Goal: Task Accomplishment & Management: Complete application form

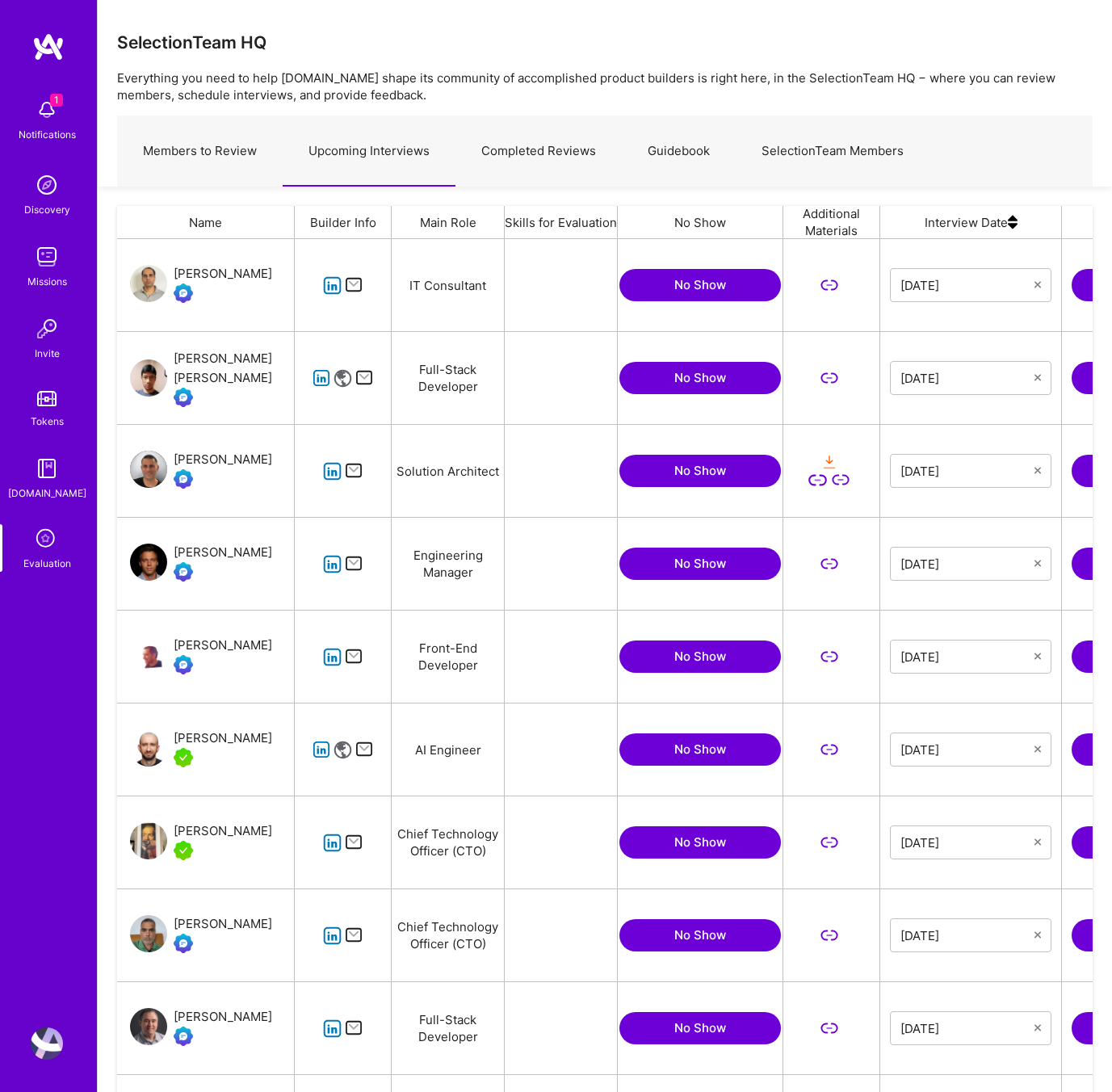
scroll to position [922, 976]
click at [507, 150] on link "Completed Reviews" at bounding box center [538, 151] width 166 height 70
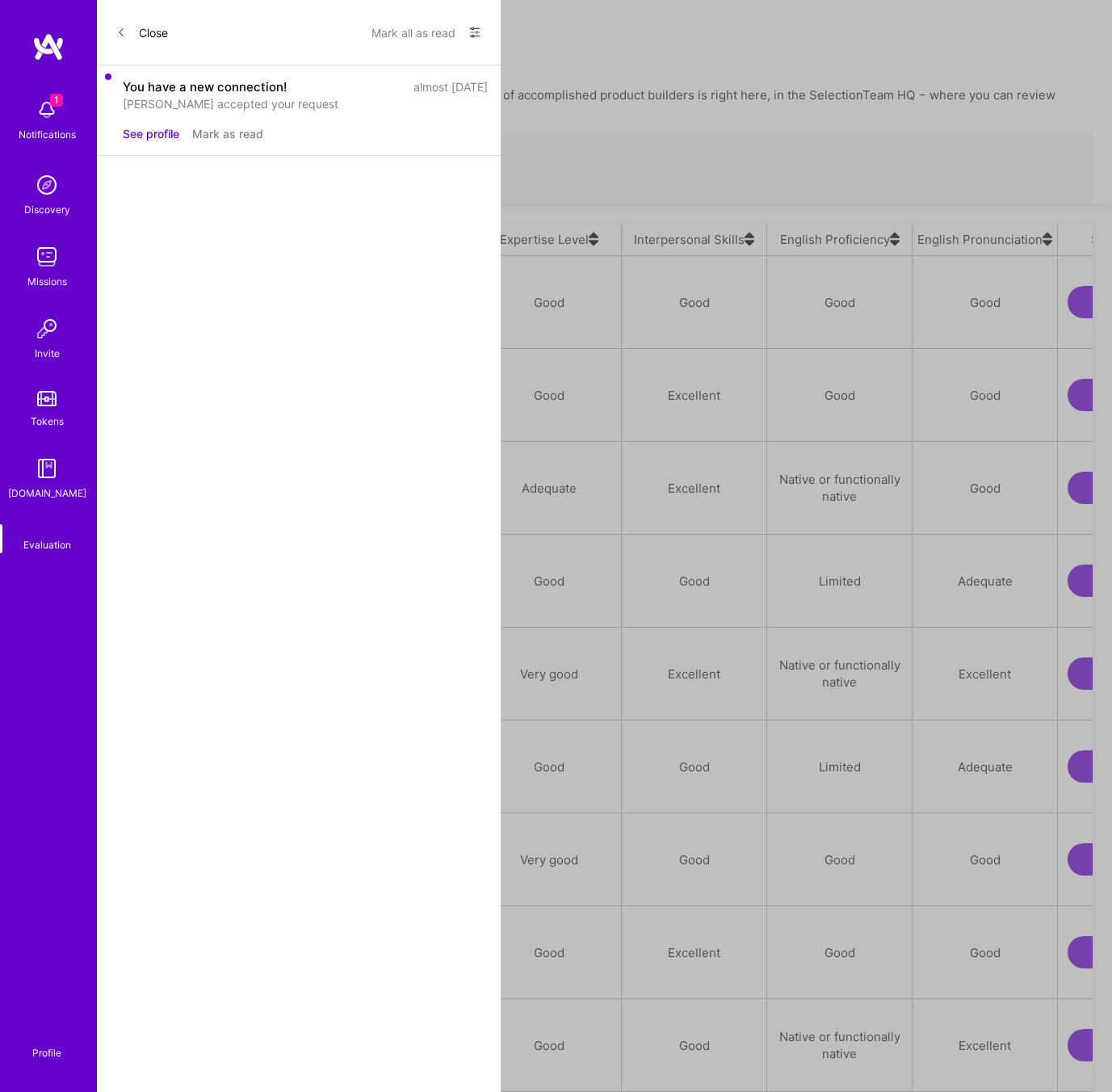
scroll to position [922, 976]
click at [547, 43] on div "SelectionTeam HQ" at bounding box center [605, 51] width 976 height 37
click at [372, 511] on link "Upcoming Interviews" at bounding box center [369, 546] width 173 height 70
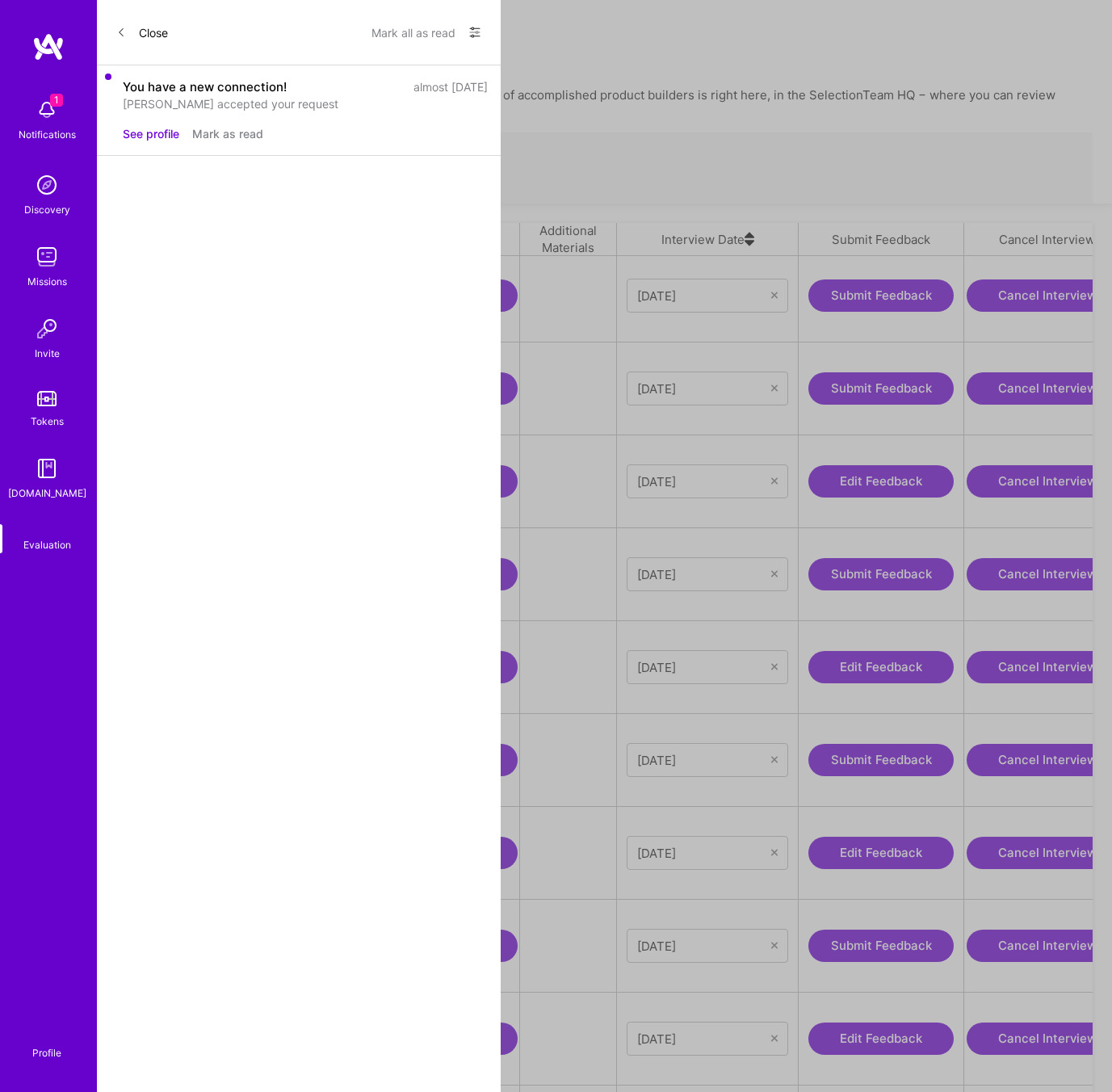
scroll to position [0, 265]
click at [866, 841] on button "Edit Feedback" at bounding box center [879, 853] width 145 height 32
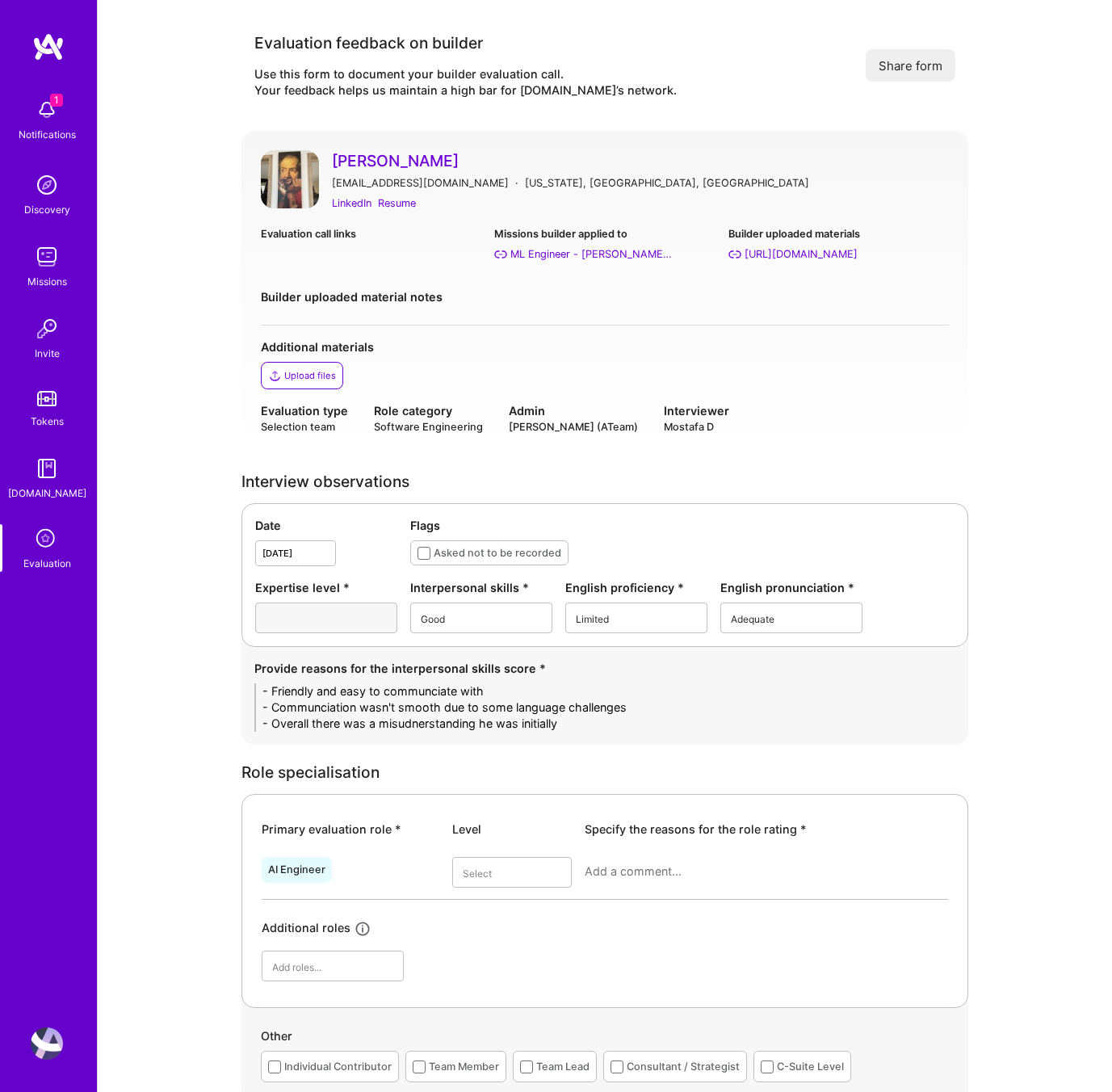
click at [463, 356] on div "Additional materials Upload files" at bounding box center [605, 363] width 688 height 51
click at [395, 199] on div "Resume" at bounding box center [396, 203] width 38 height 17
click at [695, 149] on div "[PERSON_NAME] [EMAIL_ADDRESS][DOMAIN_NAME] · [US_STATE], [GEOGRAPHIC_DATA], [GE…" at bounding box center [605, 292] width 727 height 323
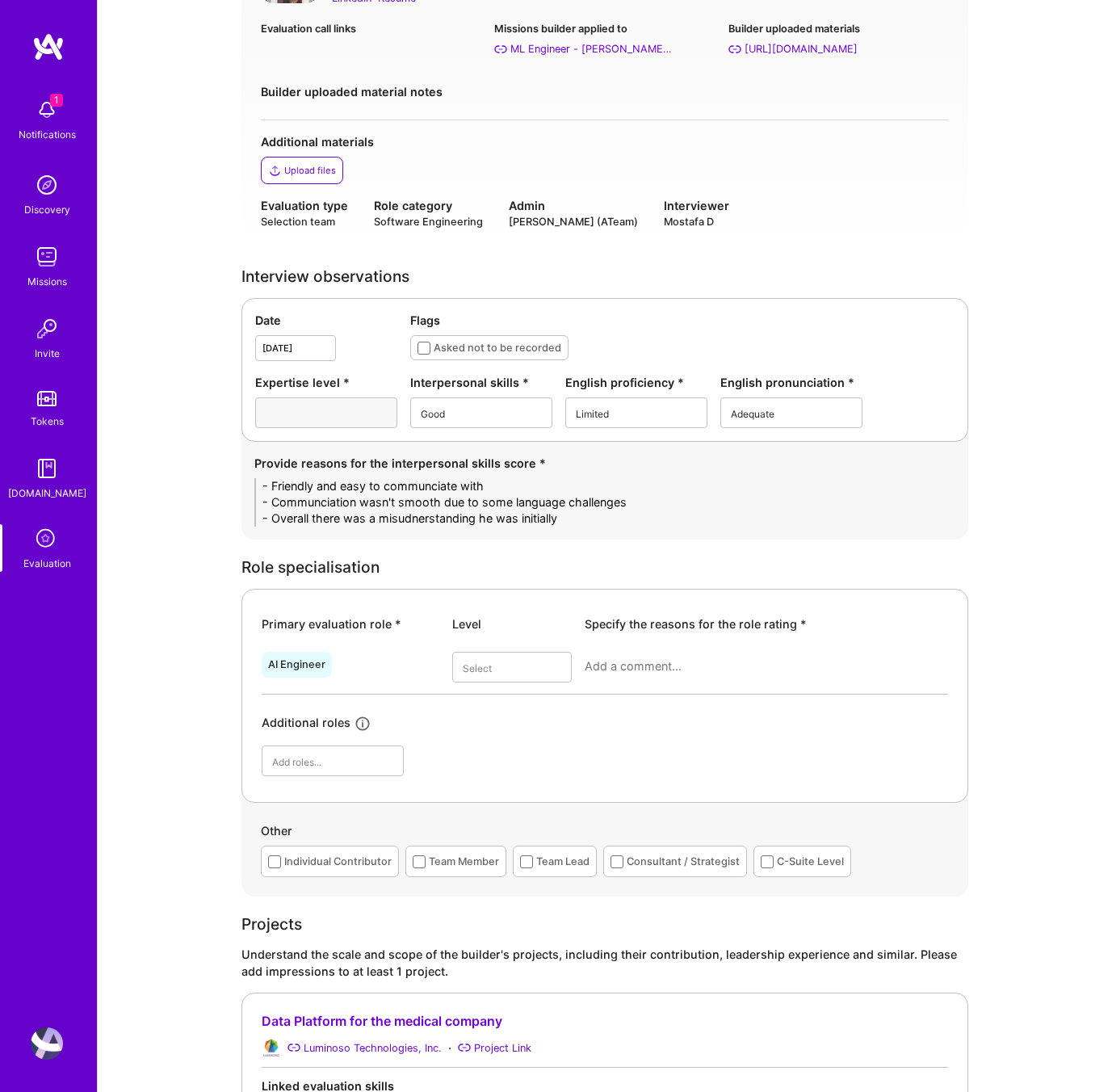
scroll to position [213, 0]
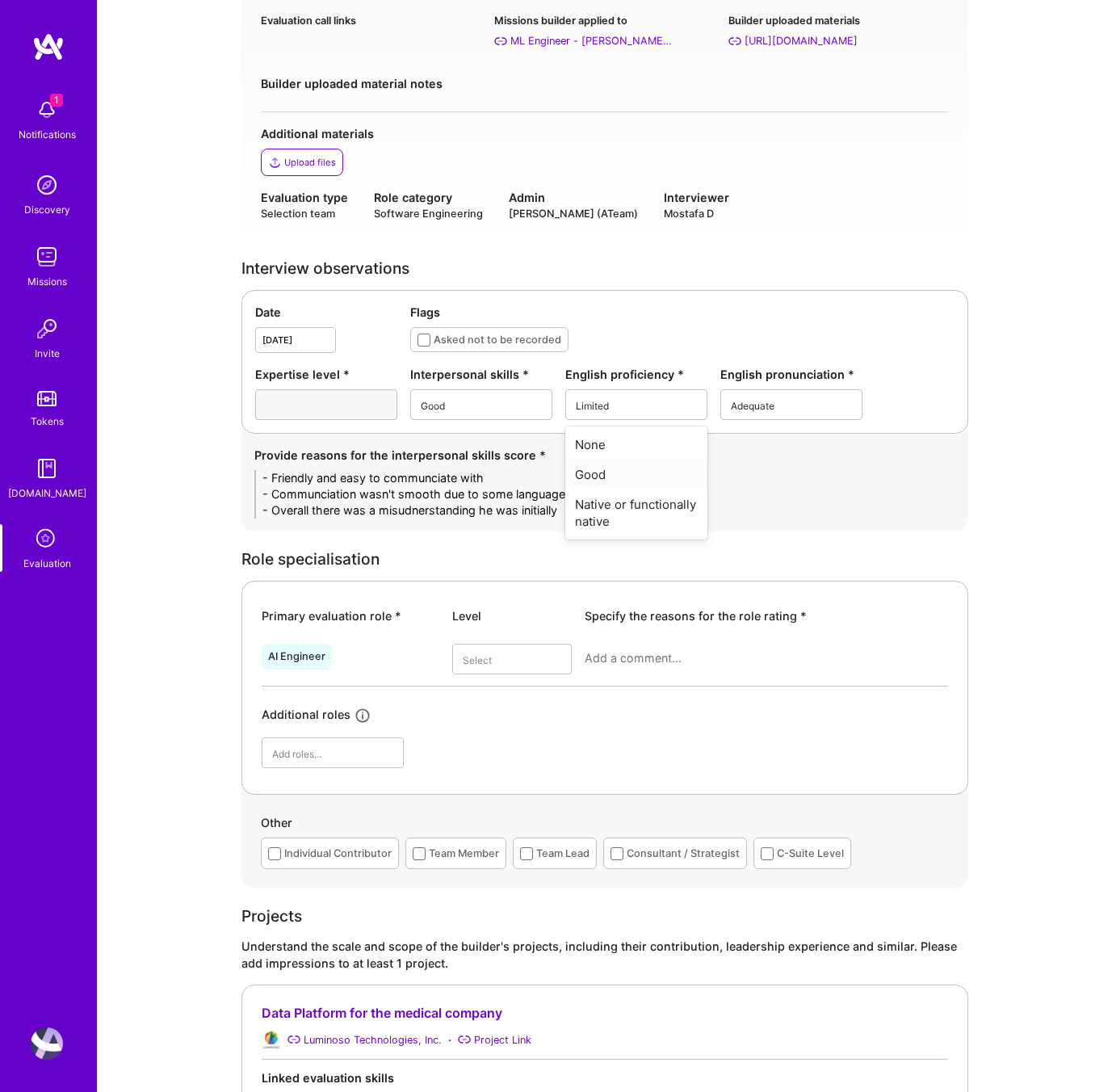
click at [608, 468] on div "Good" at bounding box center [636, 474] width 142 height 30
click at [762, 478] on div "Good" at bounding box center [792, 474] width 142 height 30
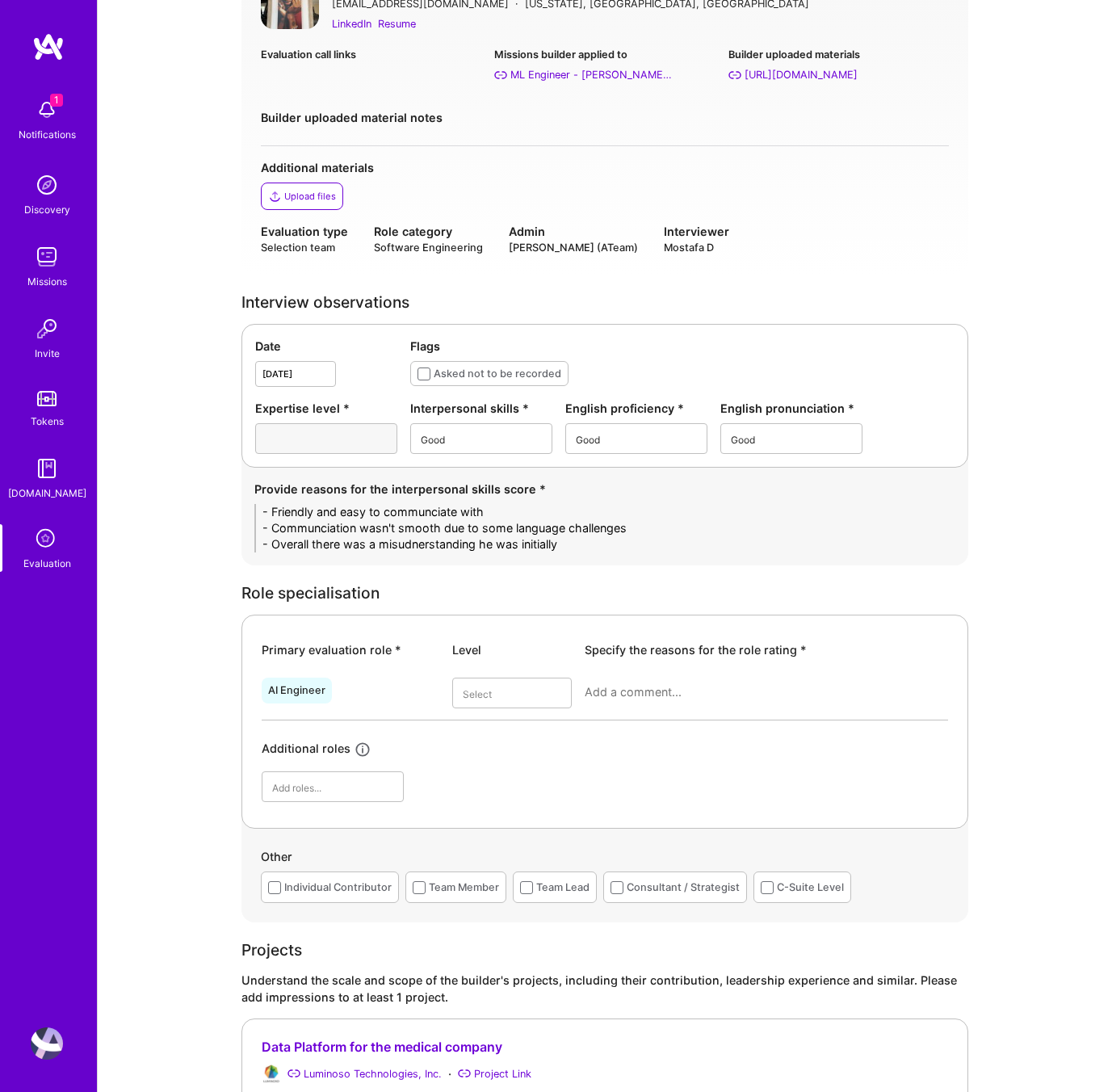
scroll to position [177, 0]
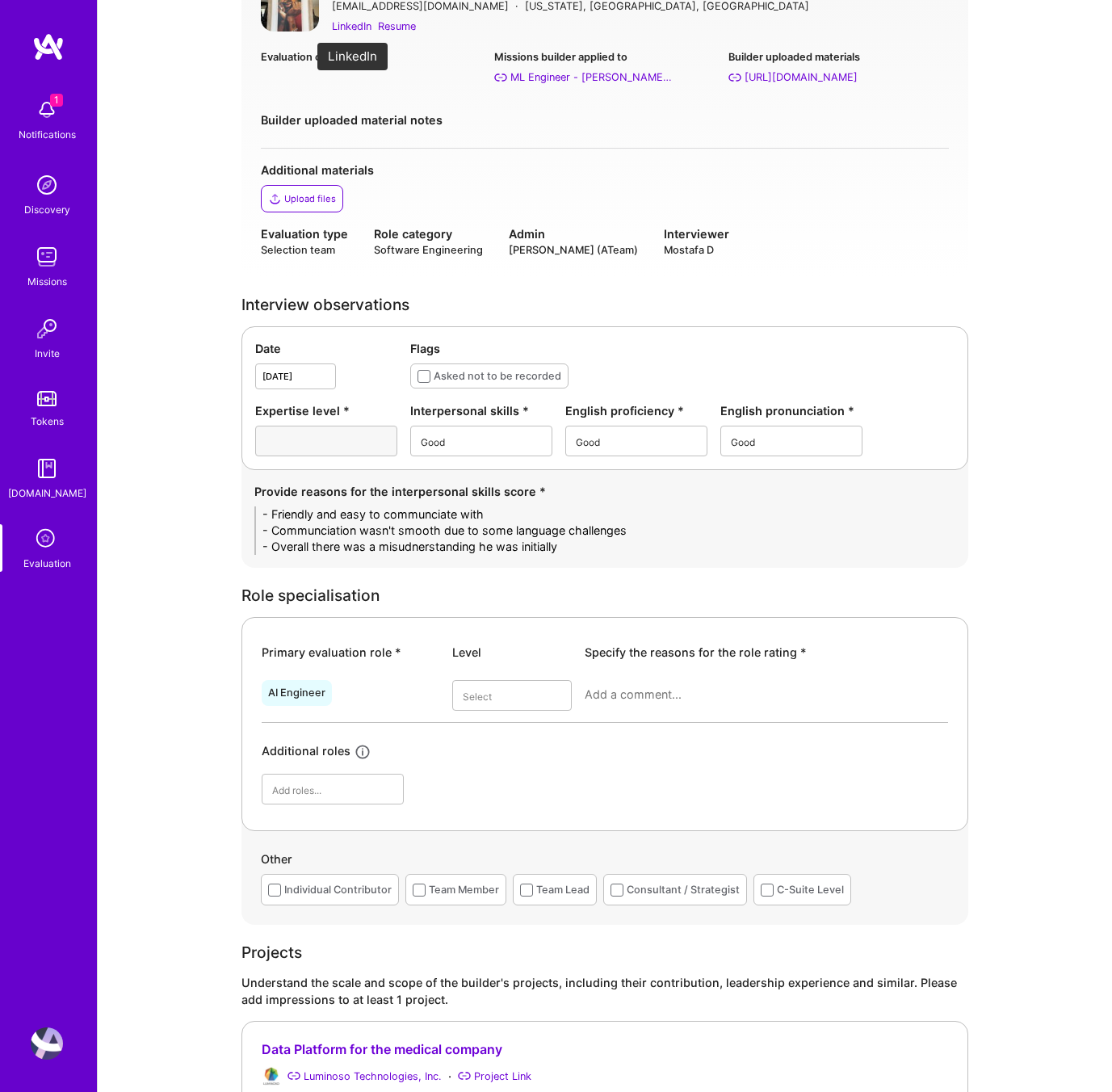
click at [358, 25] on div "LinkedIn" at bounding box center [352, 26] width 40 height 17
click at [510, 849] on div "Very good" at bounding box center [511, 854] width 119 height 30
click at [612, 685] on div at bounding box center [766, 702] width 363 height 42
click at [604, 701] on textarea at bounding box center [766, 694] width 363 height 16
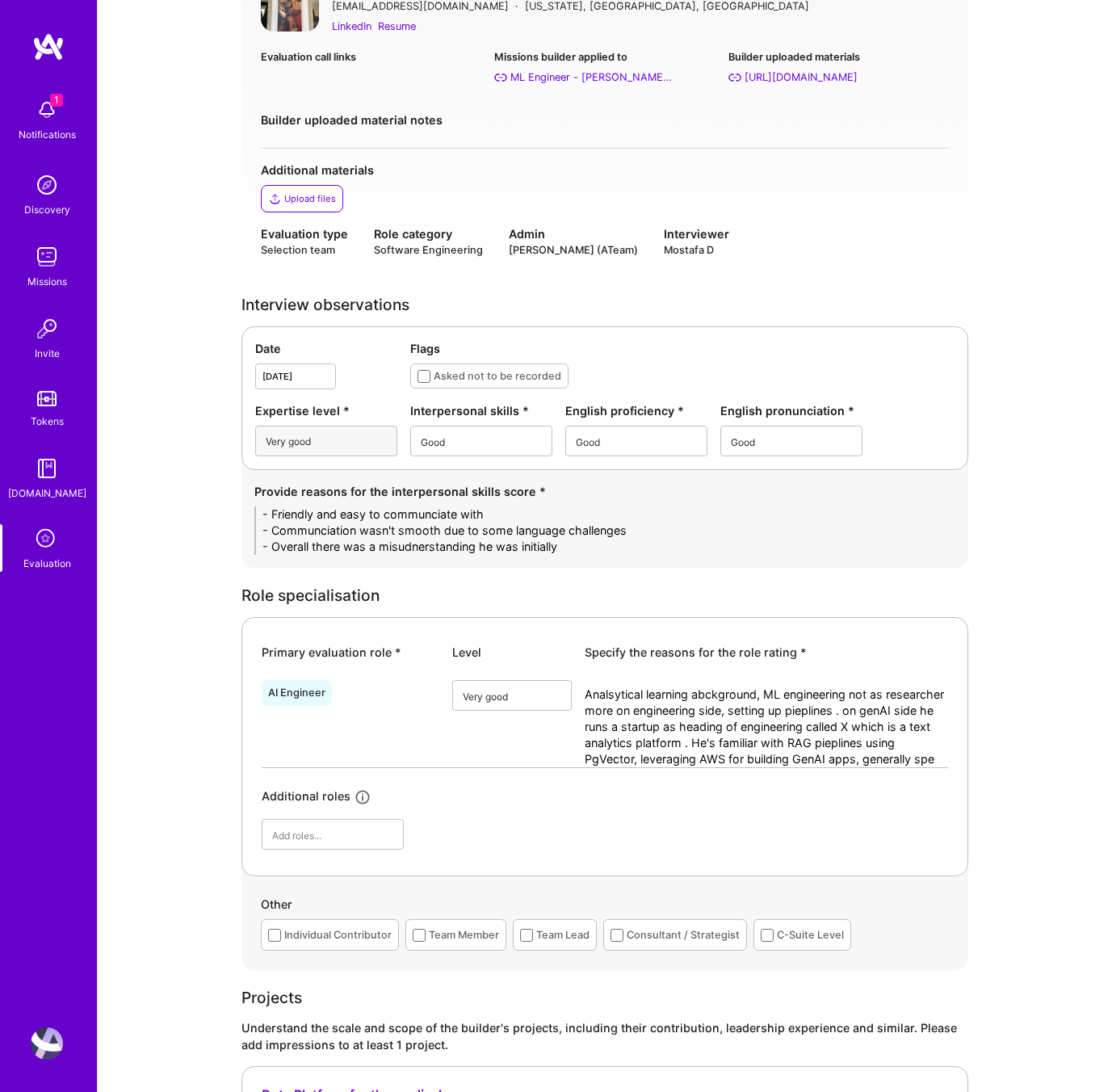
scroll to position [0, 0]
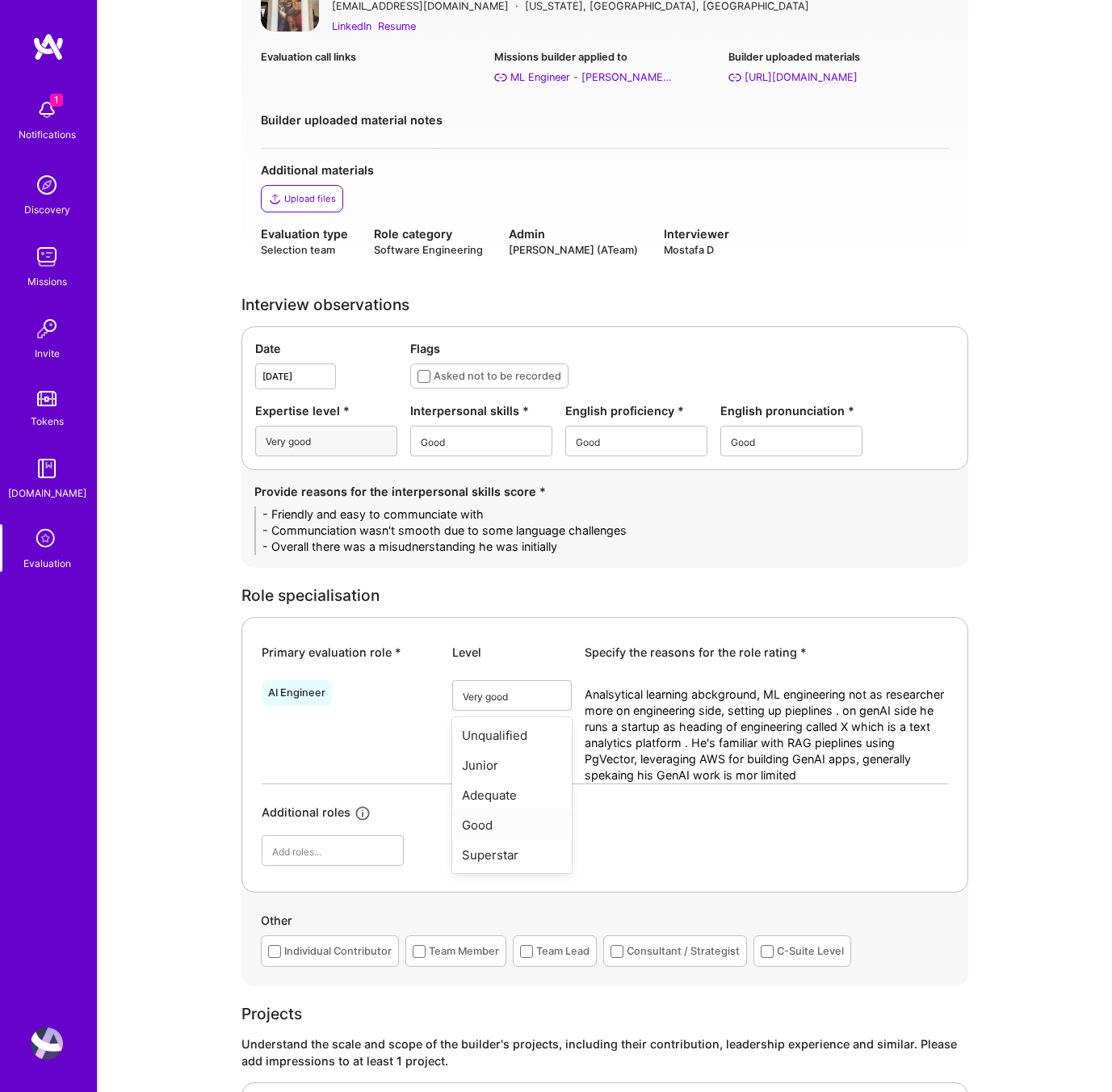
click at [499, 824] on div "Good" at bounding box center [511, 825] width 119 height 30
drag, startPoint x: 836, startPoint y: 784, endPoint x: 832, endPoint y: 776, distance: 8.9
click at [833, 778] on div "AI Engineer option Good, selected. Select is focused ,type to refine list, pres…" at bounding box center [605, 769] width 686 height 192
click at [830, 770] on textarea "Analsytical learning abckground, ML engineering not as researcher more on engin…" at bounding box center [766, 734] width 363 height 97
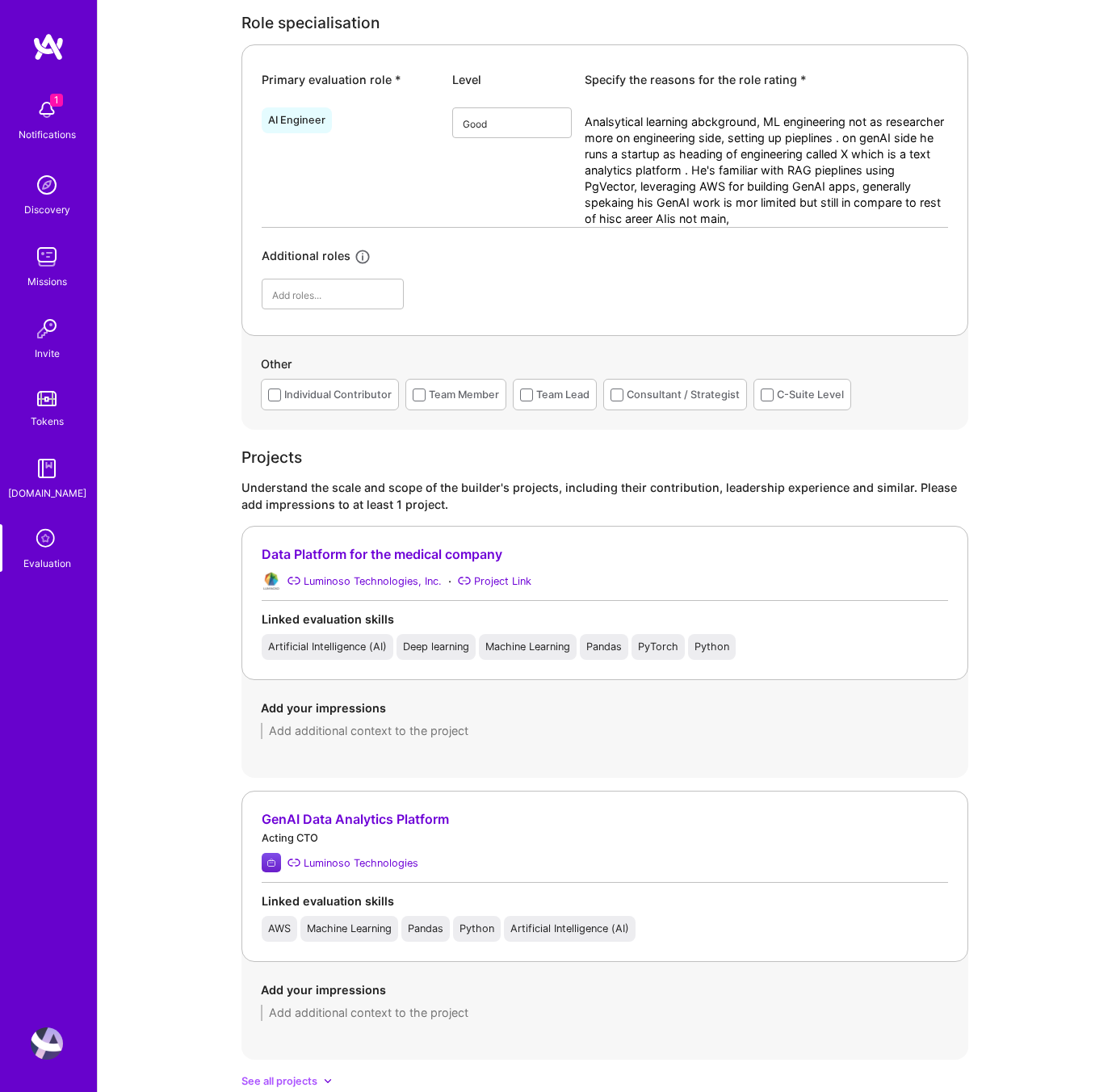
scroll to position [909, 0]
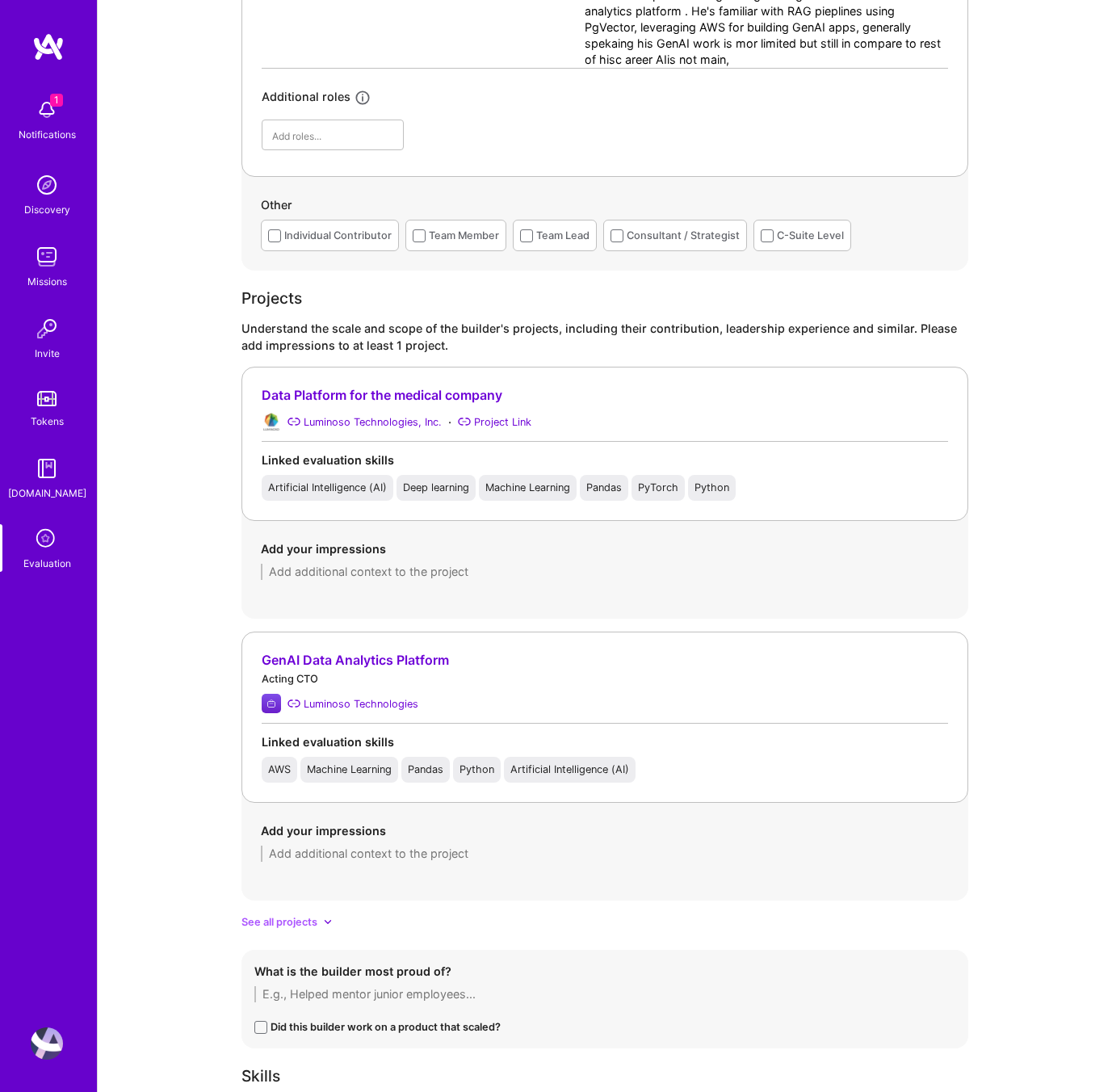
type textarea "Analsytical learning abckground, ML engineering not as researcher more on engin…"
click at [393, 573] on textarea at bounding box center [605, 571] width 688 height 16
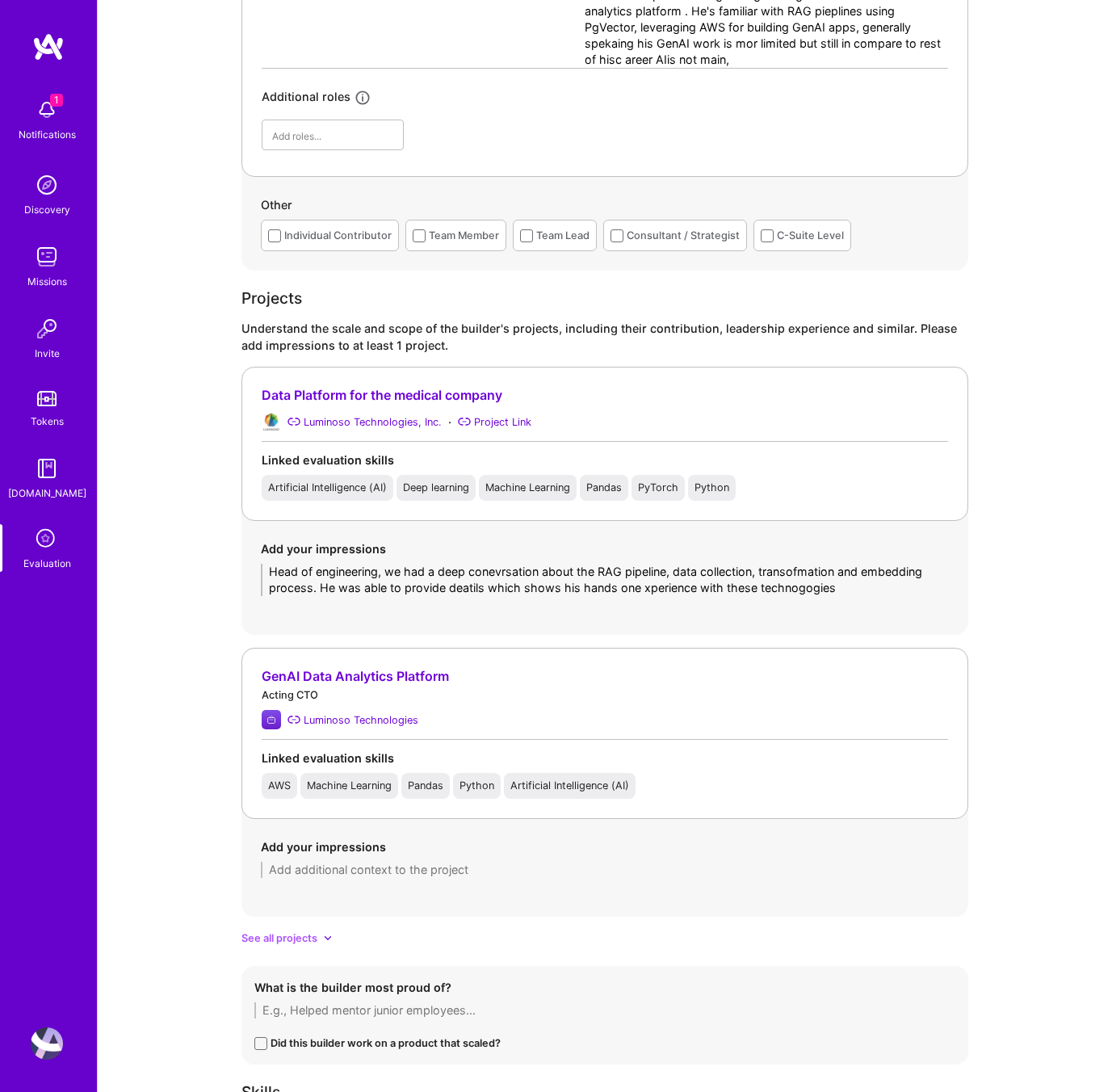
type textarea "Head of engineering, we had a deep conevrsation about the RAG pipeline, data co…"
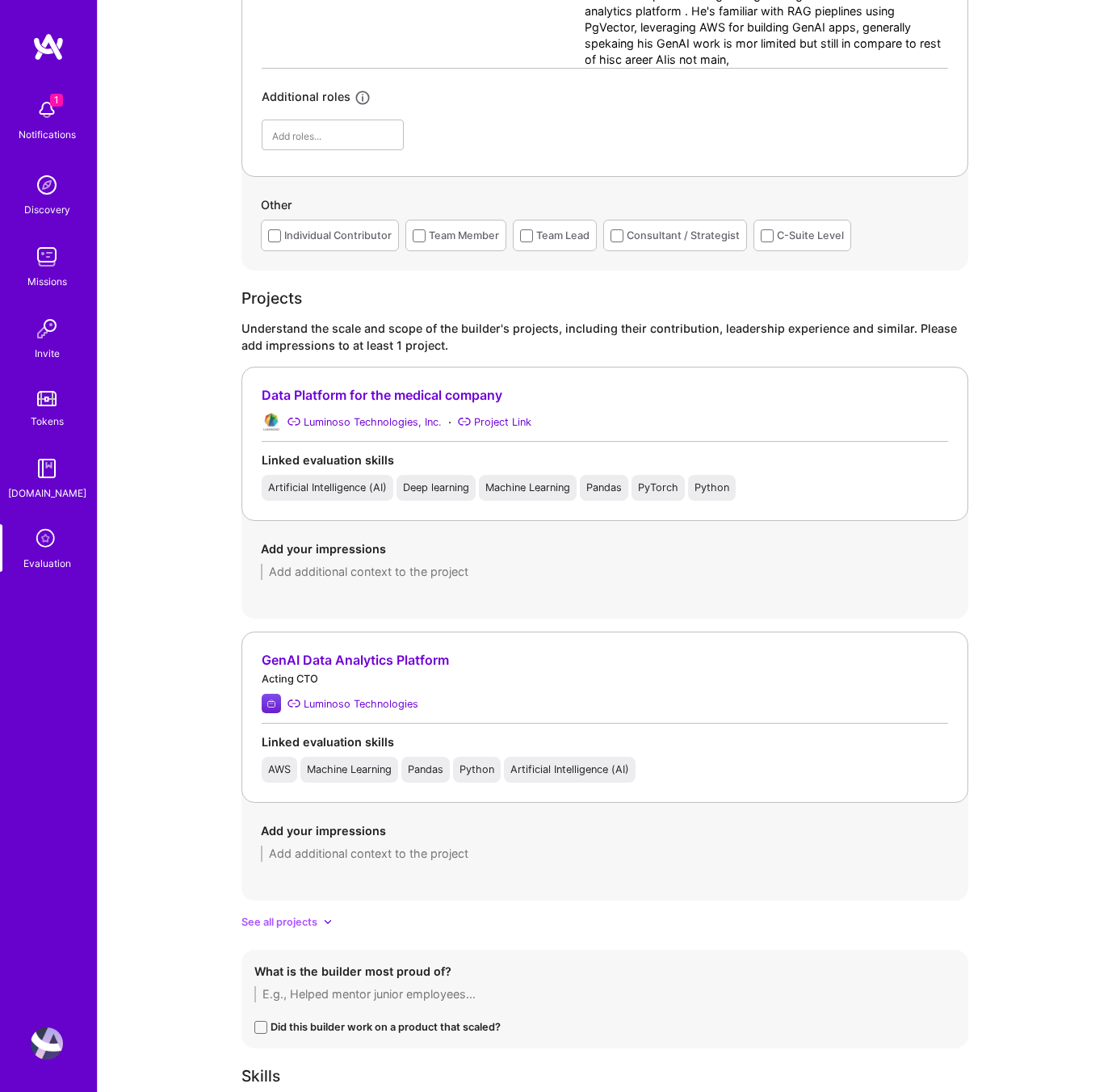
click at [397, 847] on textarea at bounding box center [605, 854] width 688 height 16
paste textarea "Head of engineering, we had a deep conevrsation about the RAG pipeline, data co…"
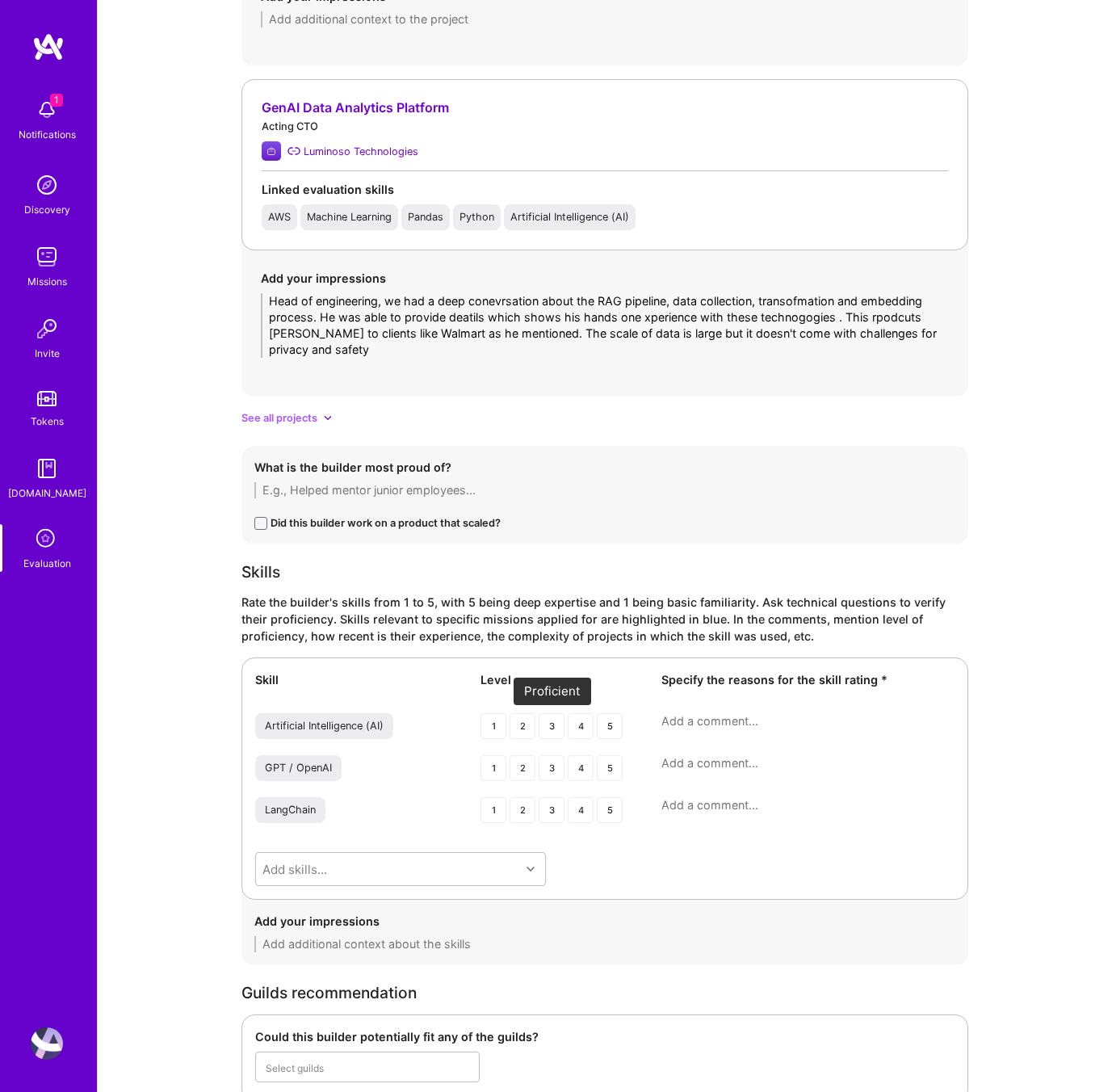
type textarea "Head of engineering, we had a deep conevrsation about the RAG pipeline, data co…"
click at [548, 726] on div "3" at bounding box center [551, 726] width 26 height 26
click at [555, 765] on div "3" at bounding box center [551, 768] width 26 height 26
click at [551, 814] on div "3" at bounding box center [551, 810] width 26 height 26
click at [719, 713] on textarea at bounding box center [808, 721] width 293 height 16
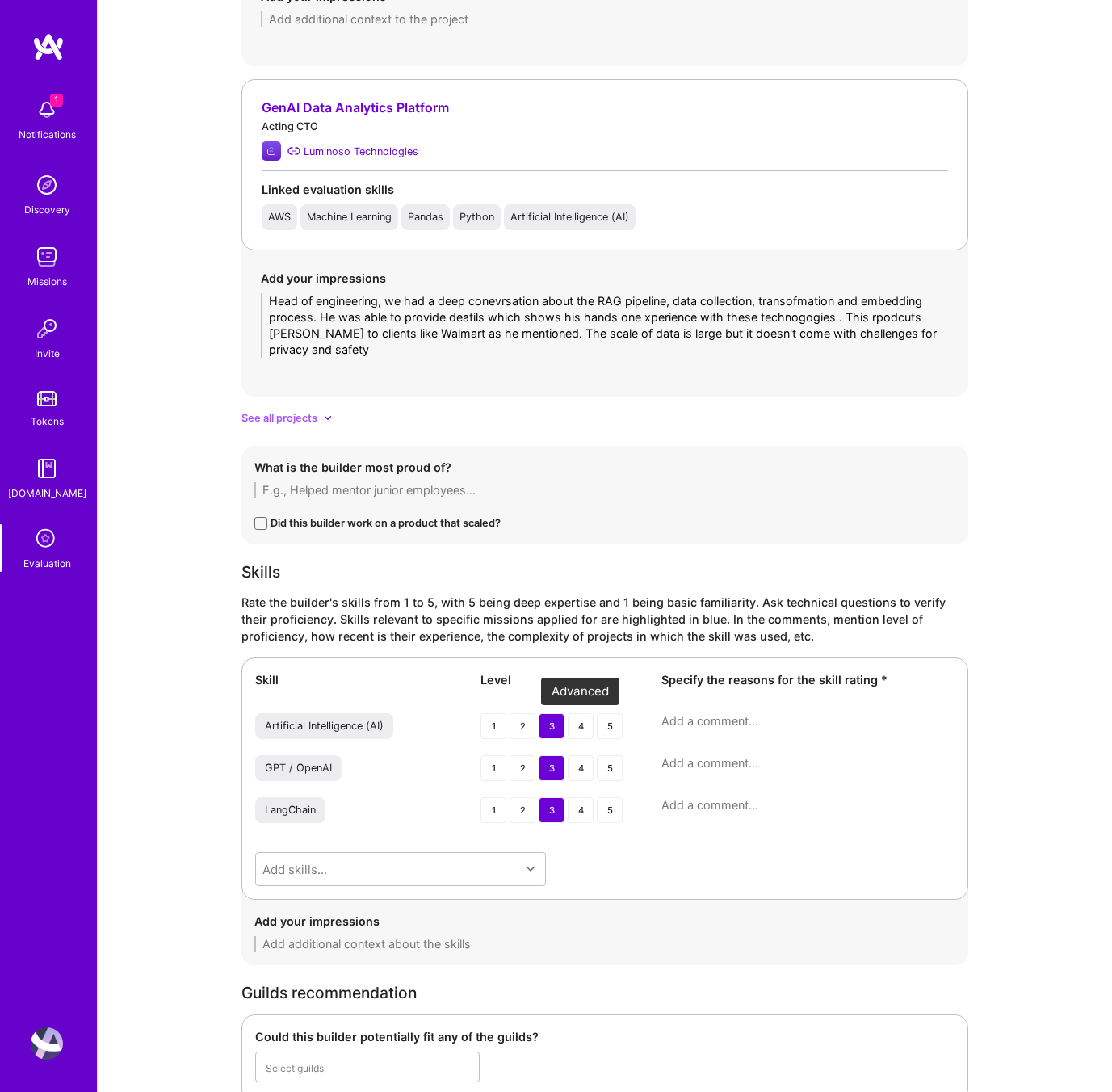
click at [579, 728] on div "4" at bounding box center [581, 726] width 26 height 26
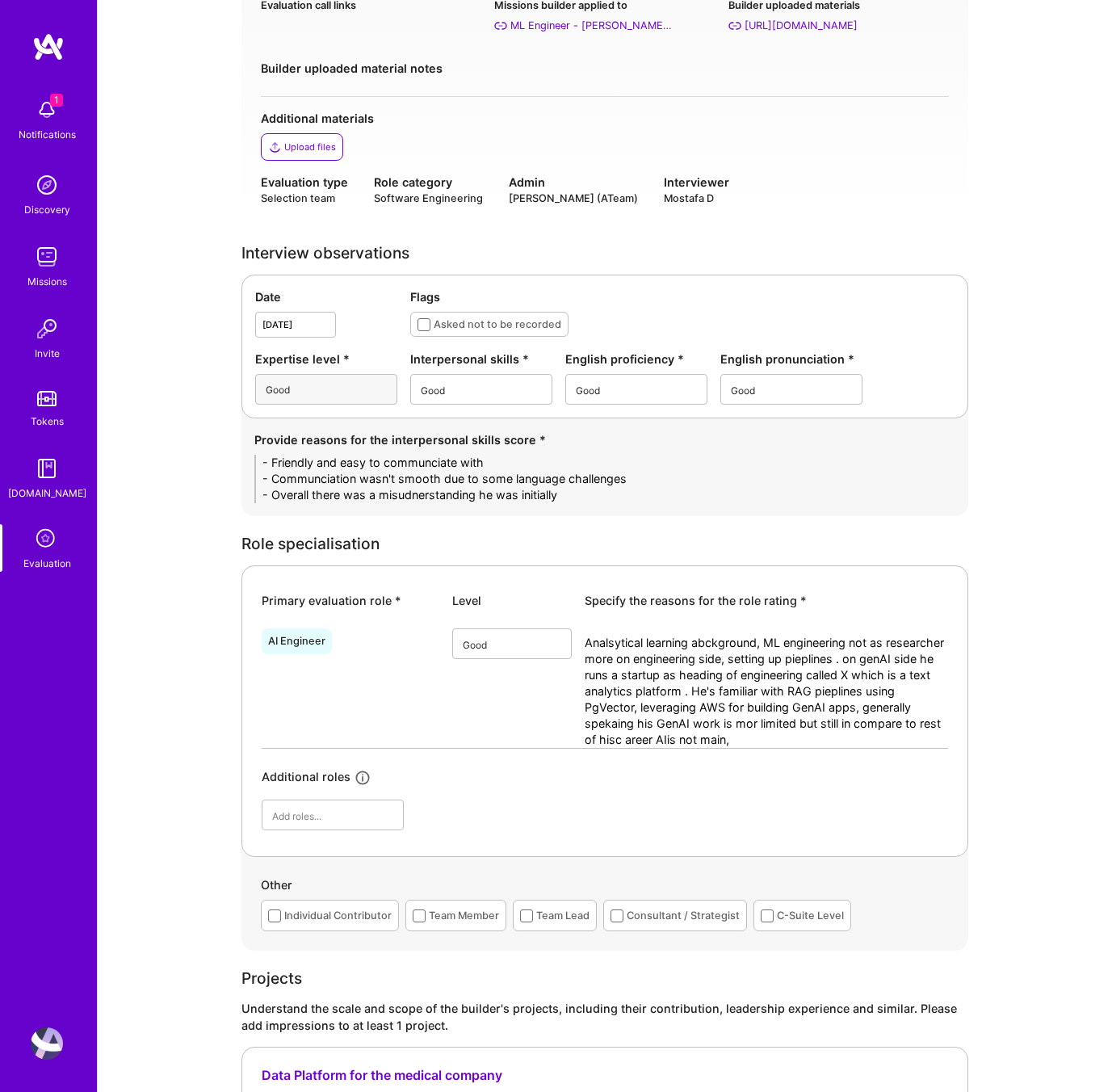
scroll to position [231, 0]
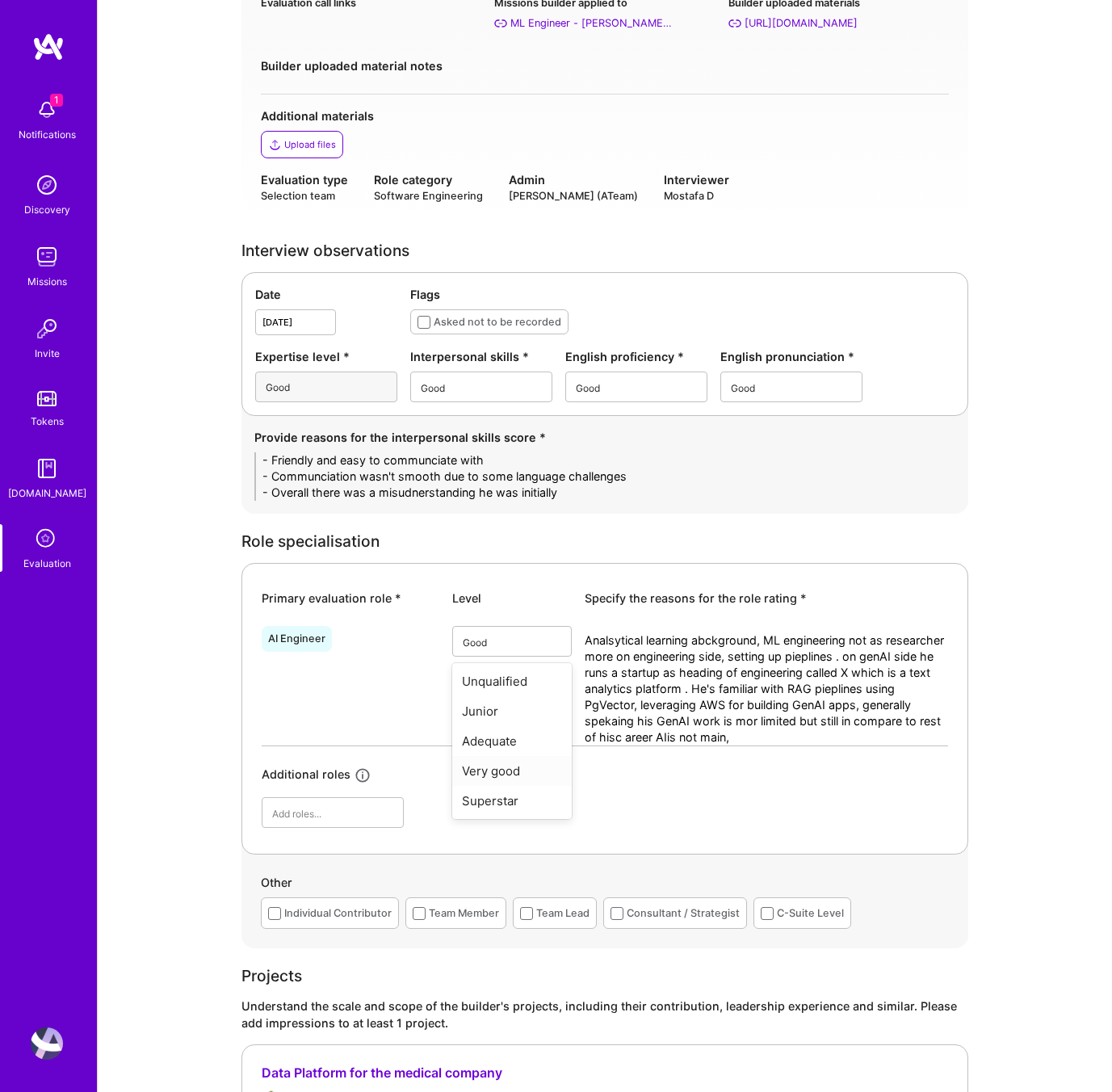
click at [519, 766] on div "Very good" at bounding box center [511, 771] width 119 height 30
click at [744, 737] on textarea "Analsytical learning abckground, ML engineering not as researcher more on engin…" at bounding box center [766, 689] width 363 height 113
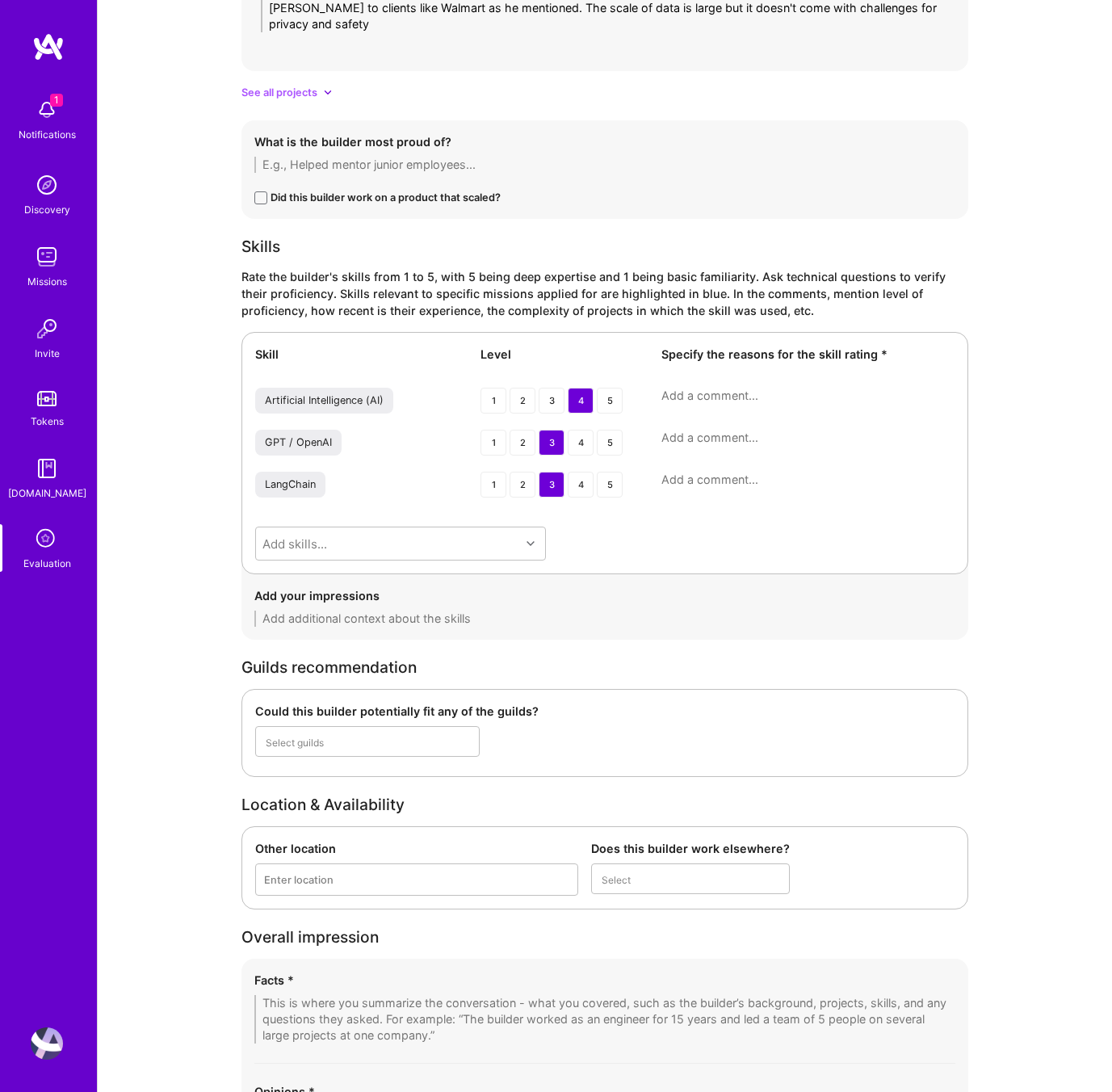
scroll to position [1852, 0]
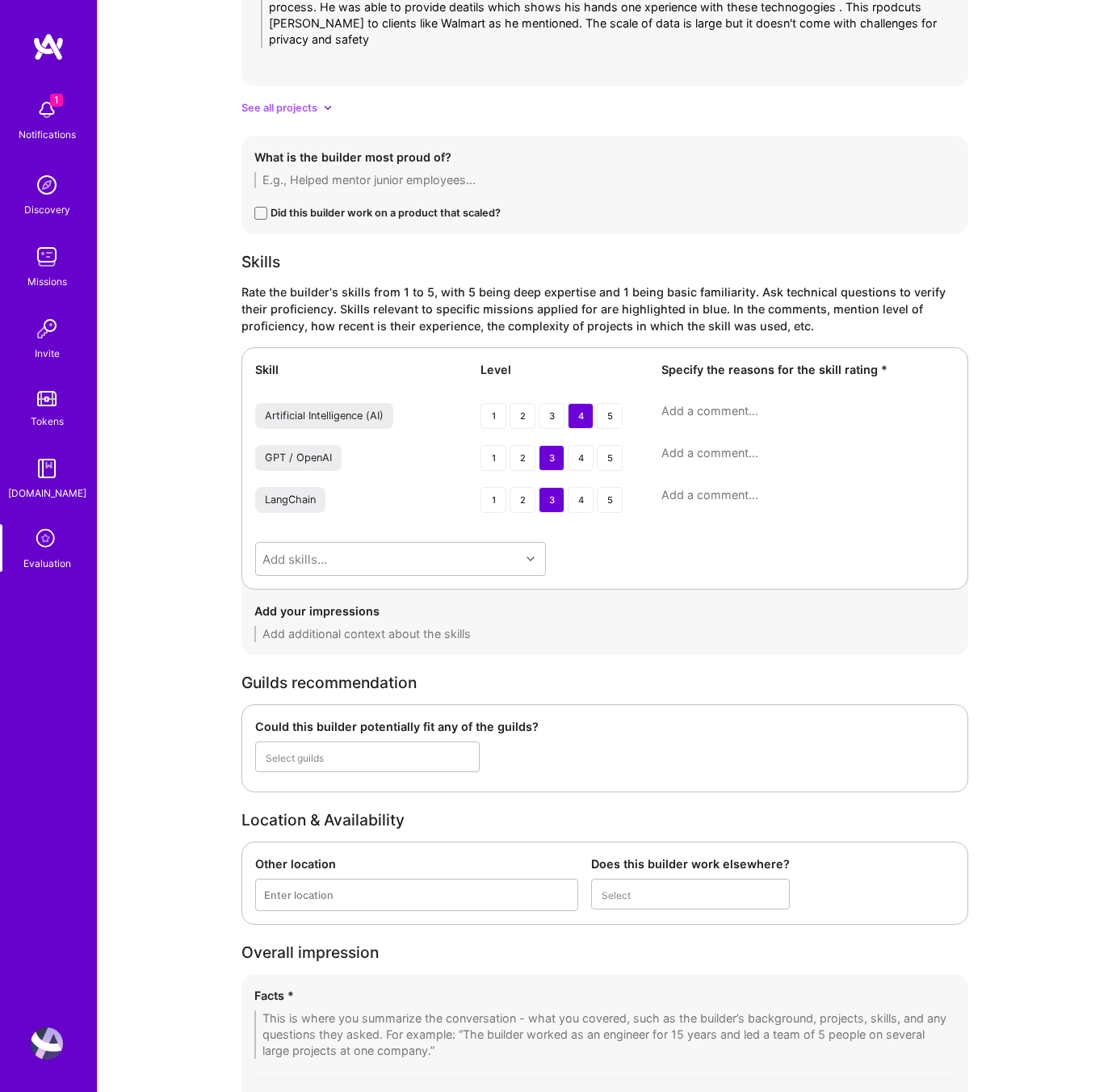
type textarea "Analsytical learning abckground, ML engineering not as researcher more on engin…"
click at [688, 407] on textarea at bounding box center [808, 411] width 293 height 16
type textarea "[AI: Get from context]"
click at [725, 444] on div "Skill Level Specify the reasons for the skill rating * Artificial Intelligence …" at bounding box center [605, 468] width 727 height 243
click at [728, 464] on div "GPT / OpenAI 1 2 3 4 5" at bounding box center [605, 460] width 700 height 29
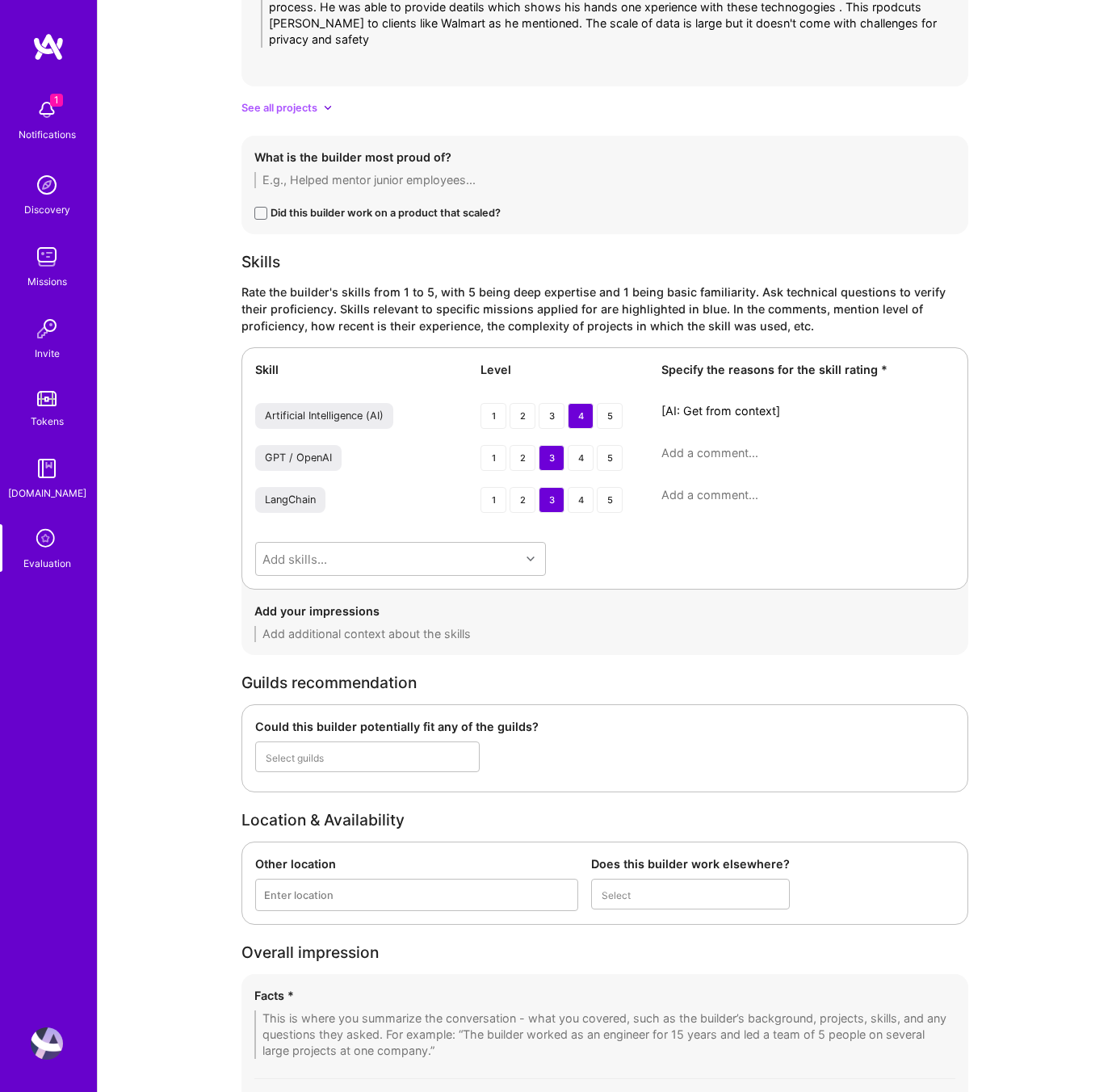
scroll to position [1852, 0]
click at [728, 450] on textarea at bounding box center [808, 454] width 293 height 16
paste textarea "[AI: Get from context]"
type textarea "[AI: Get from context]"
click at [733, 498] on textarea at bounding box center [808, 495] width 293 height 16
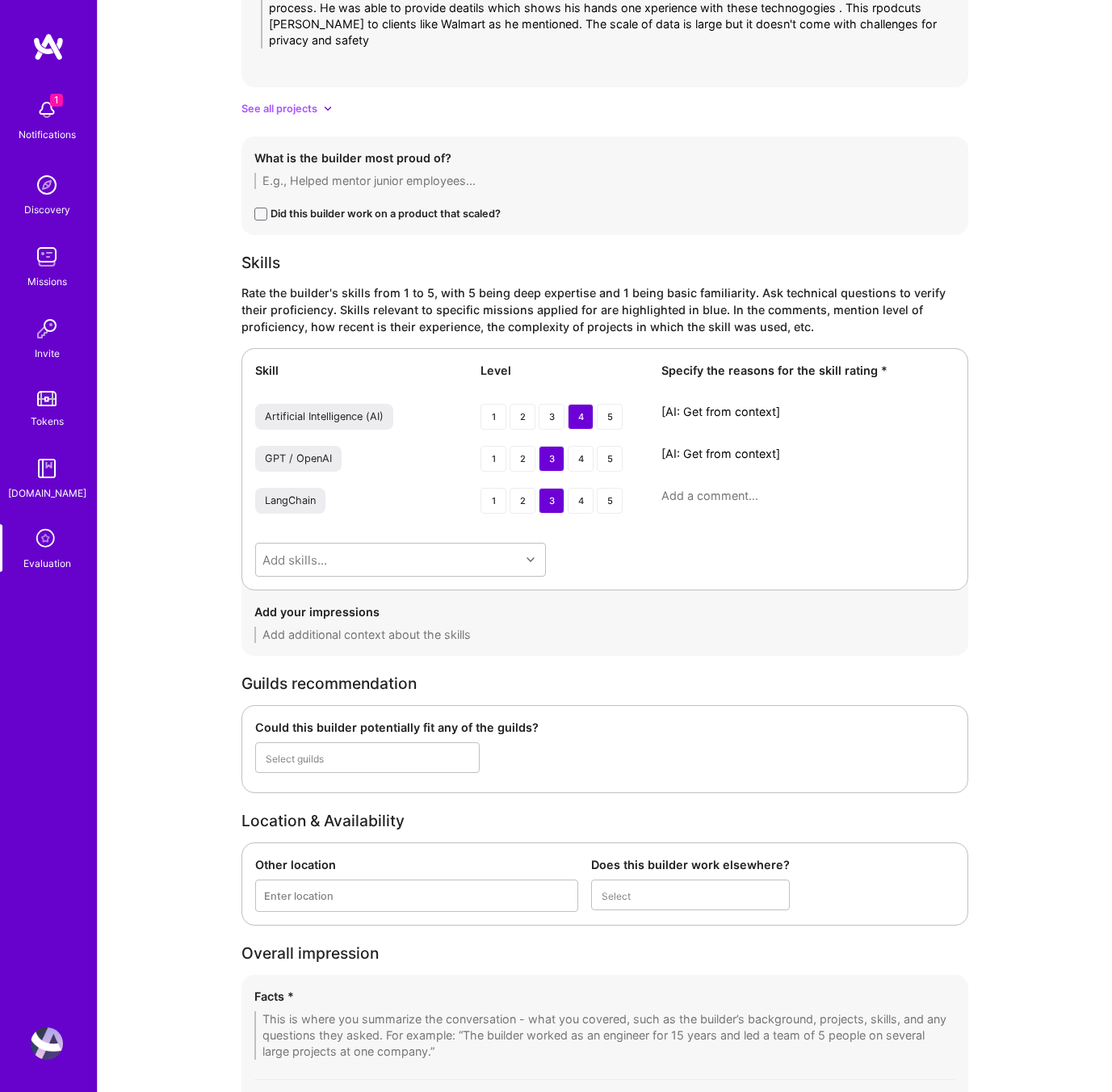
paste textarea "[AI: Get from context]"
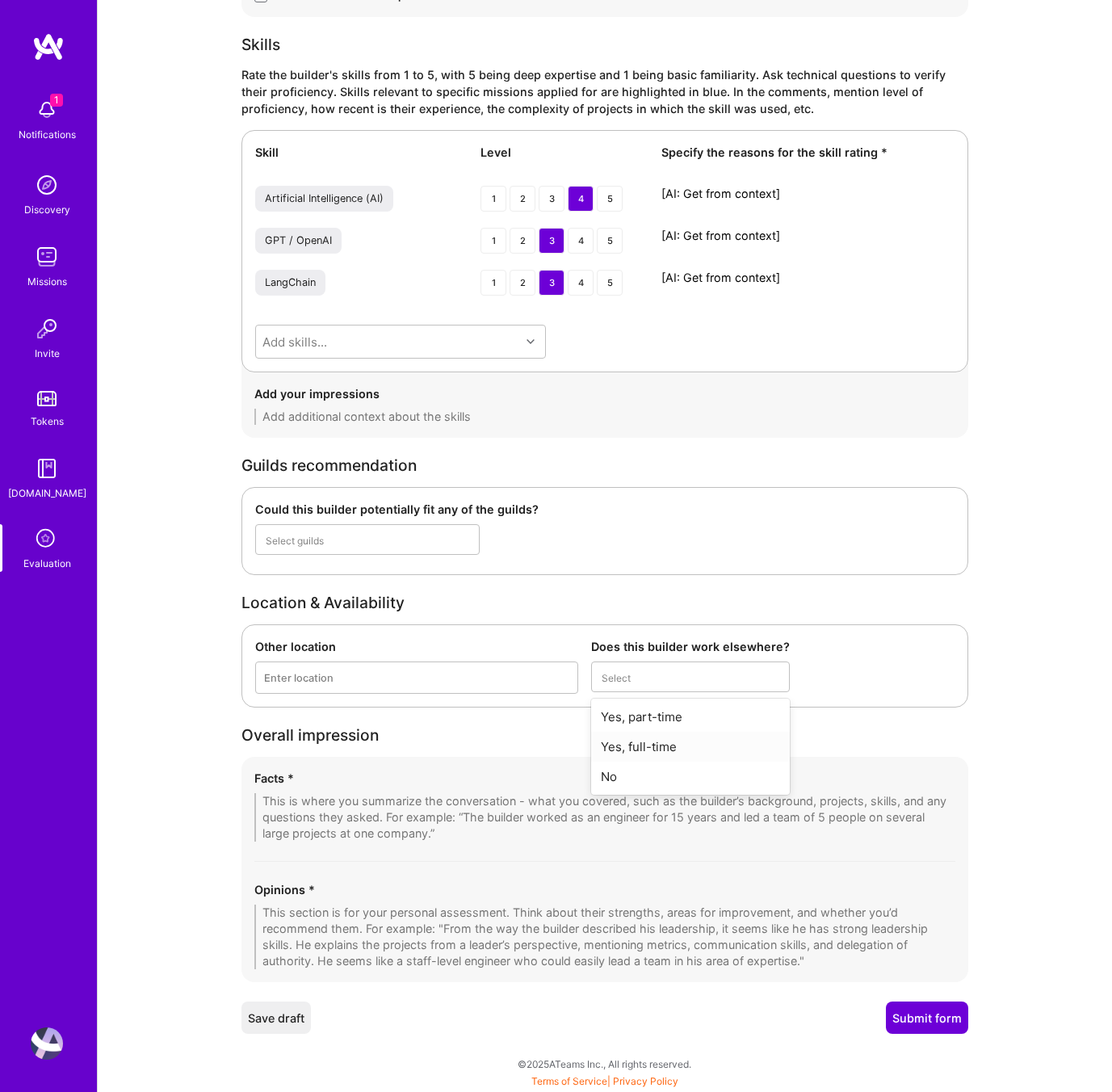
type textarea "[AI: Get from context]"
click at [663, 752] on div "Yes, full-time" at bounding box center [690, 746] width 199 height 30
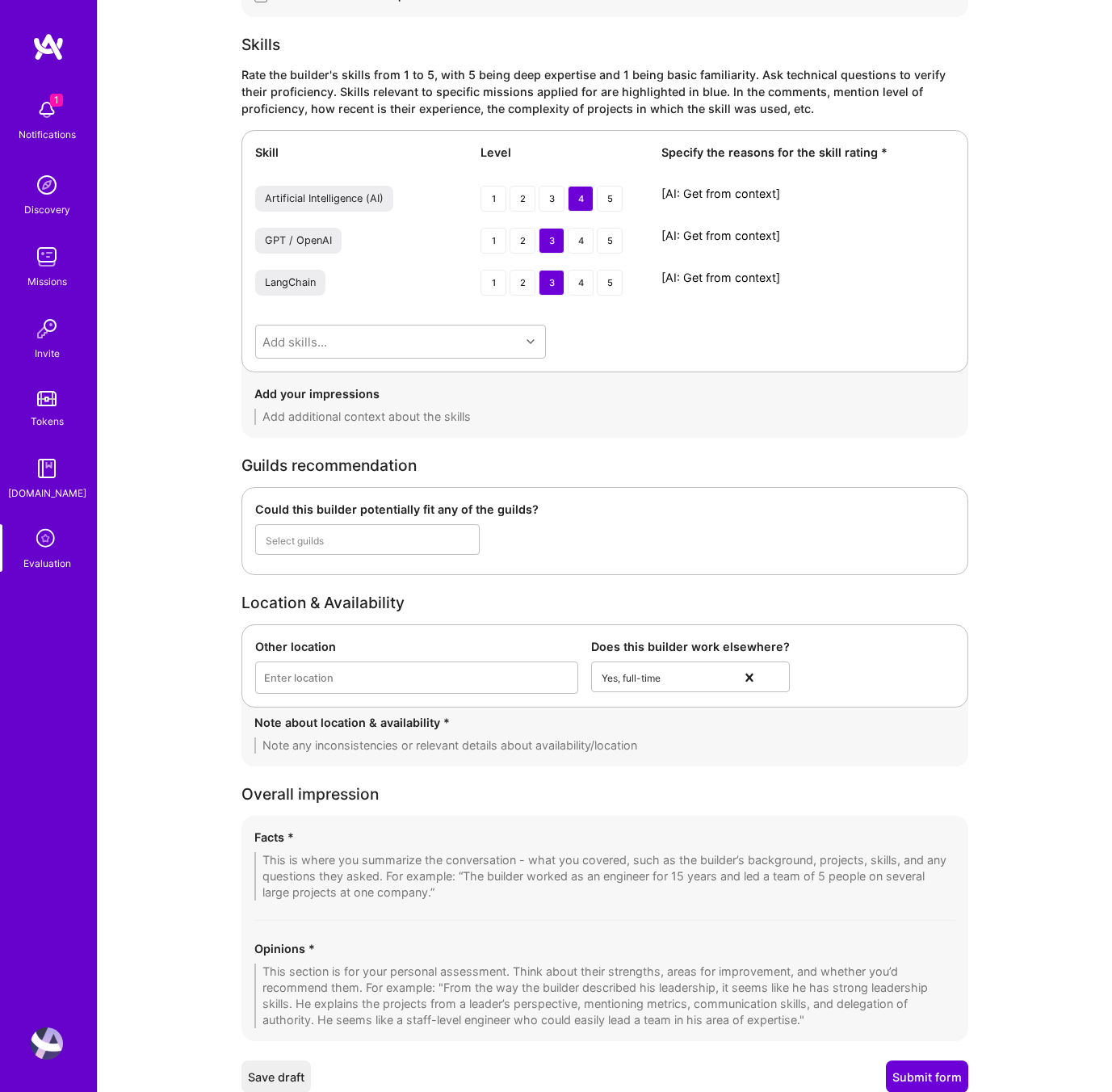
click at [546, 751] on textarea at bounding box center [605, 745] width 701 height 16
type textarea "- He's head of engineering , open to part time collaboration and extending"
click at [428, 983] on textarea at bounding box center [605, 996] width 701 height 64
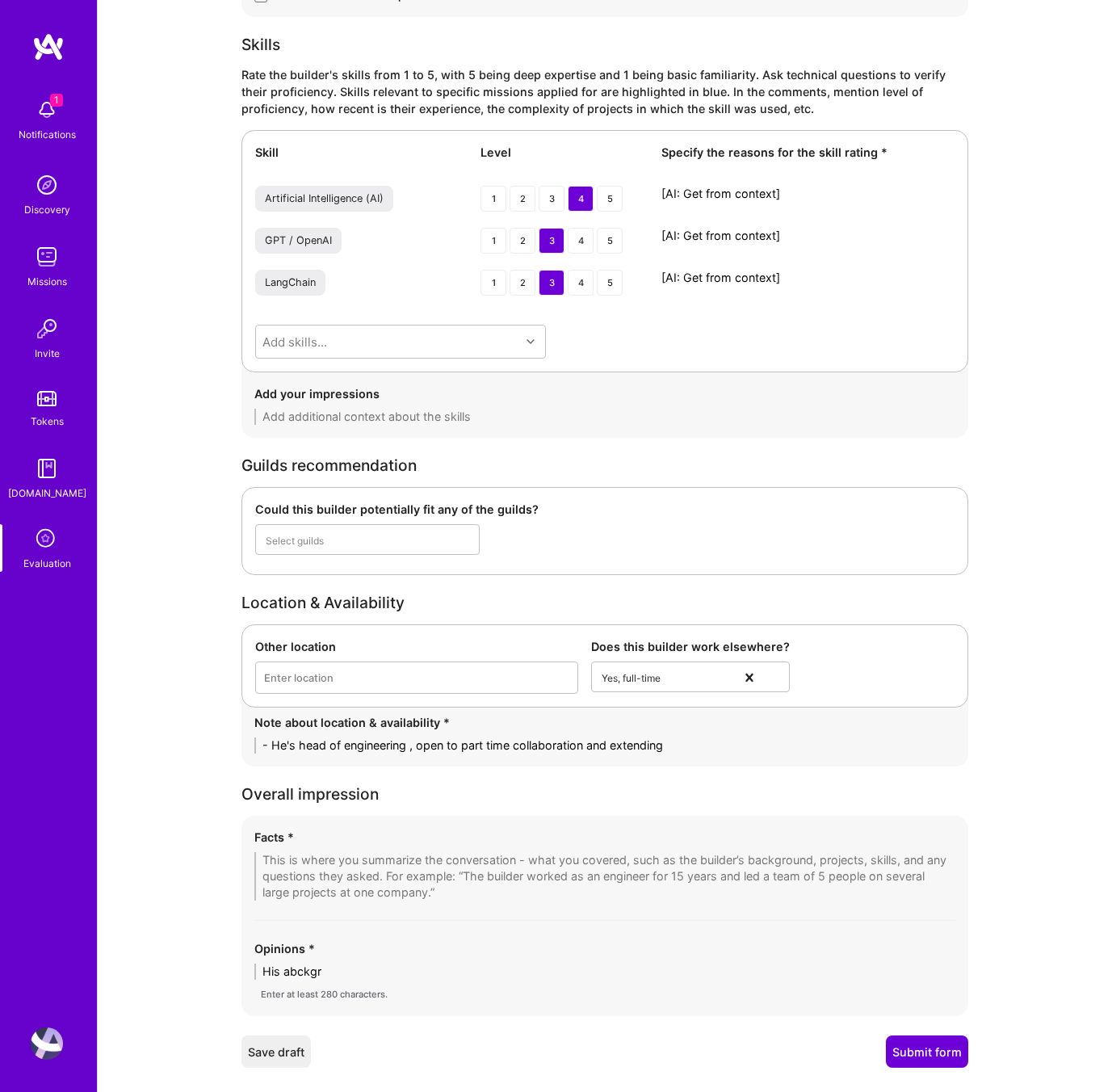
type textarea "His abckgro"
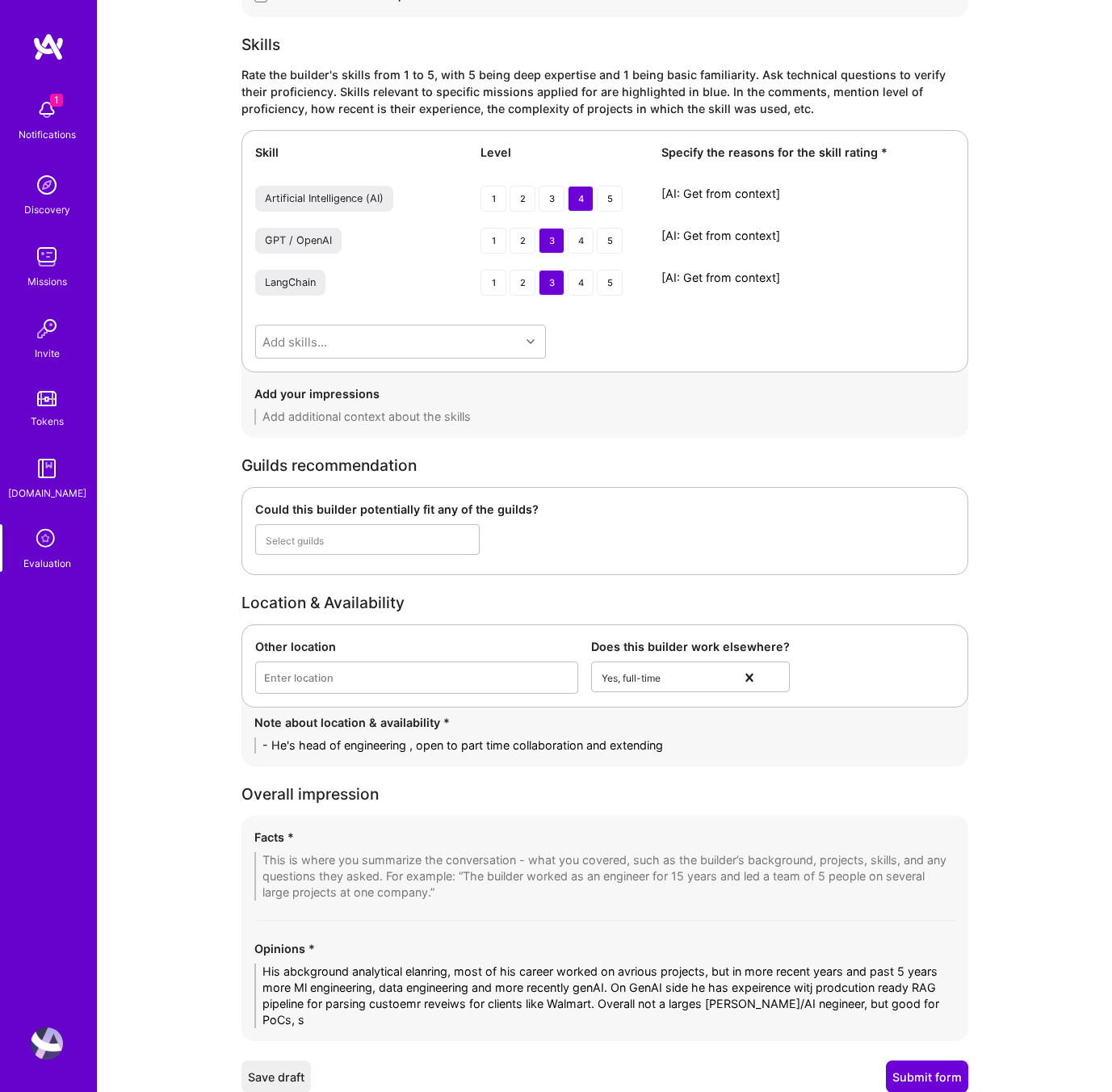
scroll to position [0, 0]
type textarea "His abckground analytical elanring, most of his career worked on avrious projec…"
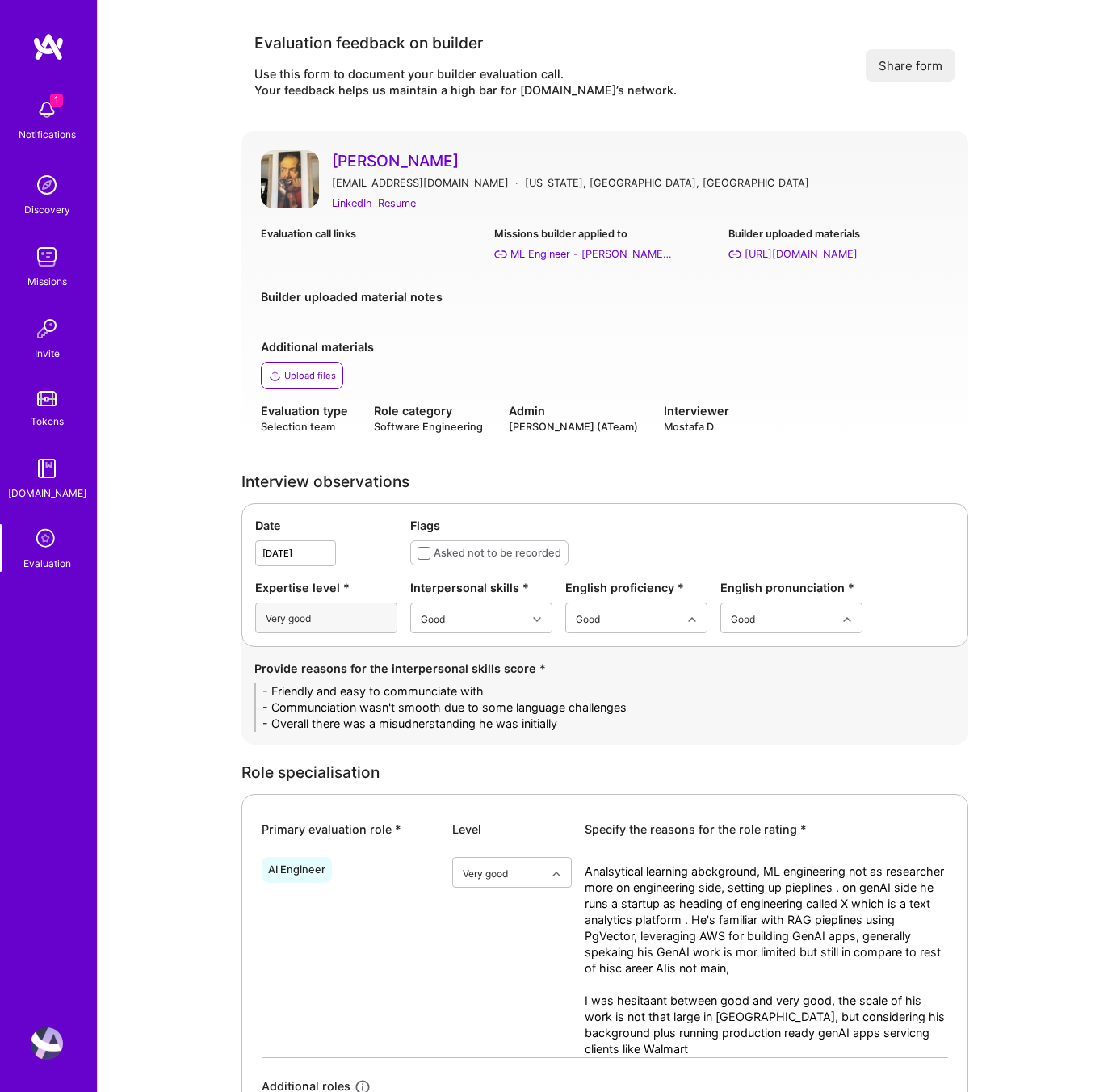
scroll to position [2070, 0]
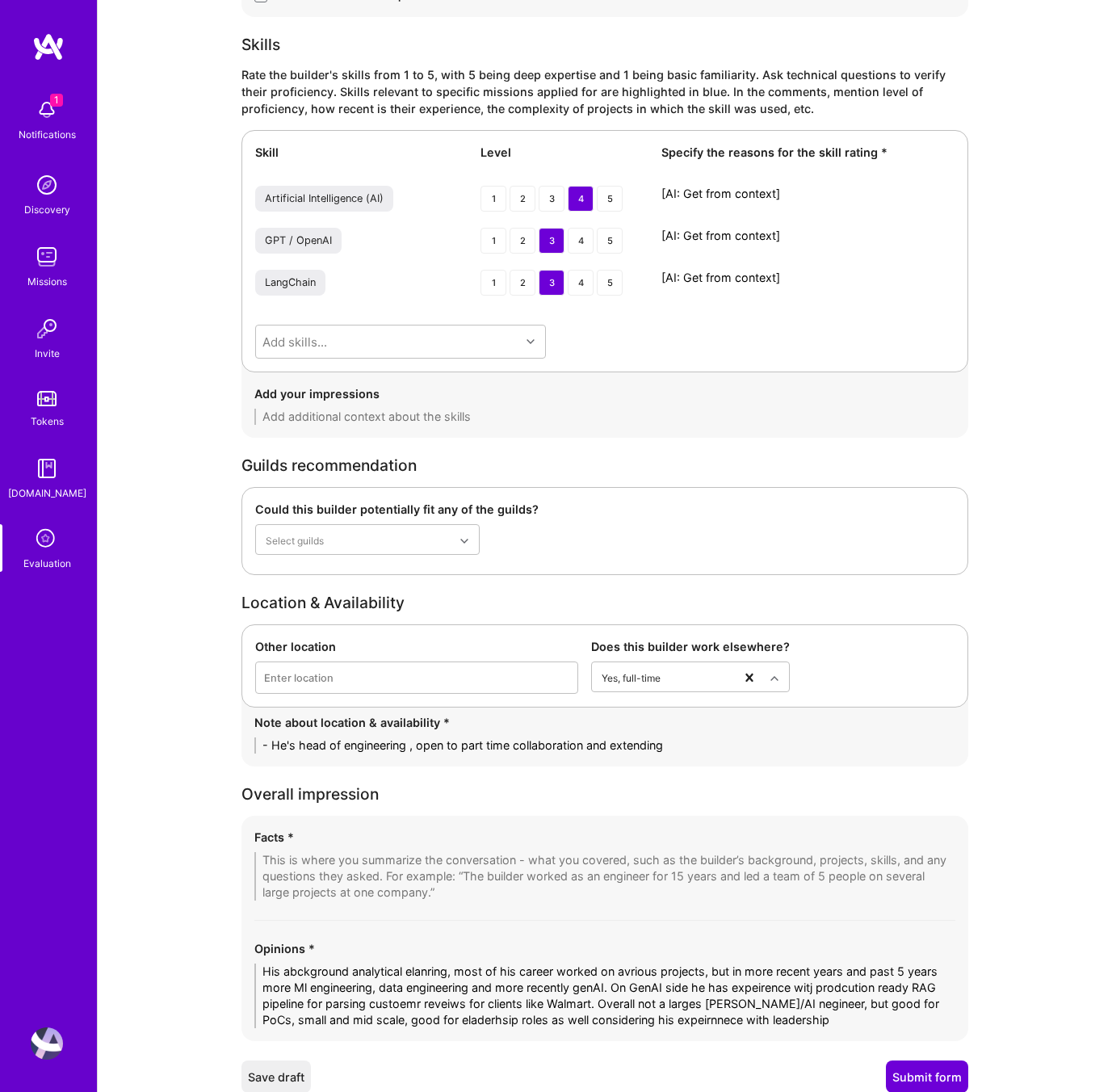
type textarea "His abckground analytical elanring, most of his career worked on avrious projec…"
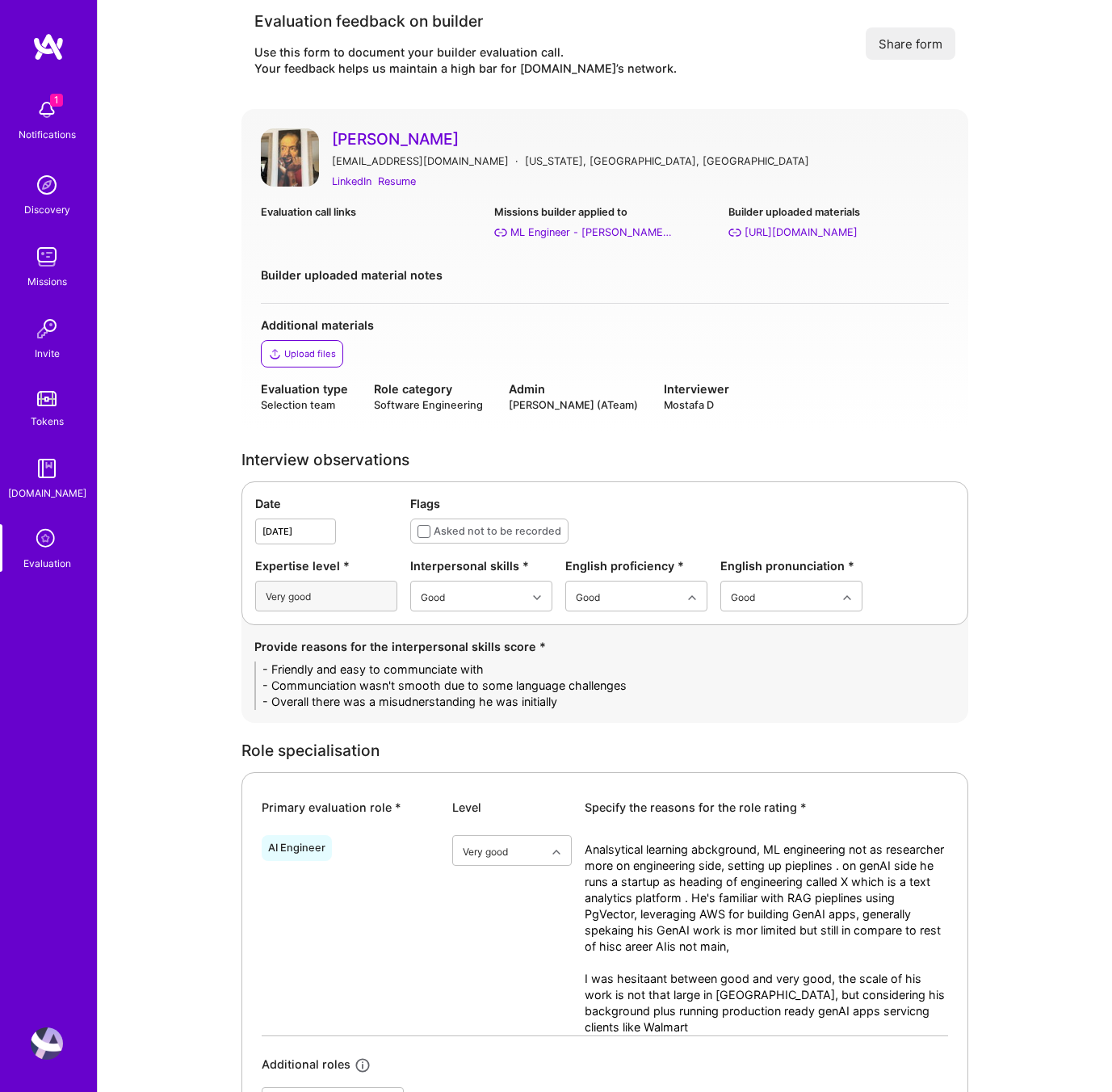
scroll to position [0, 0]
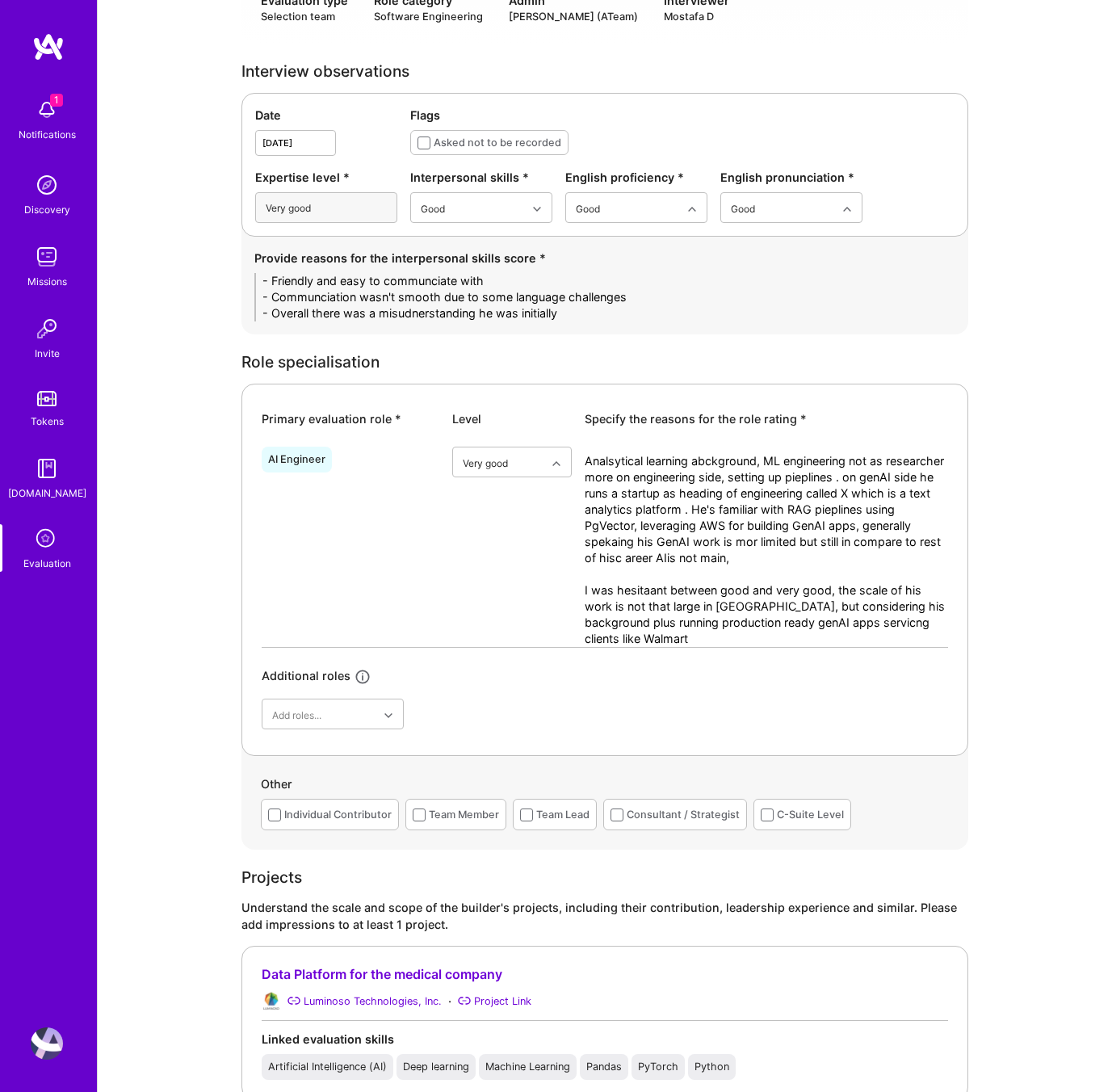
scroll to position [418, 0]
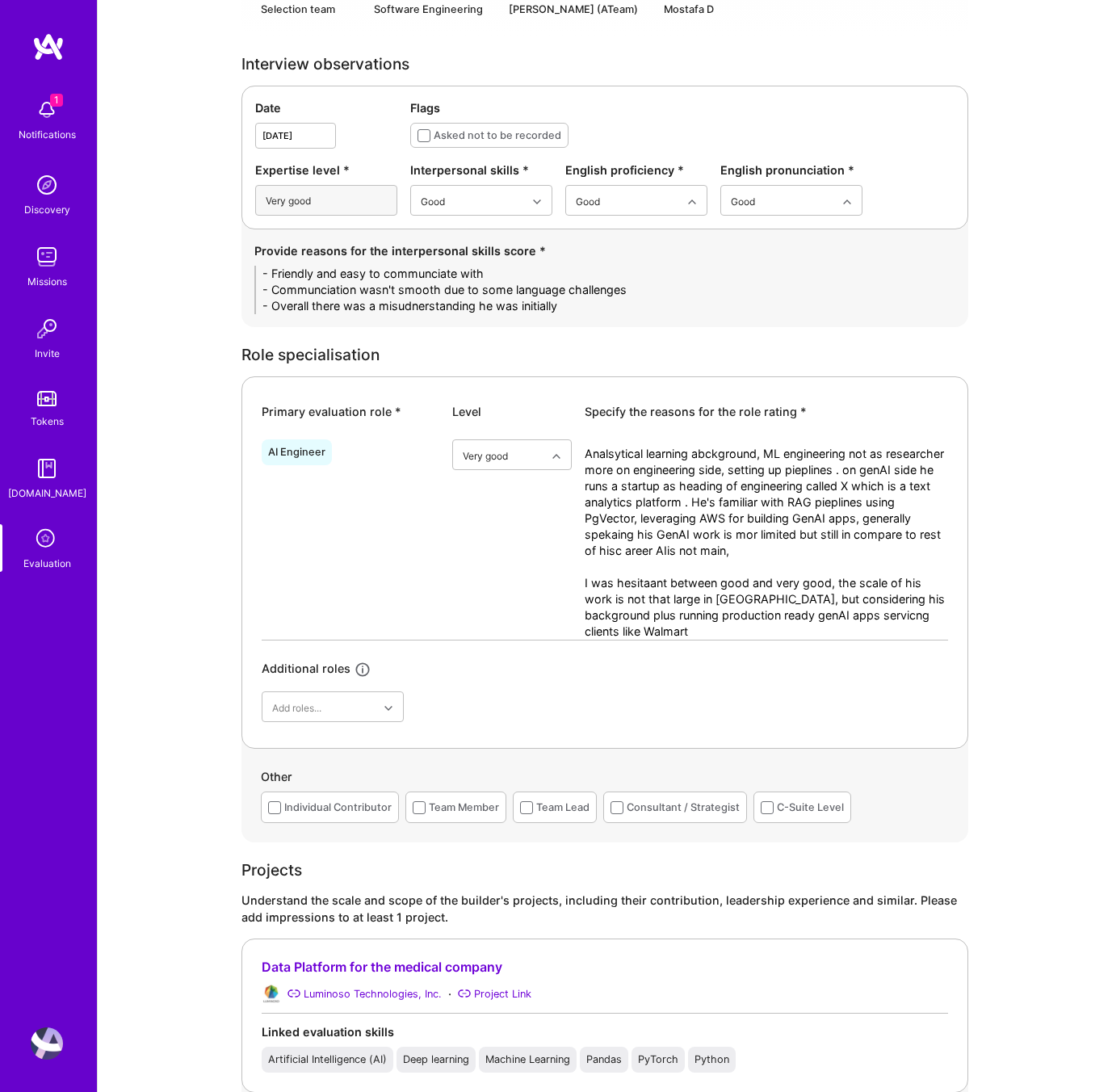
click at [669, 565] on textarea "Analsytical learning abckground, ML engineering not as researcher more on engin…" at bounding box center [766, 543] width 363 height 194
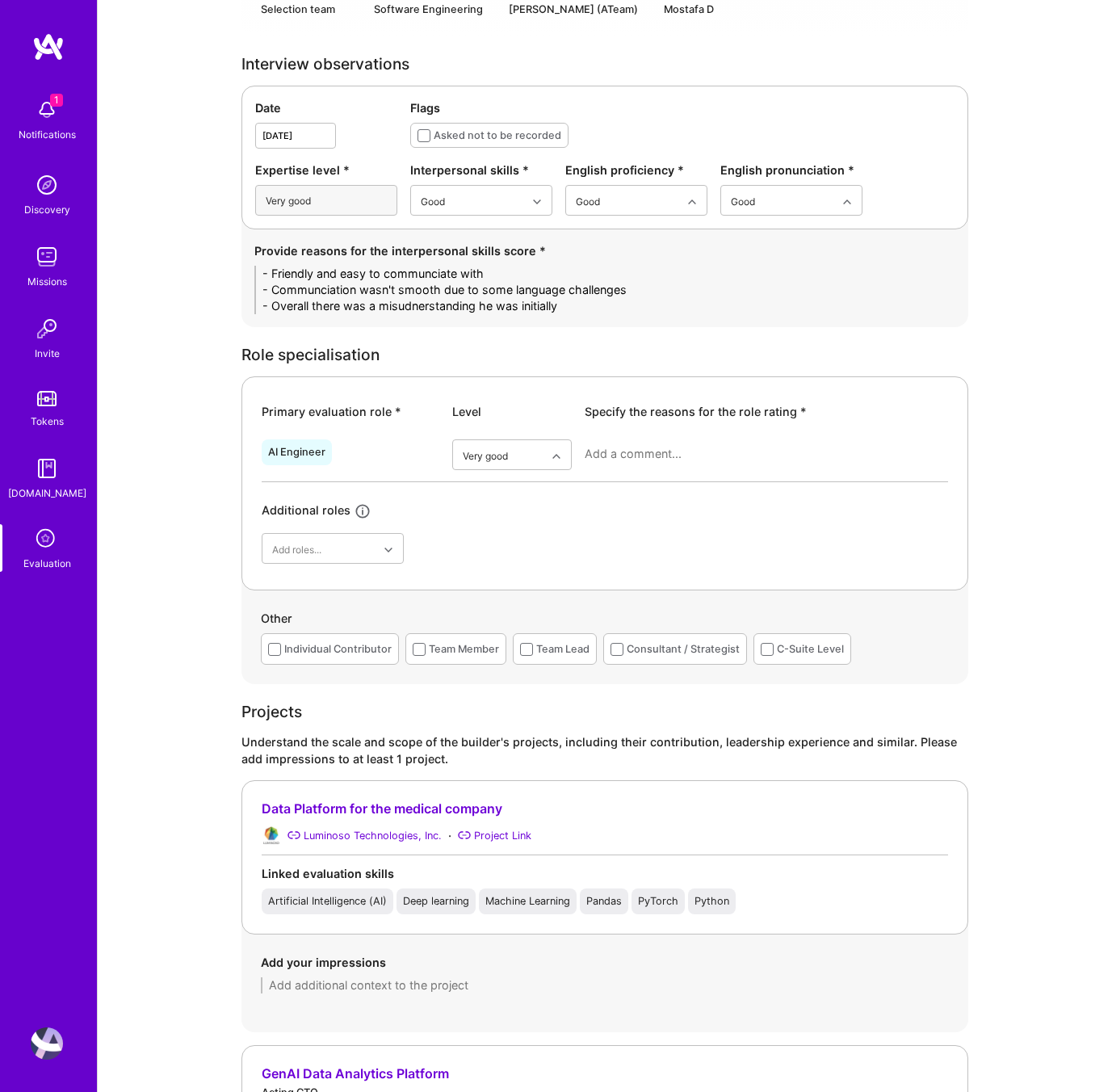
paste textarea "He comes from a strong analytical and statistical background, moving into ML en…"
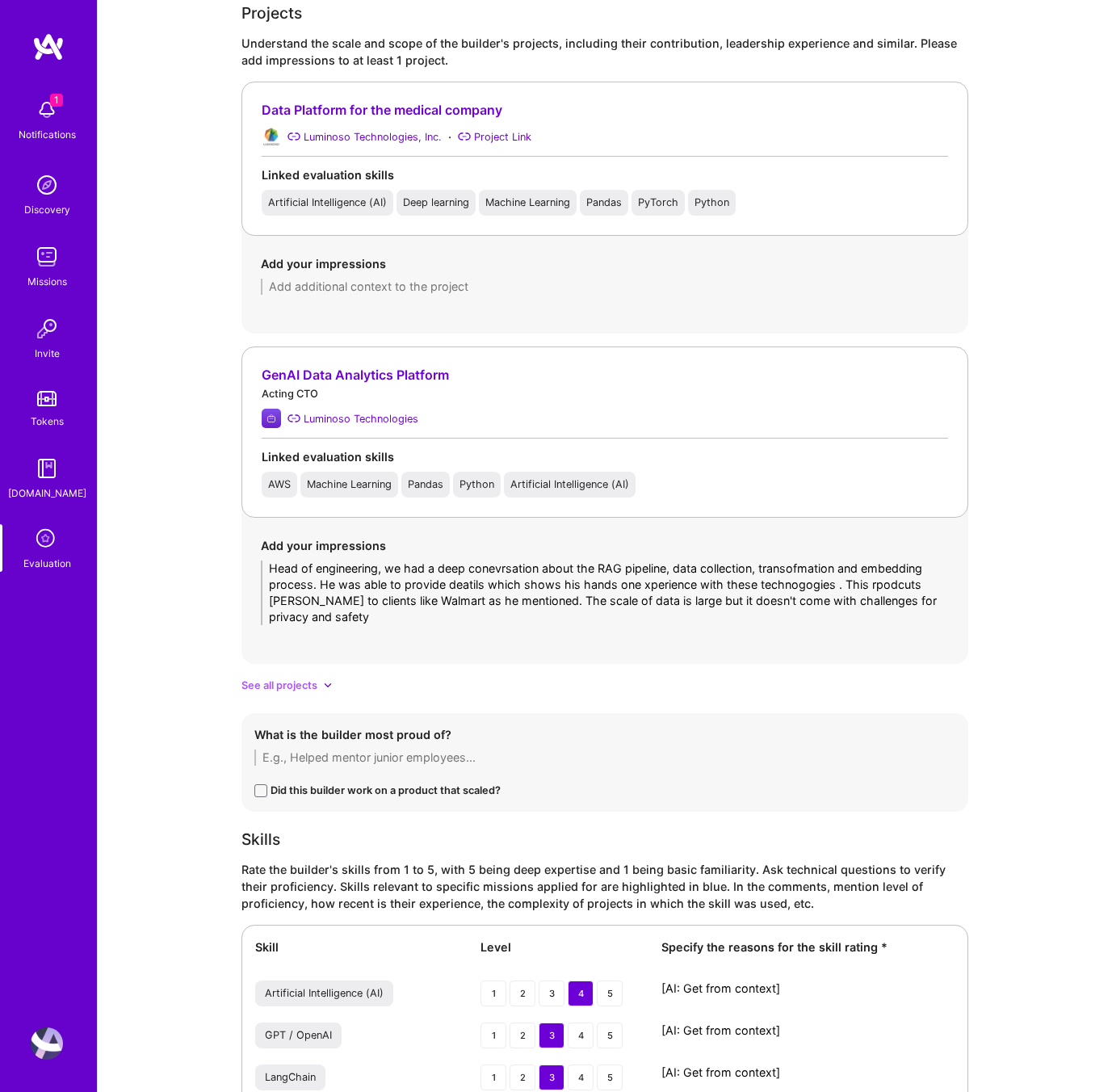
scroll to position [1405, 0]
type textarea "He comes from a strong analytical and statistical background, moving into ML en…"
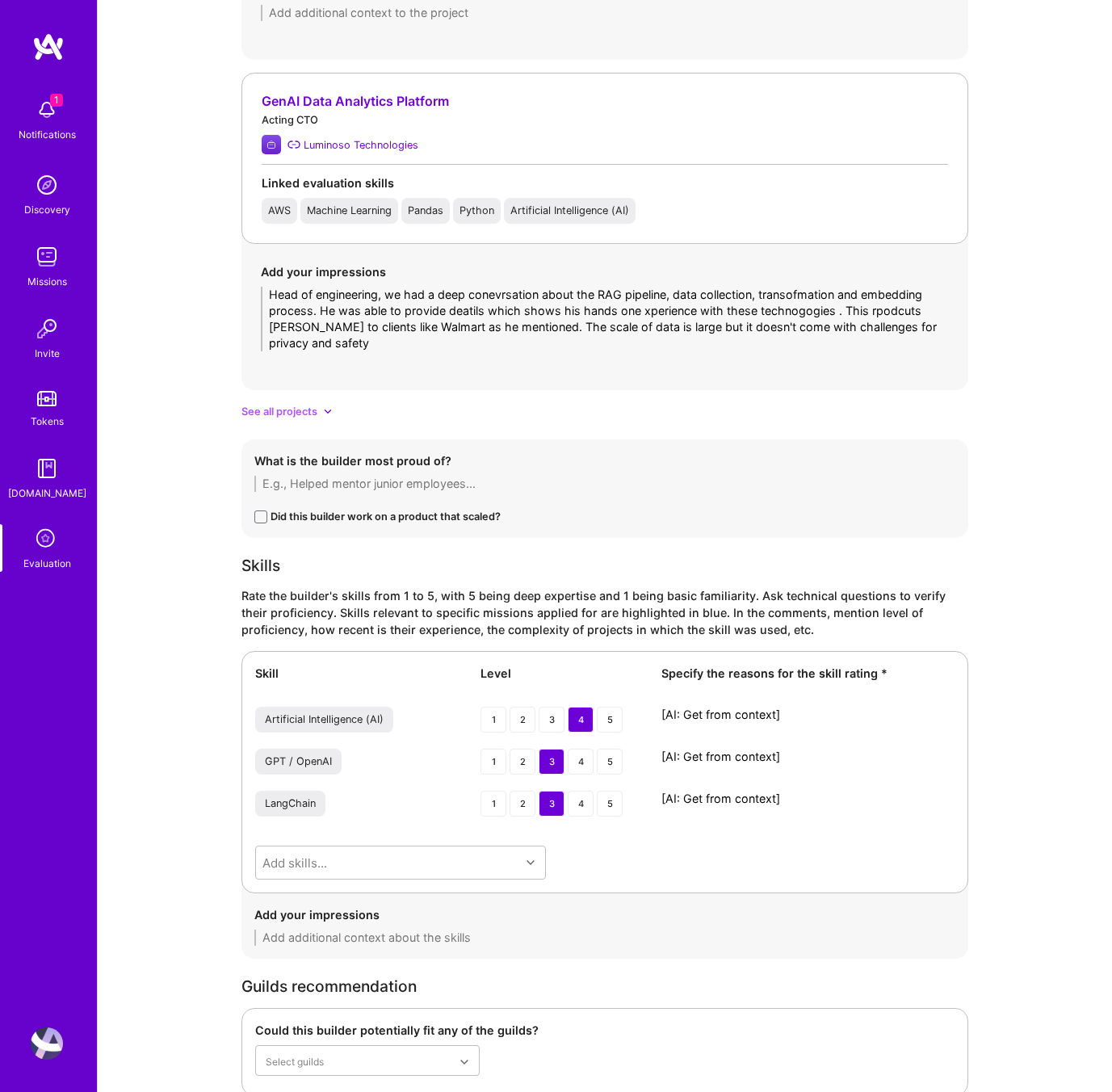
scroll to position [1602, 0]
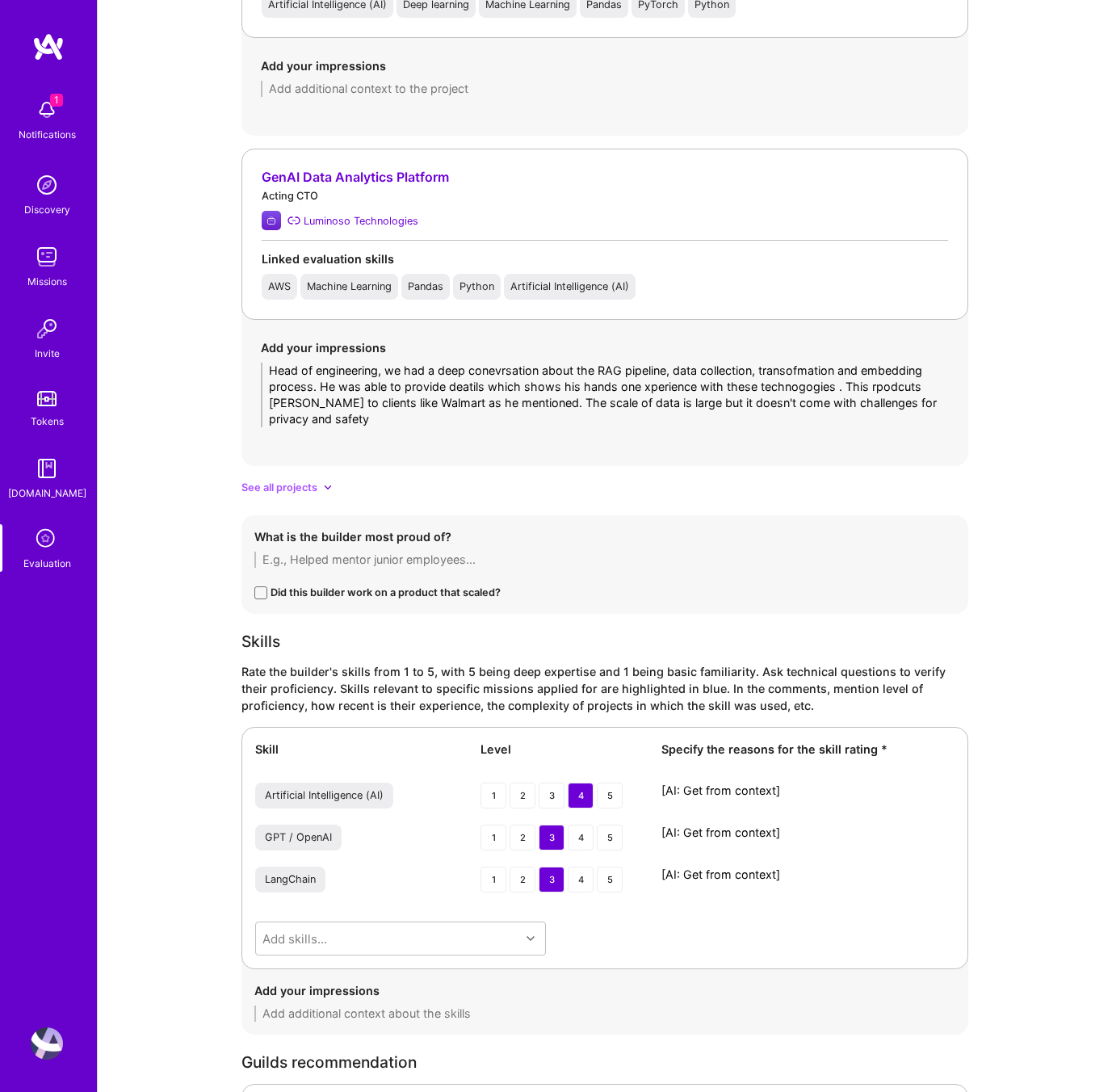
click at [417, 418] on textarea "Head of engineering, we had a deep conevrsation about the RAG pipeline, data co…" at bounding box center [605, 395] width 688 height 64
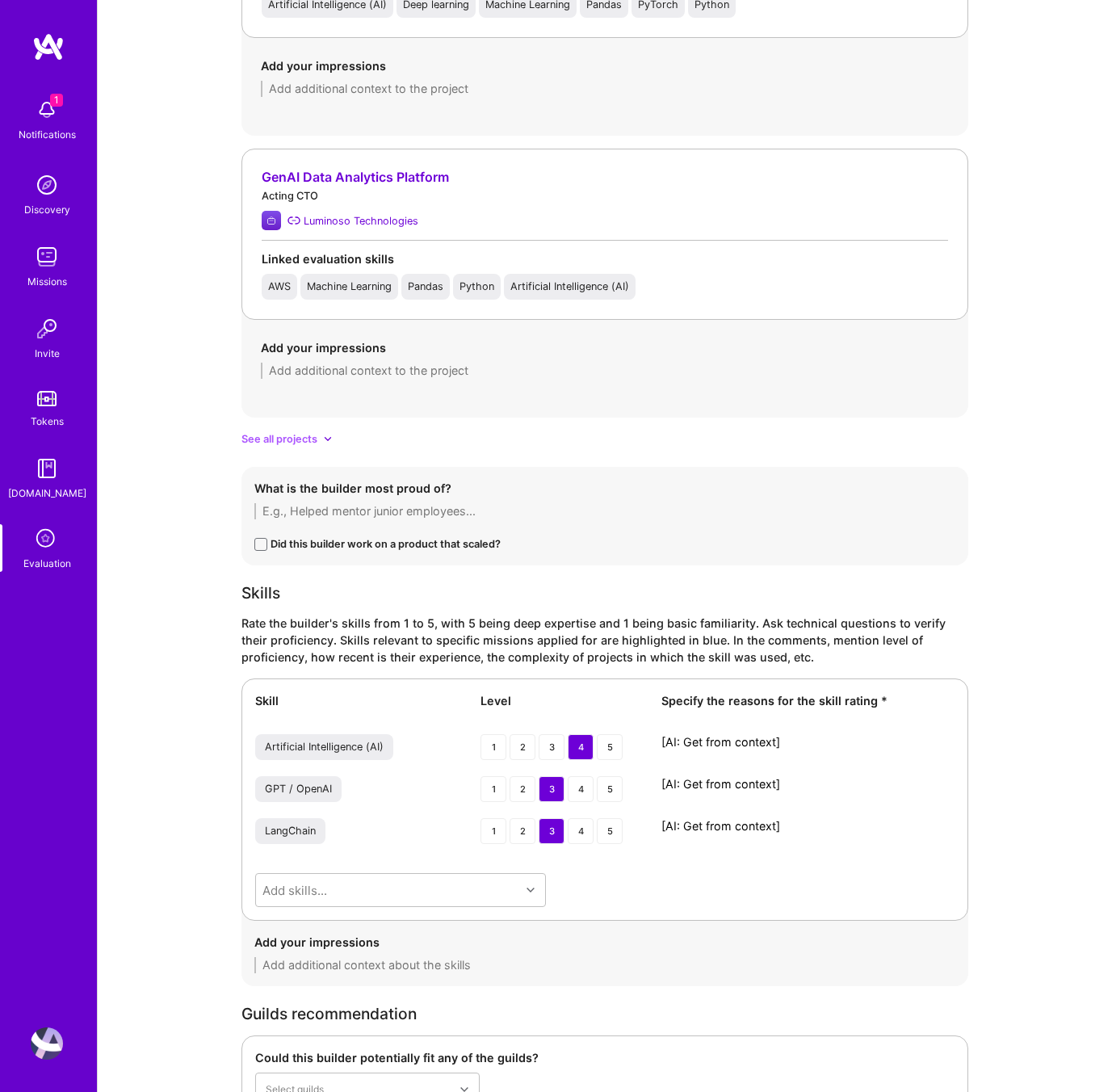
paste textarea "We had a detailed conversation about the RAG pipeline, data collection, transfo…"
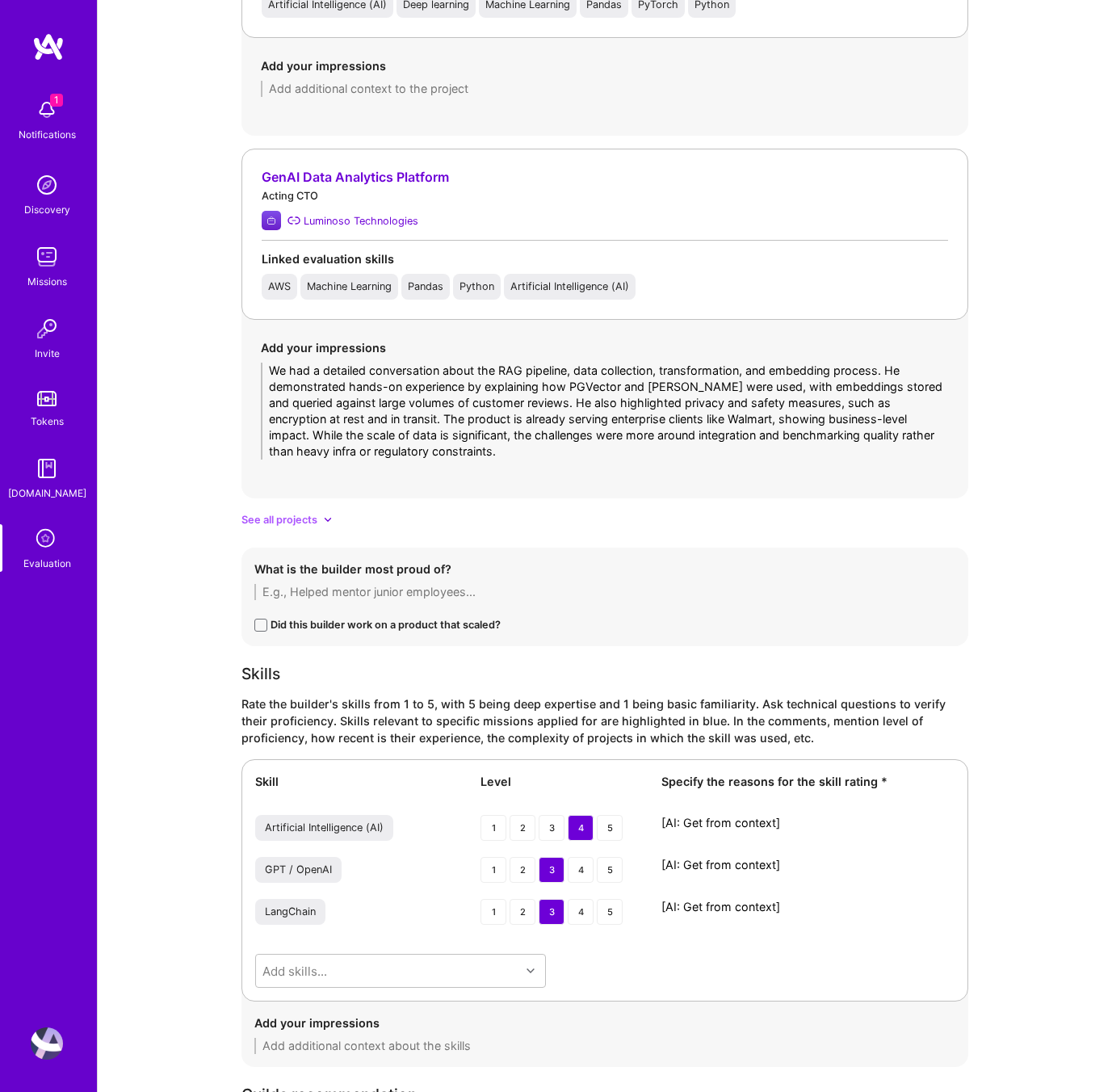
click at [411, 434] on textarea "We had a detailed conversation about the RAG pipeline, data collection, transfo…" at bounding box center [605, 411] width 688 height 97
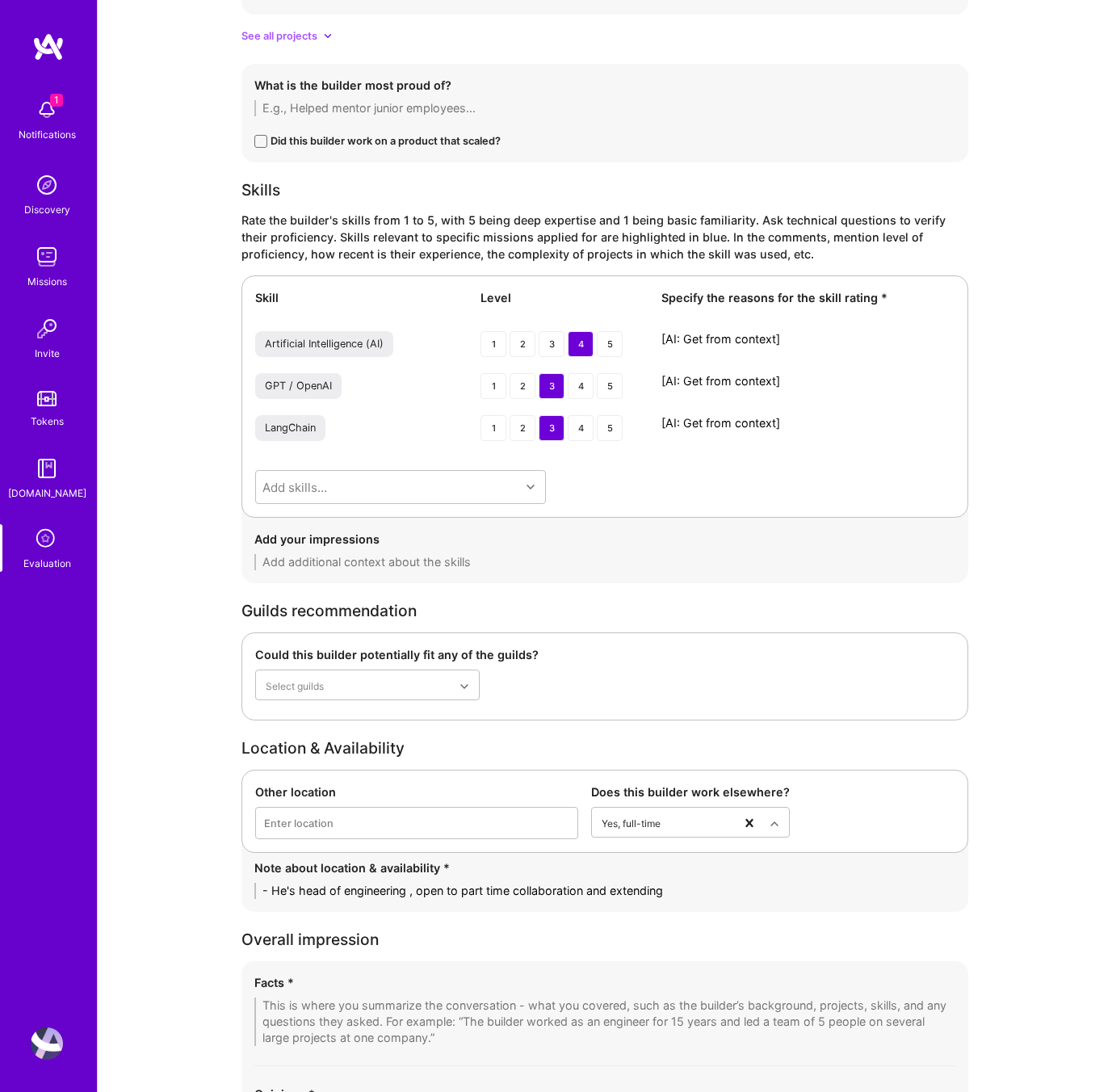
scroll to position [2290, 0]
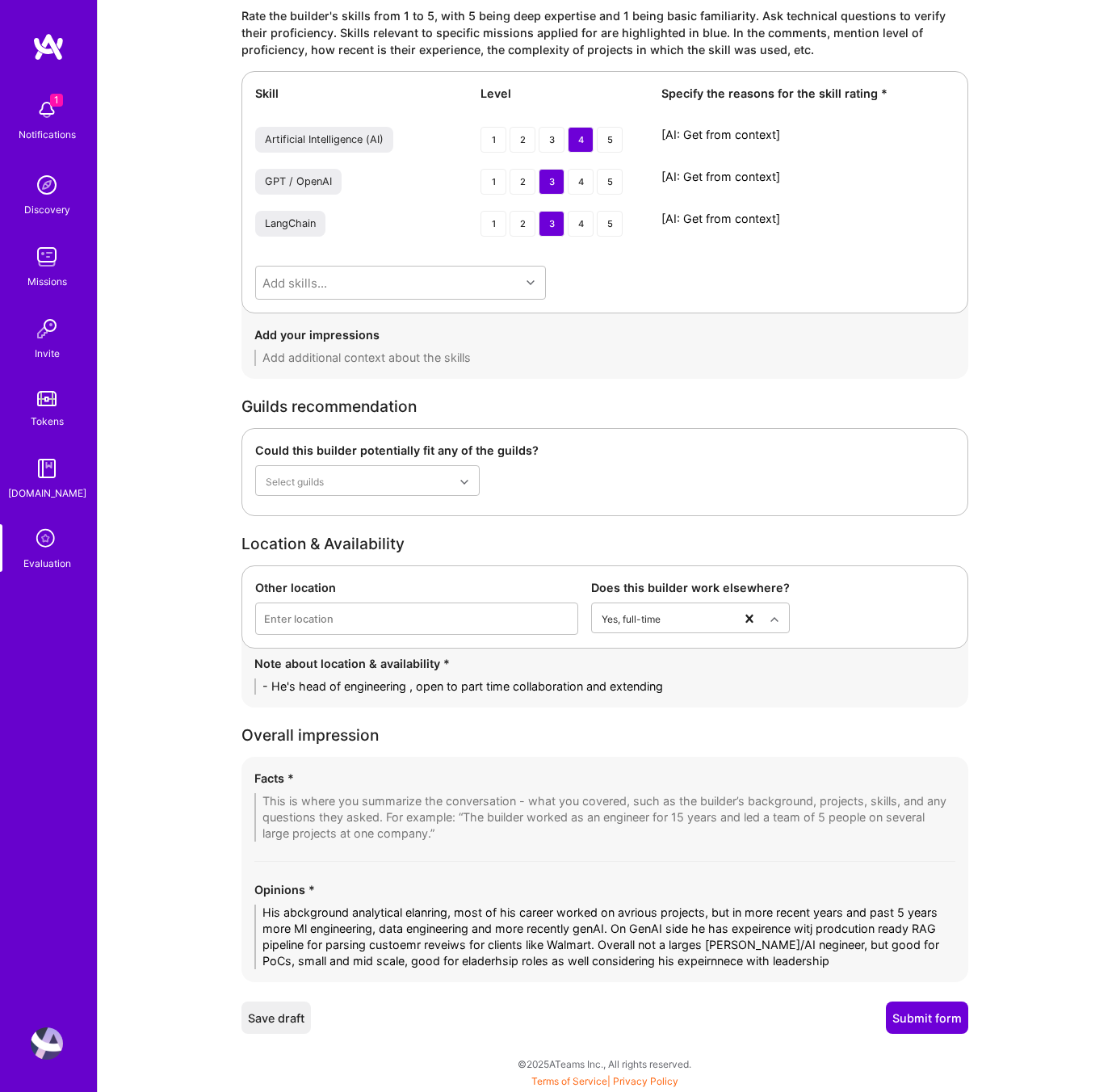
type textarea "We had a detailed conversation about the RAG pipeline, data collection, transfo…"
click at [358, 923] on textarea "His abckground analytical elanring, most of his career worked on avrious projec…" at bounding box center [605, 936] width 701 height 64
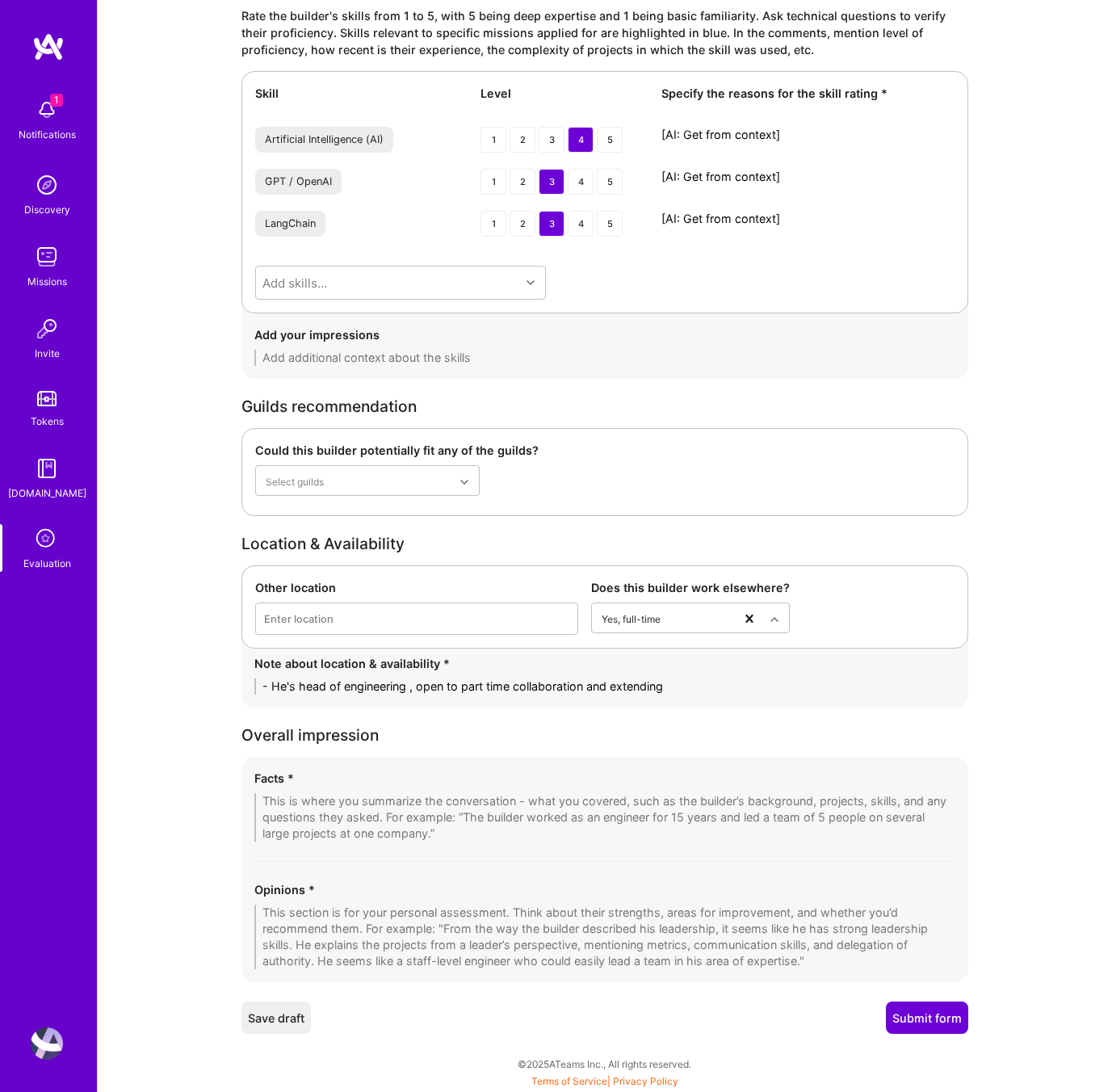
paste textarea "He has a strong background in analytical learning, with most of his career in M…"
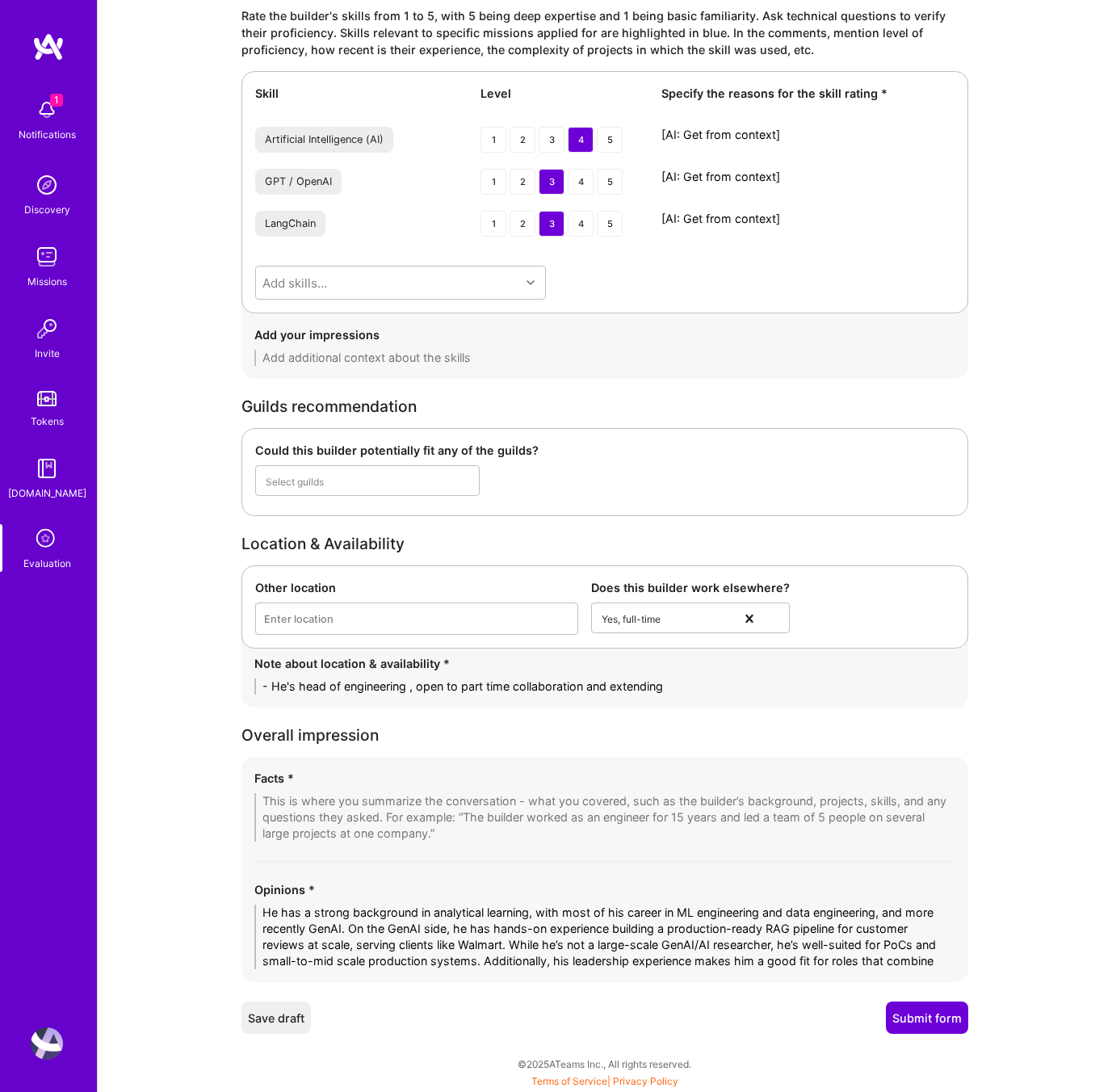
scroll to position [0, 0]
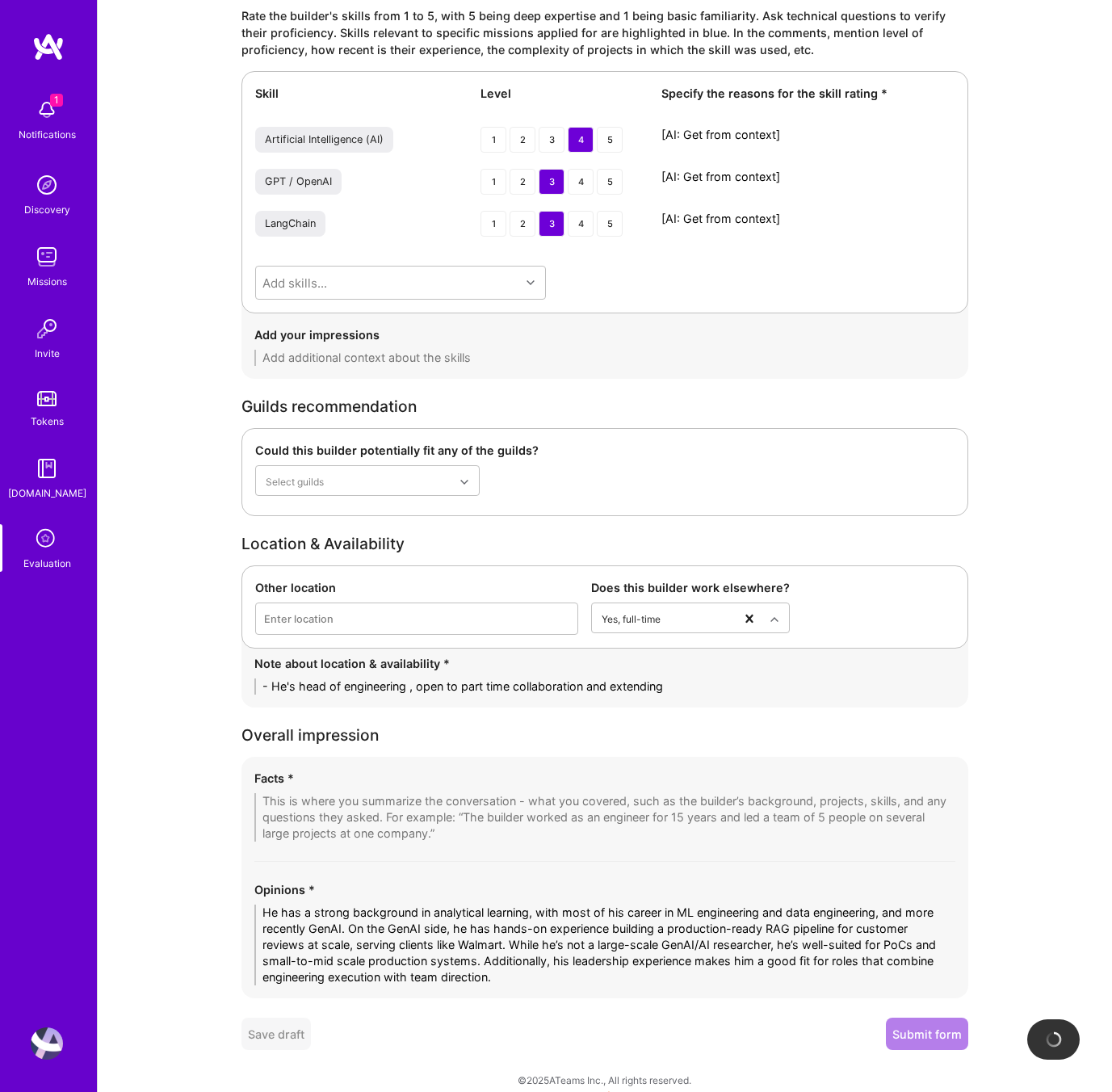
click at [331, 913] on textarea "He has a strong background in analytical learning, with most of his career in M…" at bounding box center [605, 945] width 701 height 81
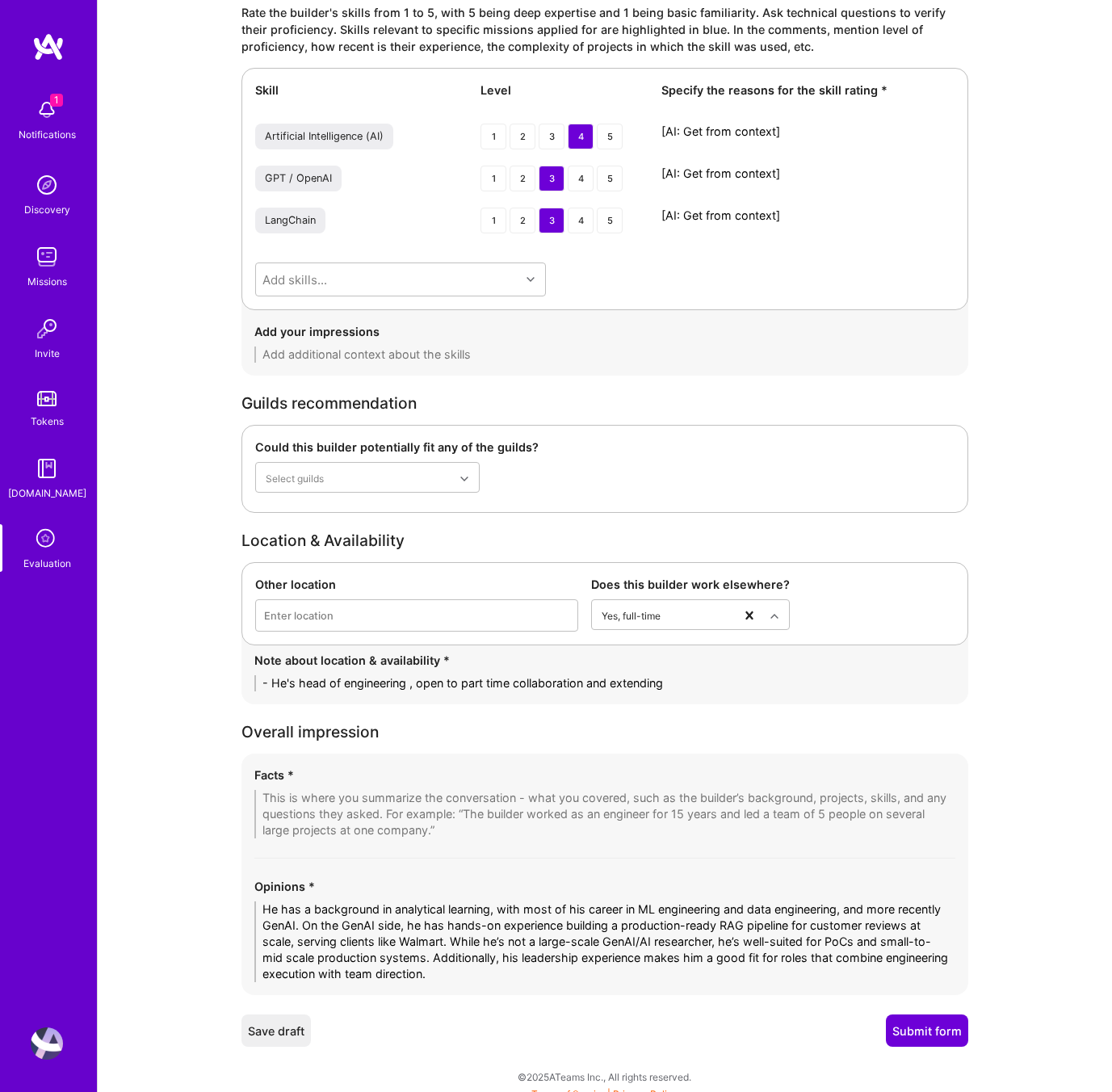
click at [535, 915] on textarea "He has a background in analytical learning, with most of his career in ML engin…" at bounding box center [605, 942] width 701 height 81
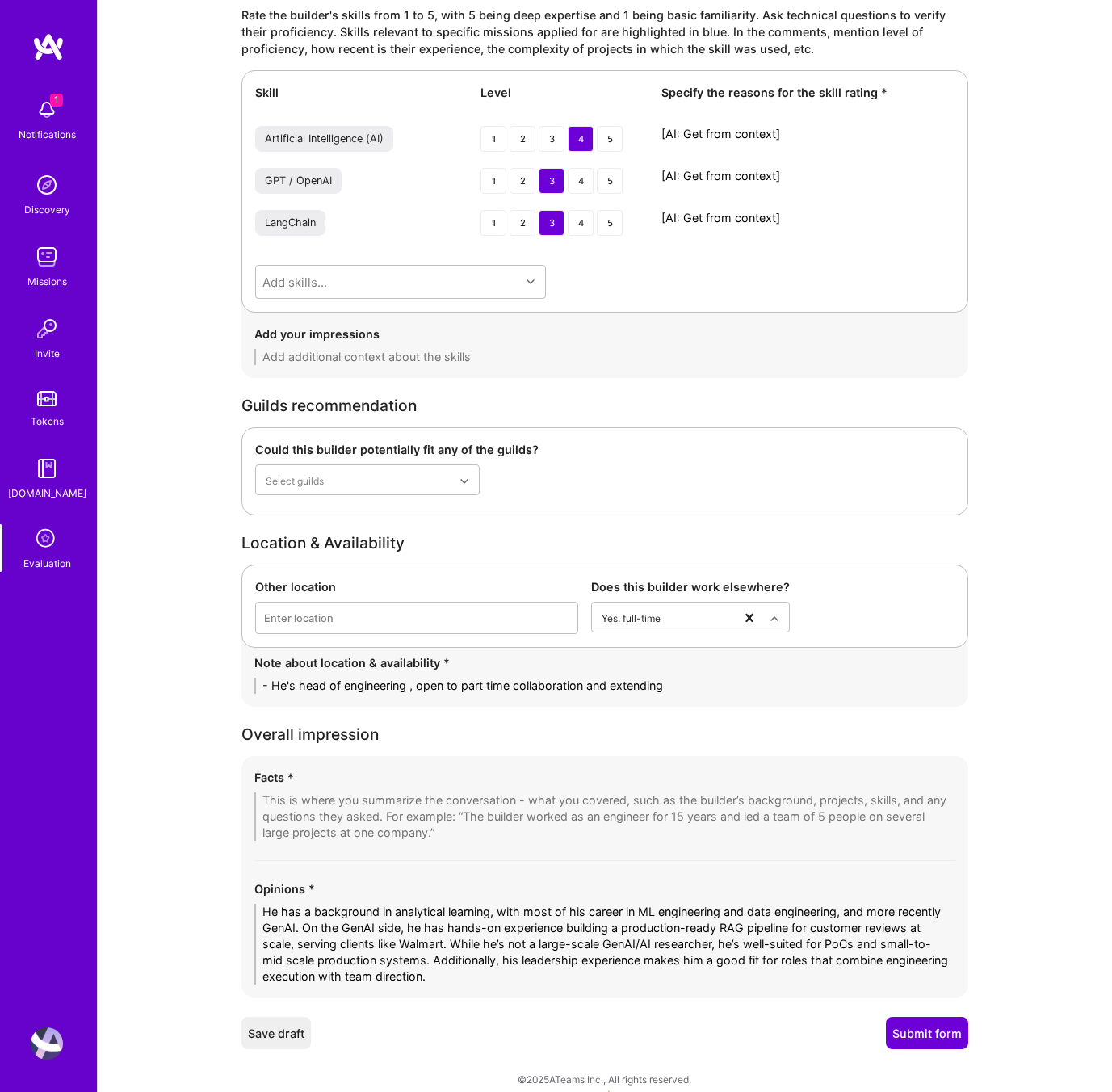
click at [535, 915] on textarea "He has a background in analytical learning, with most of his career in ML engin…" at bounding box center [605, 944] width 701 height 81
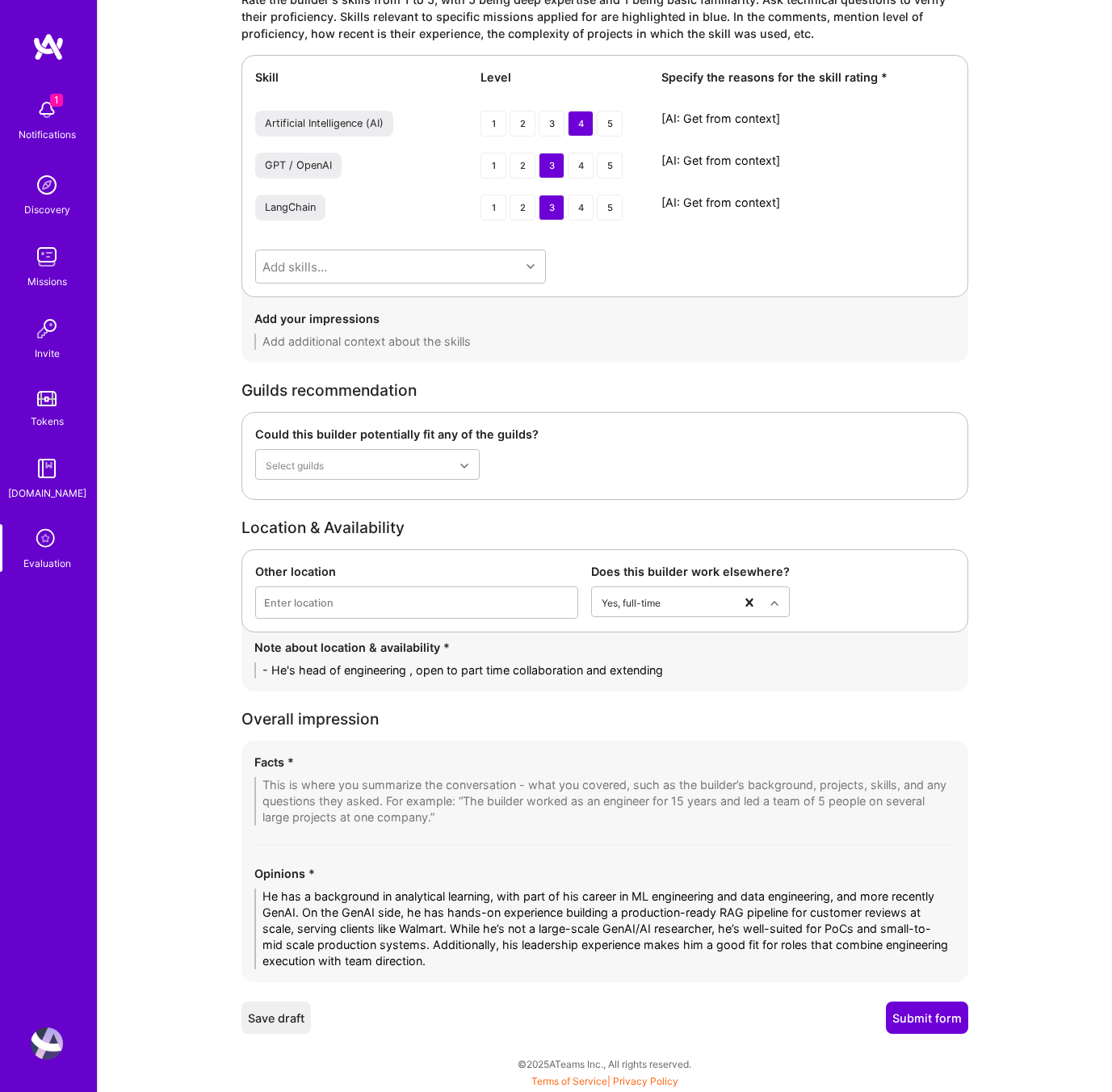
click at [529, 963] on textarea "He has a background in analytical learning, with part of his career in ML engin…" at bounding box center [605, 929] width 701 height 81
type textarea "He has a background in analytical learning, with part of his career in ML engin…"
click at [332, 784] on textarea at bounding box center [605, 800] width 701 height 48
paste textarea "1. Proven Text Analytics & RAG Expertise – Led development of a production-read…"
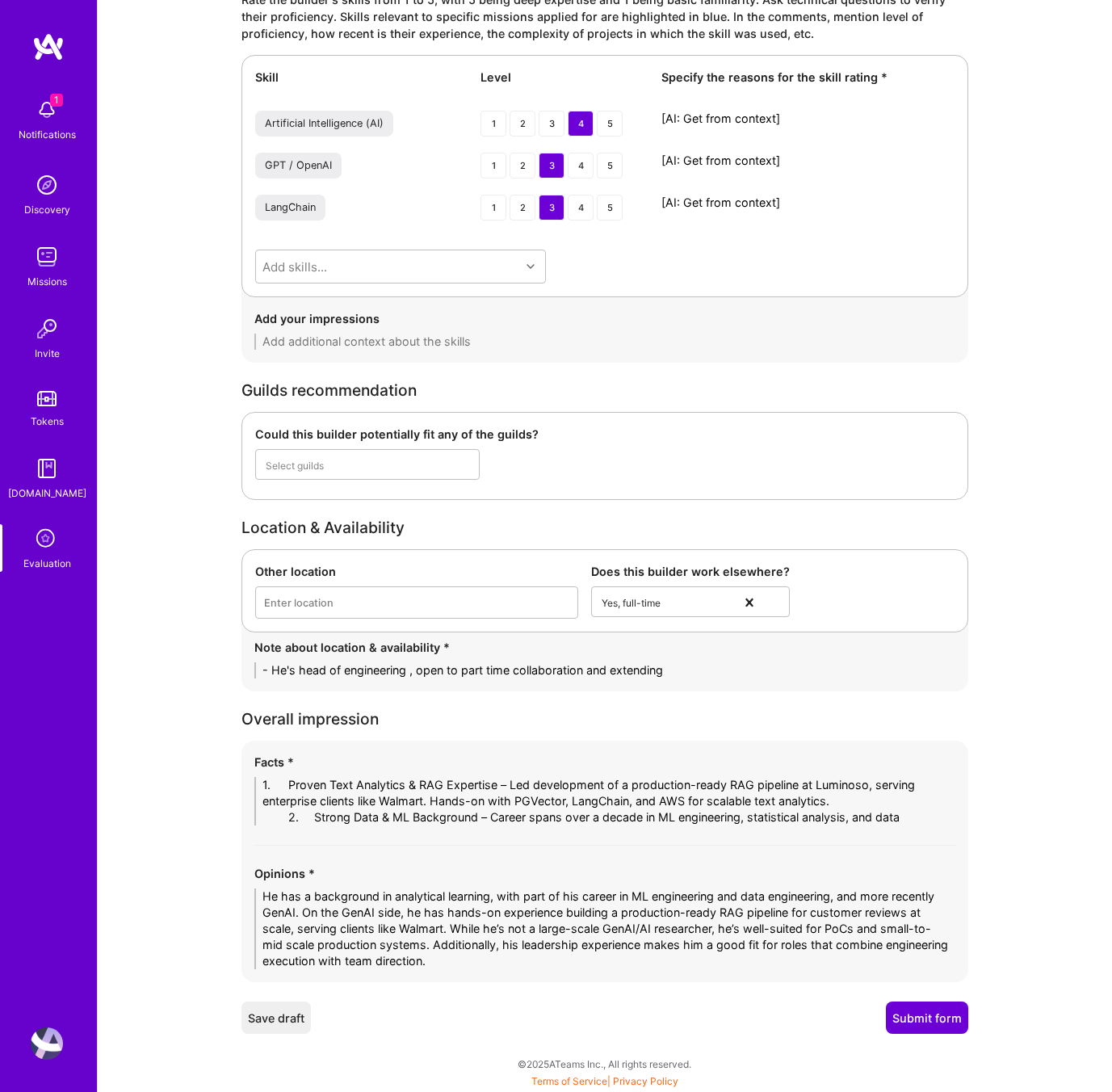
scroll to position [0, 0]
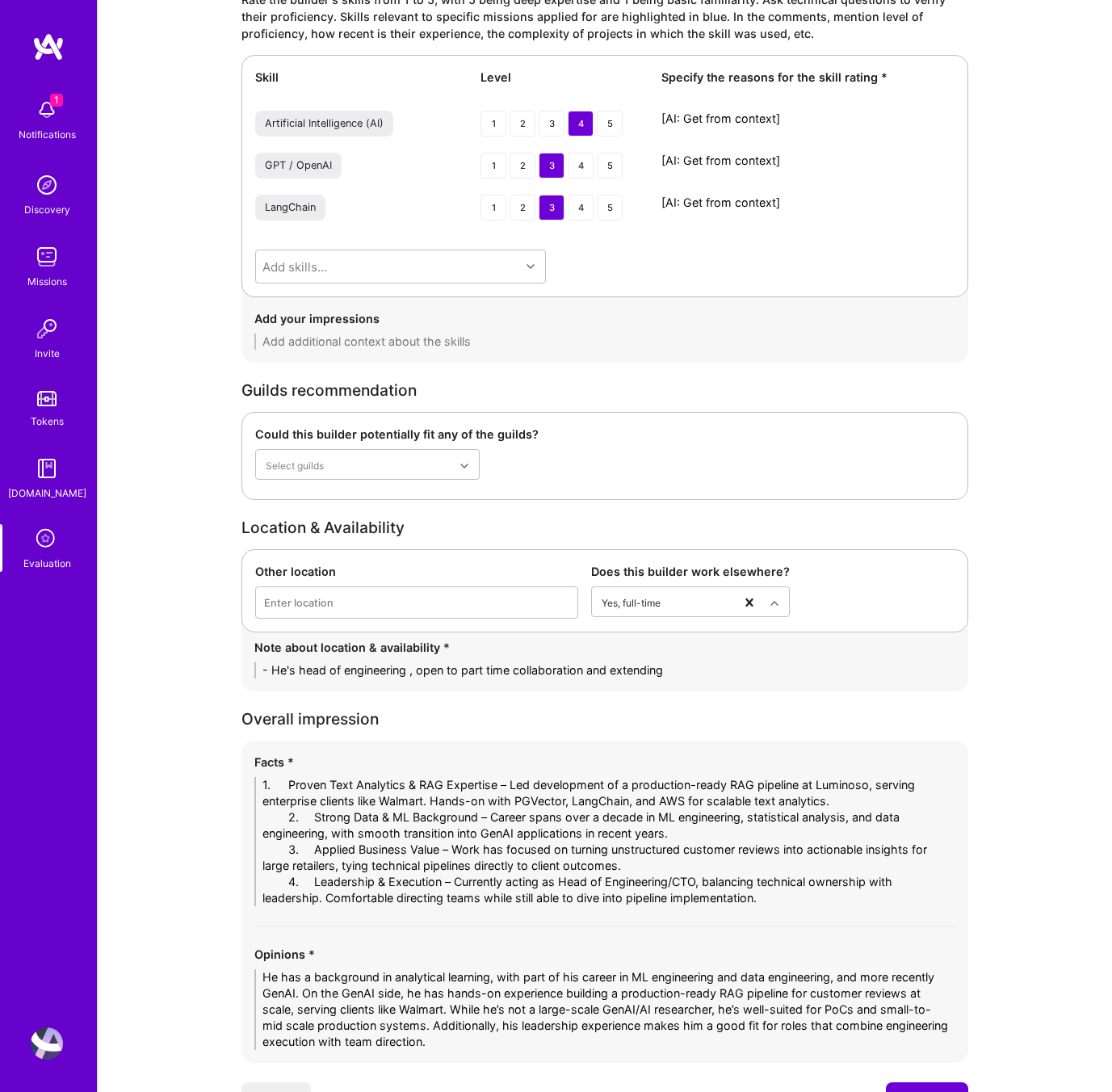
drag, startPoint x: 312, startPoint y: 782, endPoint x: 228, endPoint y: 785, distance: 84.1
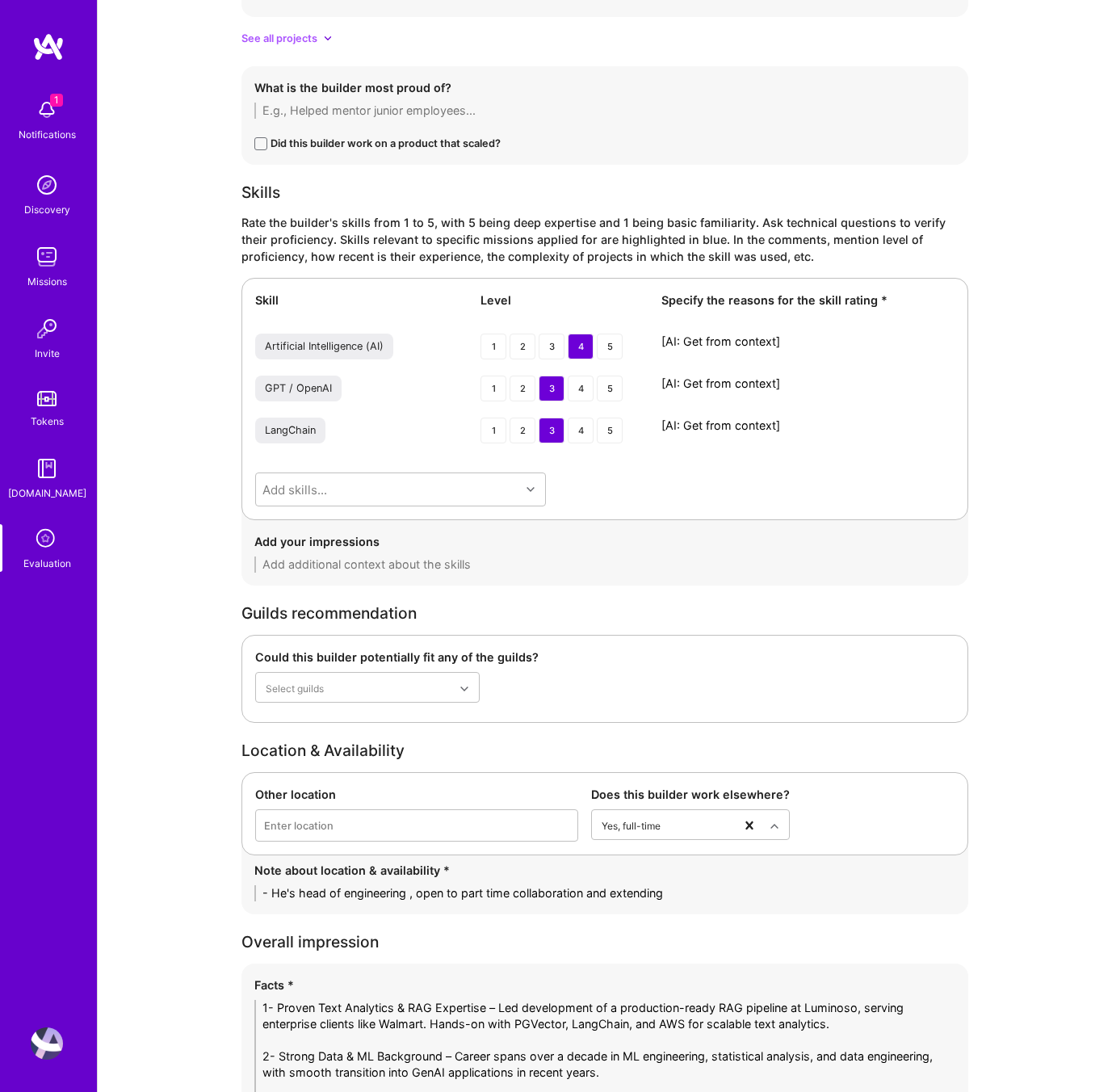
scroll to position [1947, 0]
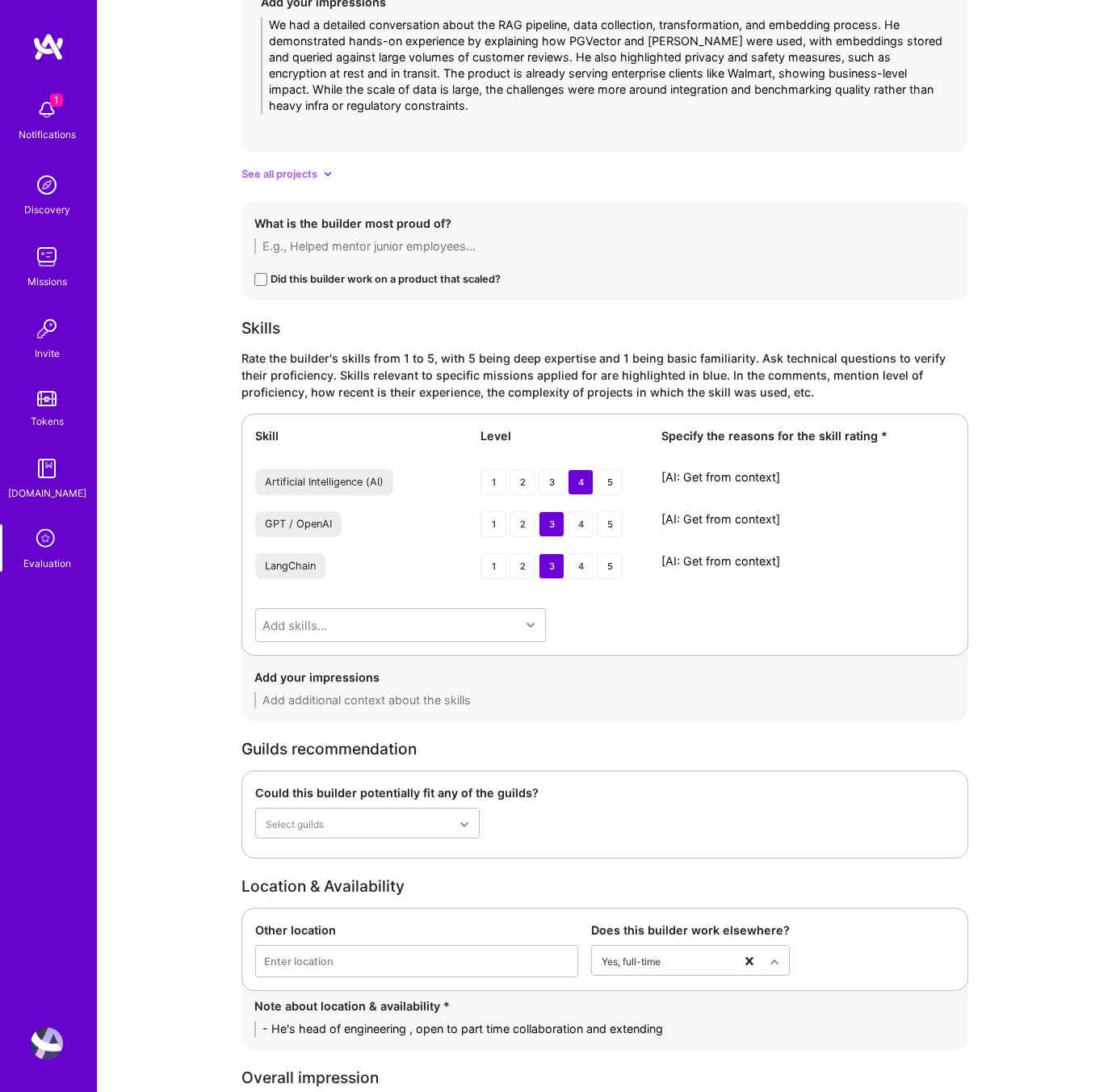
type textarea "1- Proven Text Analytics & RAG Expertise – Led development of a production-read…"
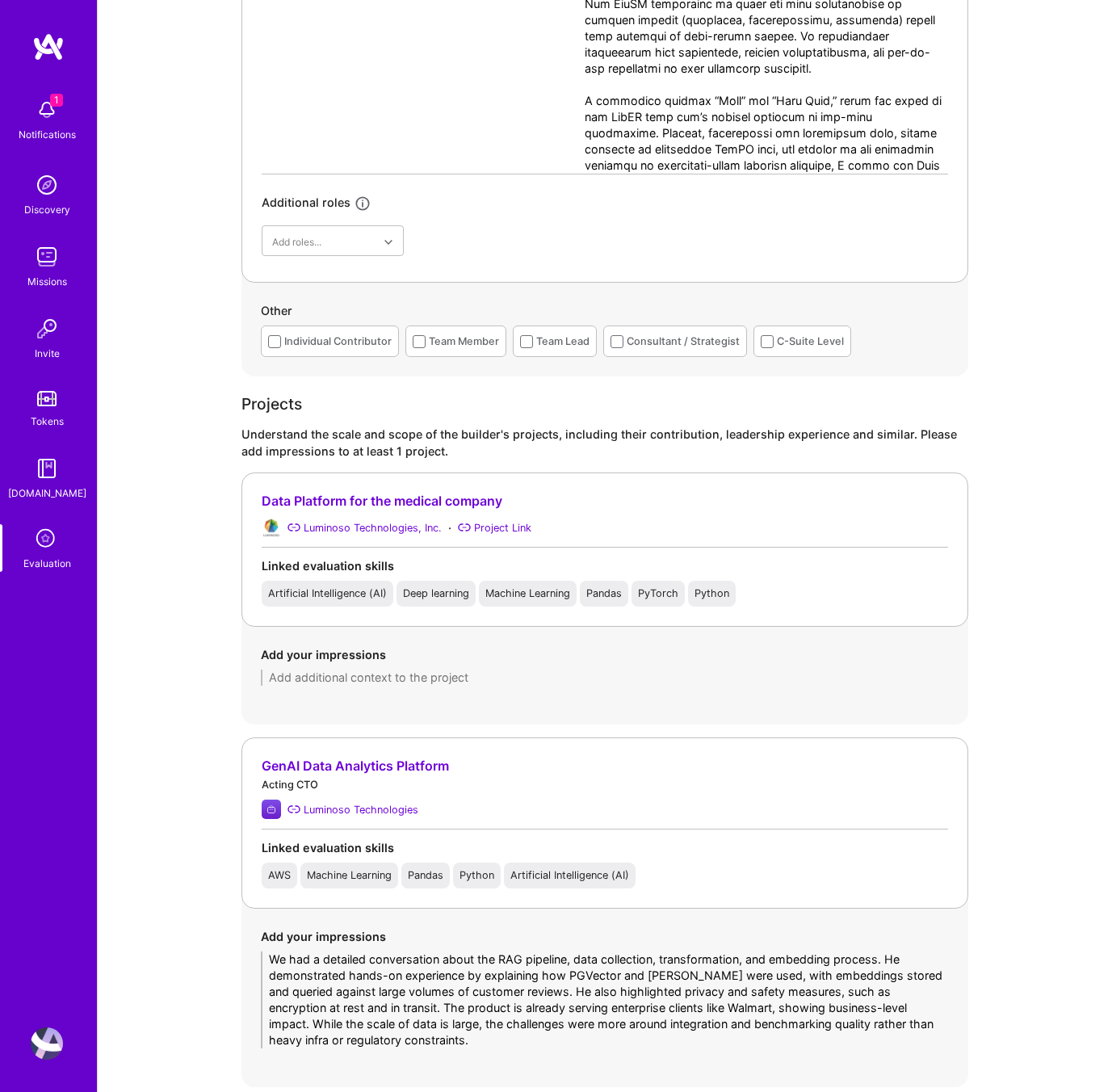
scroll to position [0, 0]
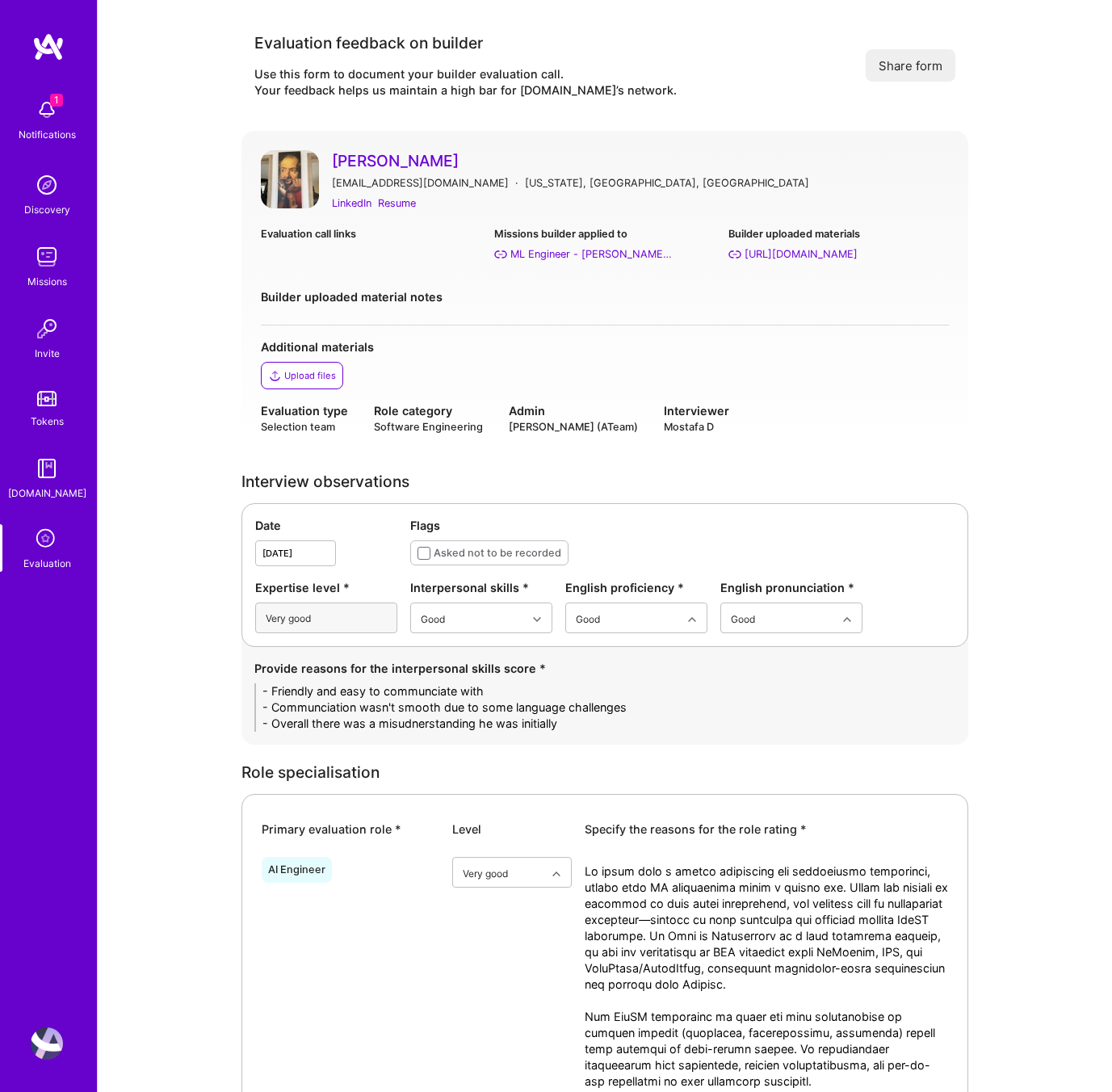
click at [352, 156] on link "[PERSON_NAME]" at bounding box center [640, 161] width 617 height 21
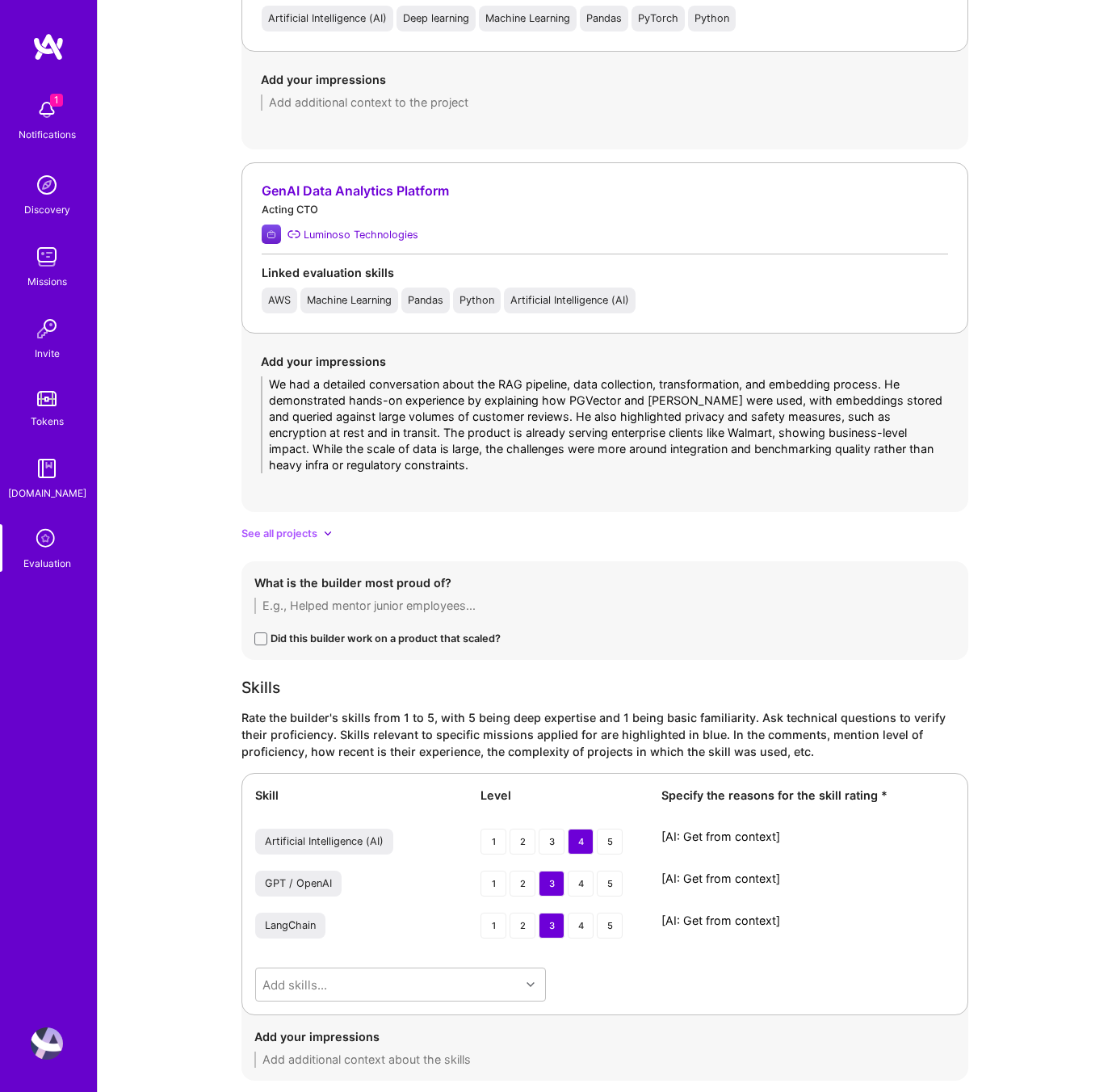
scroll to position [1837, 0]
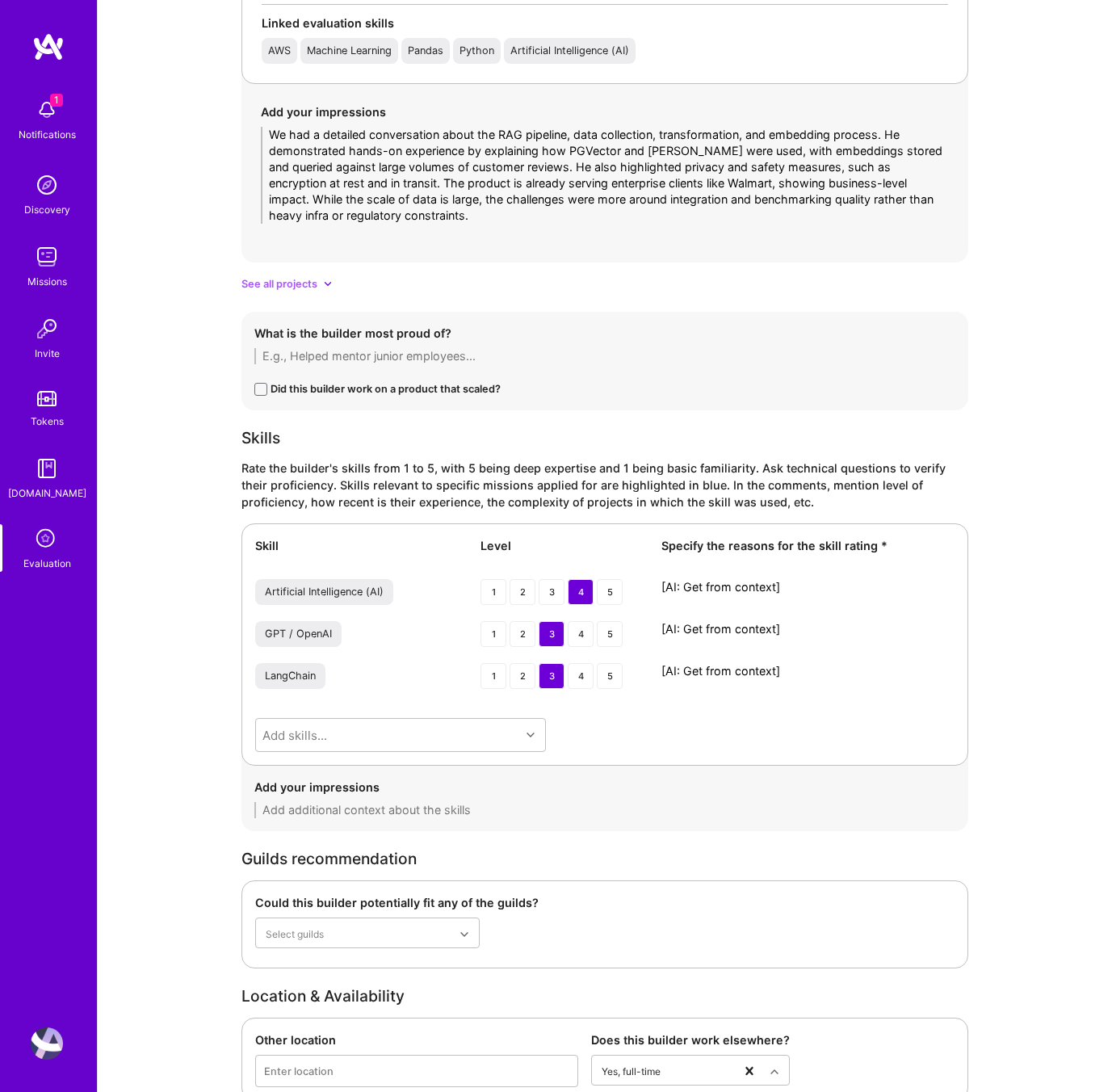
drag, startPoint x: 799, startPoint y: 585, endPoint x: 631, endPoint y: 582, distance: 168.0
click at [631, 582] on div "Artificial Intelligence (AI) 1 2 3 4 5 [AI: Get from context]" at bounding box center [605, 593] width 700 height 29
paste textarea "Broad background in ML and data engineering, now focused on applied GenAI. Buil…"
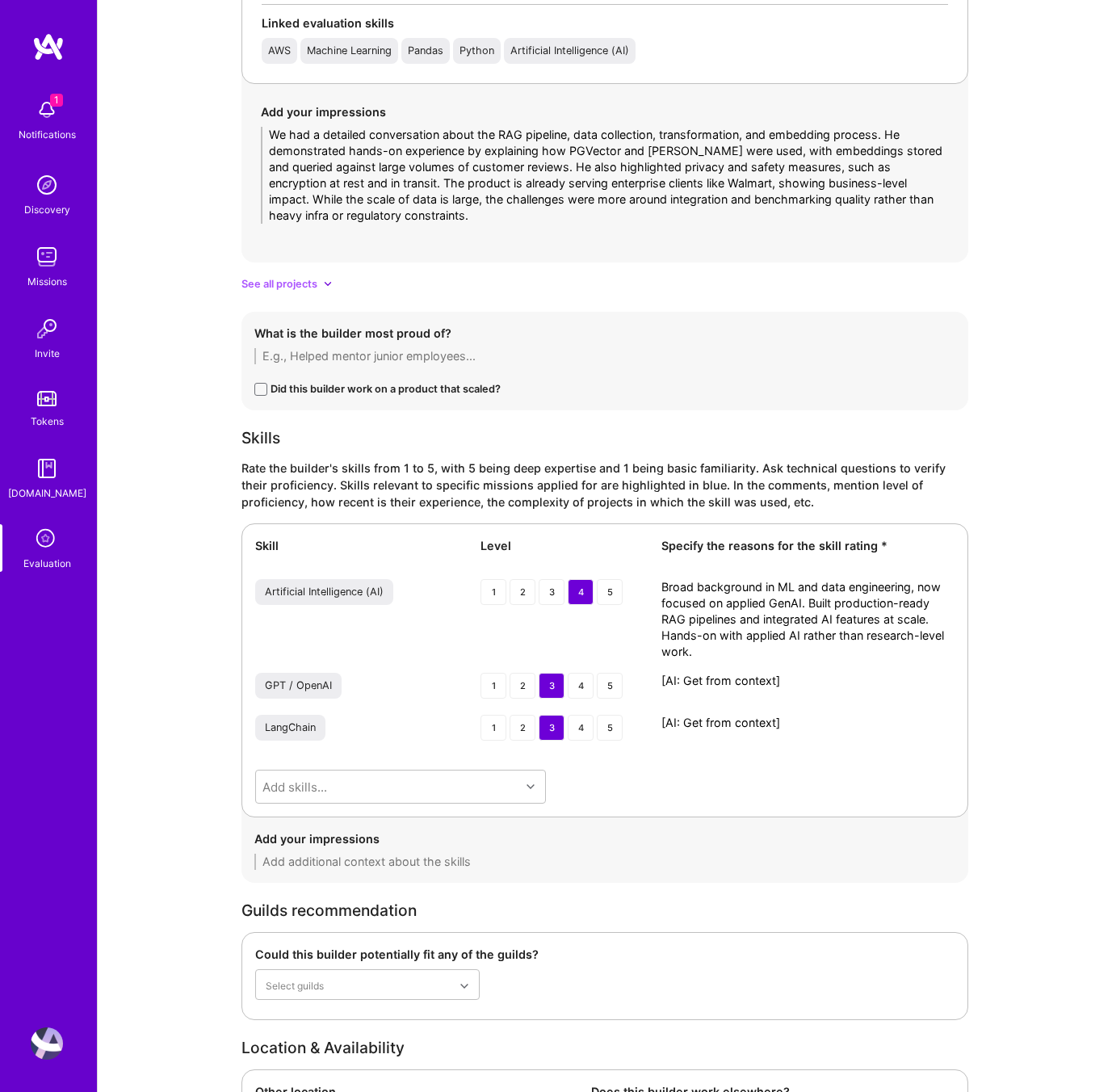
scroll to position [0, 0]
click at [902, 613] on textarea "Broad background in ML and data engineering, now focused on applied GenAI. Buil…" at bounding box center [808, 620] width 293 height 81
type textarea "Broad background in ML and data engineering, now focused on applied GenAI. Buil…"
drag, startPoint x: 817, startPoint y: 686, endPoint x: 581, endPoint y: 670, distance: 236.5
click at [581, 670] on div "Skill Level Specify the reasons for the skill rating * Artificial Intelligence …" at bounding box center [605, 670] width 727 height 294
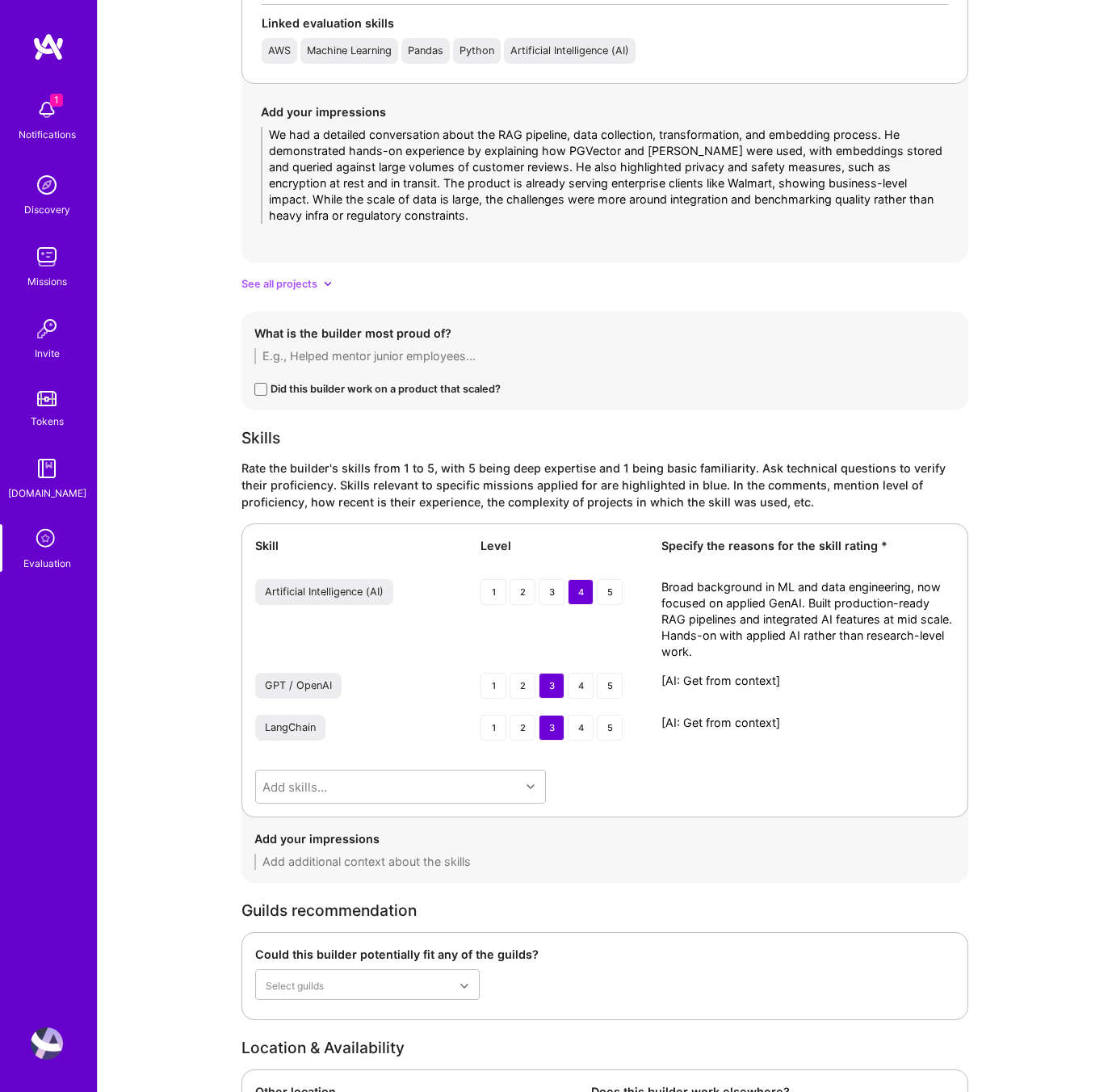
paste textarea "Experience leveraging OpenAI APIs for embeddings and prompting in customer revi…"
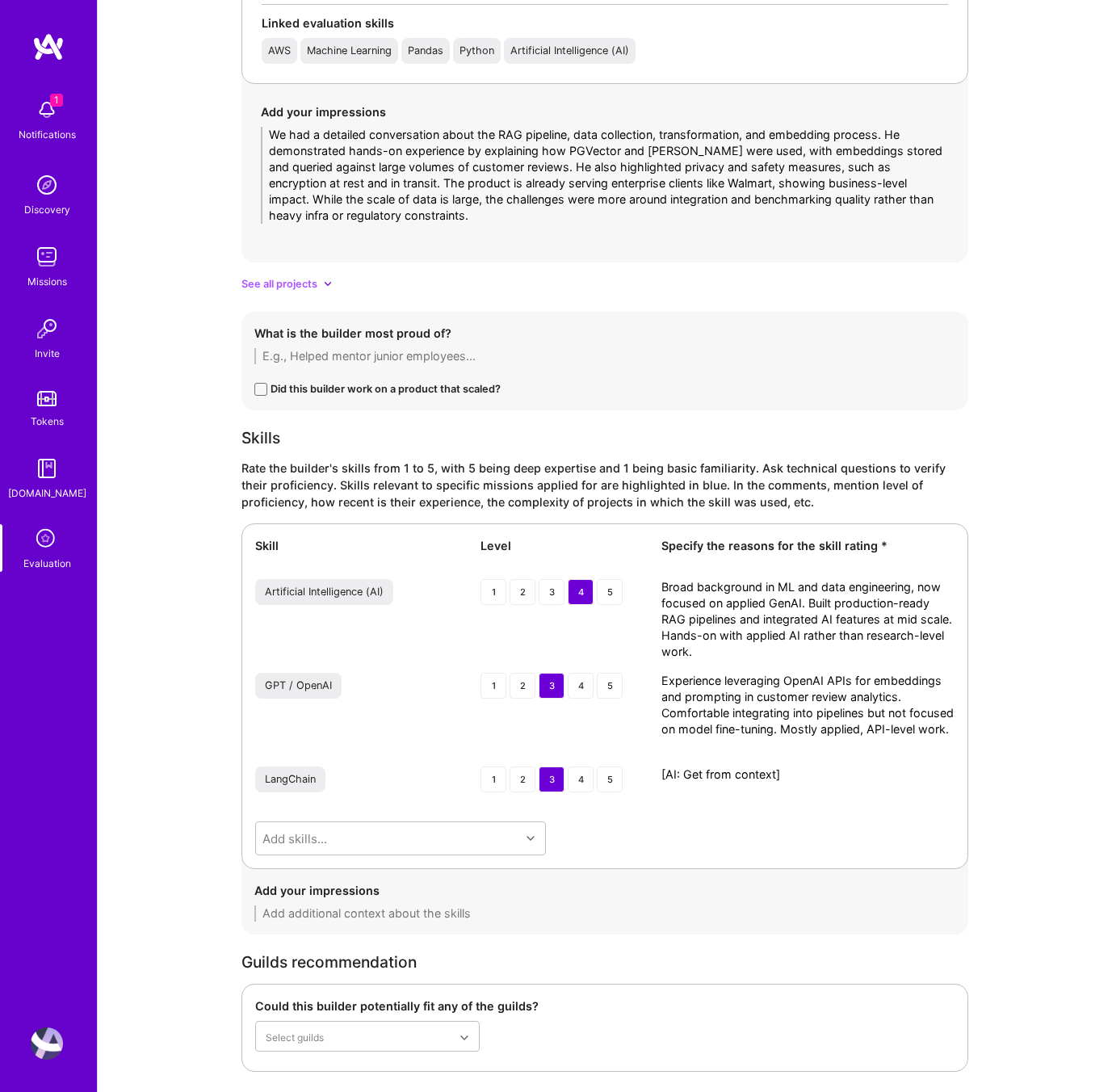
type textarea "Experience leveraging OpenAI APIs for embeddings and prompting in customer revi…"
click at [561, 778] on div "3" at bounding box center [551, 779] width 26 height 26
click at [766, 771] on textarea "[AI: Get from context]" at bounding box center [808, 774] width 293 height 16
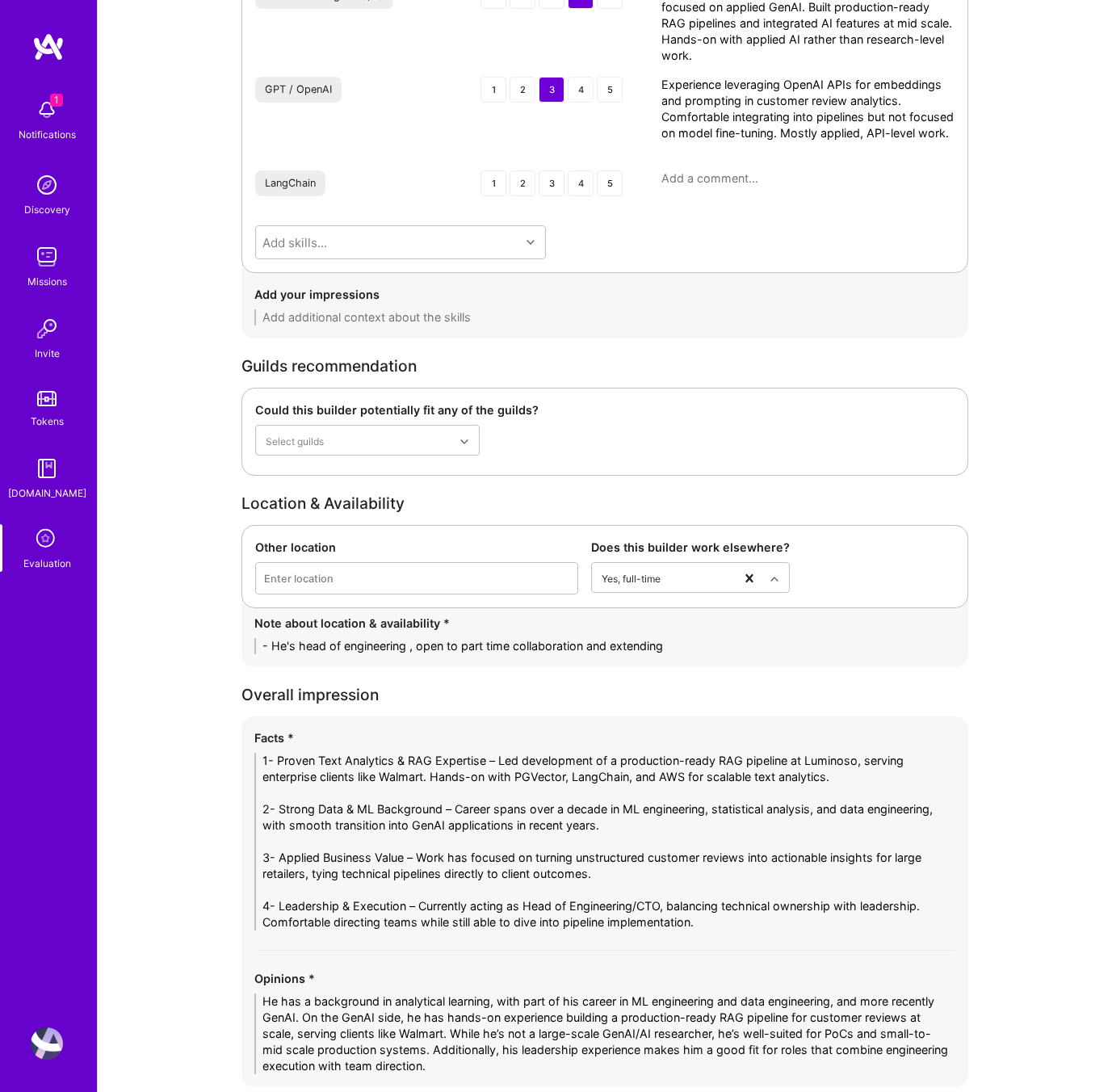
scroll to position [2539, 0]
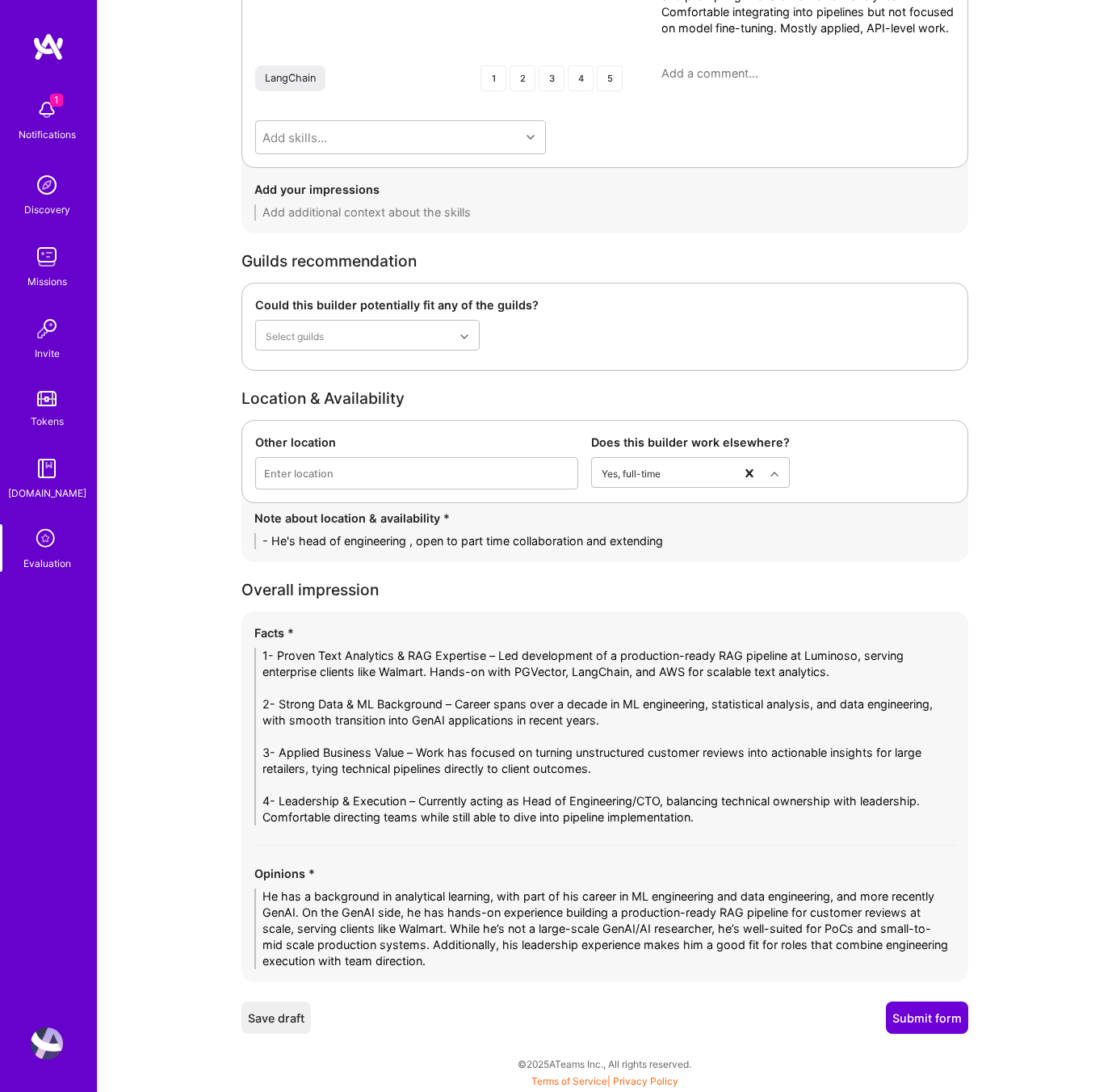
click at [930, 1018] on button "Submit form" at bounding box center [926, 1018] width 82 height 32
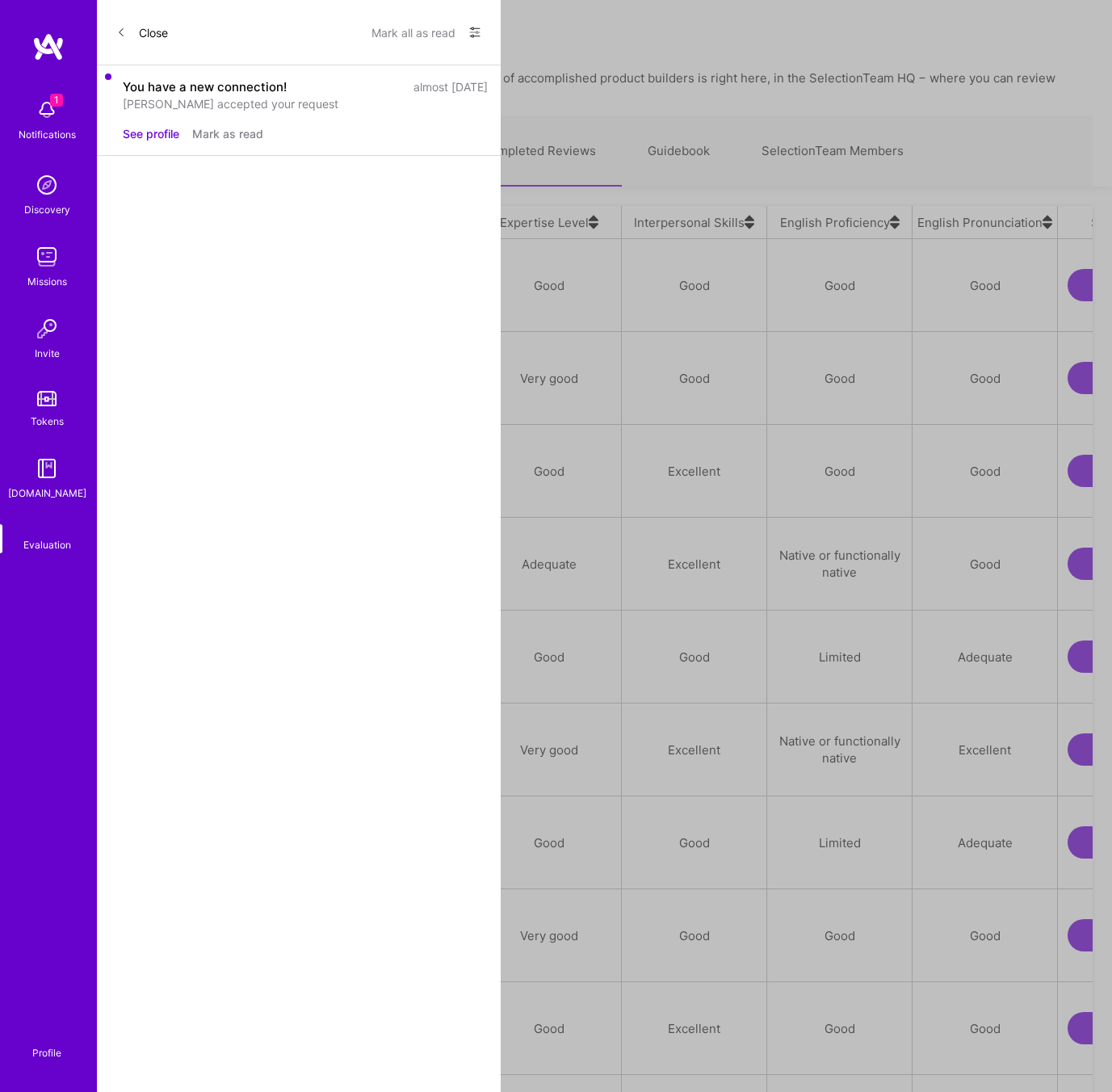
scroll to position [922, 976]
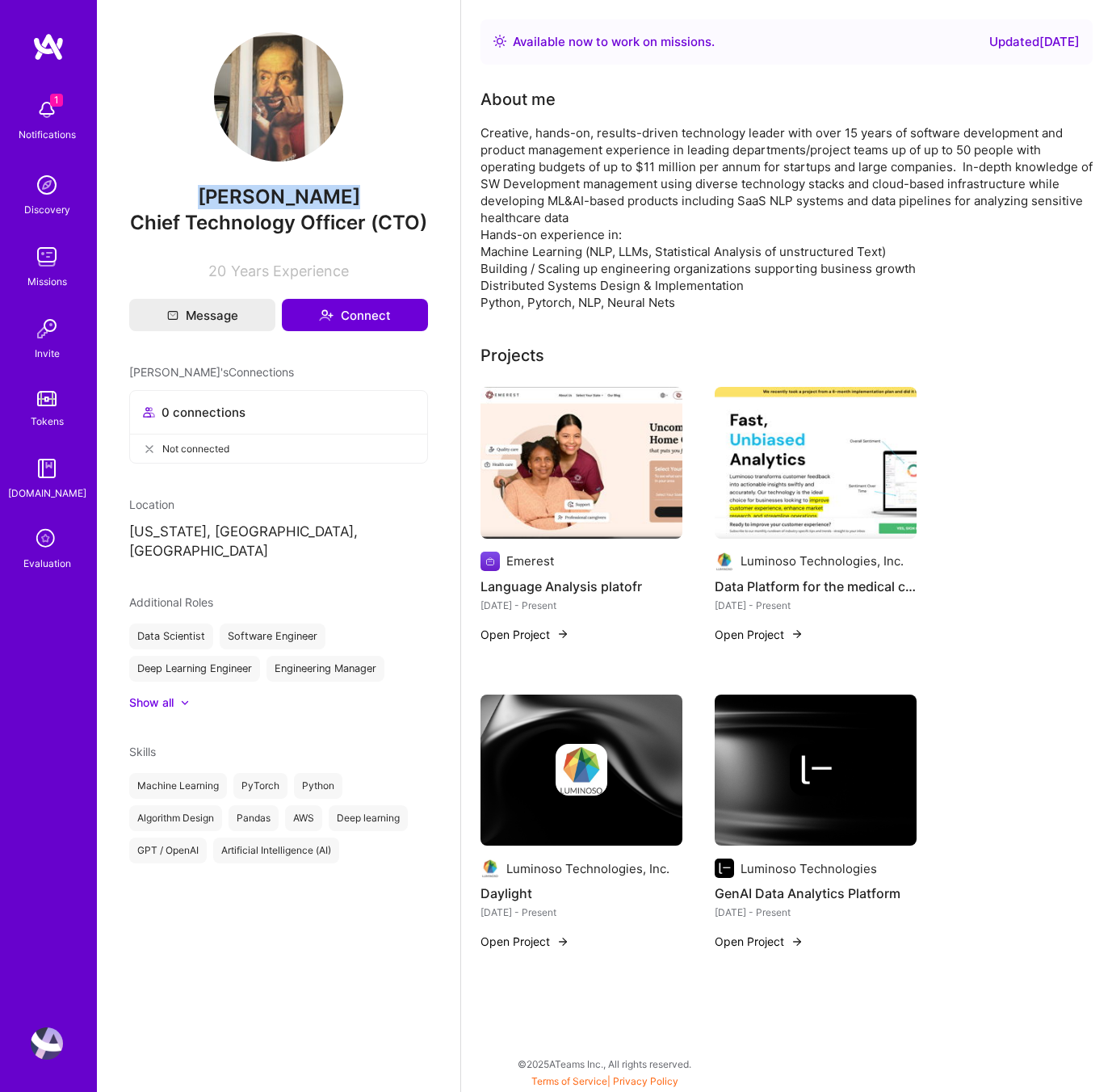
drag, startPoint x: 347, startPoint y: 197, endPoint x: 196, endPoint y: 198, distance: 151.0
click at [196, 198] on span "Alex Smirnoff" at bounding box center [279, 197] width 299 height 25
copy span "Alex Smirnoff"
